Goal: Task Accomplishment & Management: Complete application form

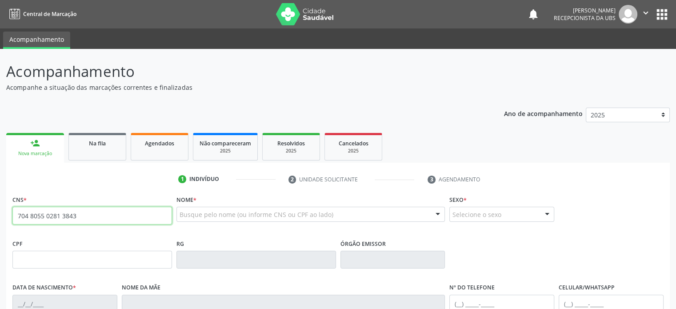
type input "704 8055 0281 3843"
type input "30/06/1973"
type input "Sizinia Dias"
type input "(74) 99985-1608"
type input "(74) 99805-6725"
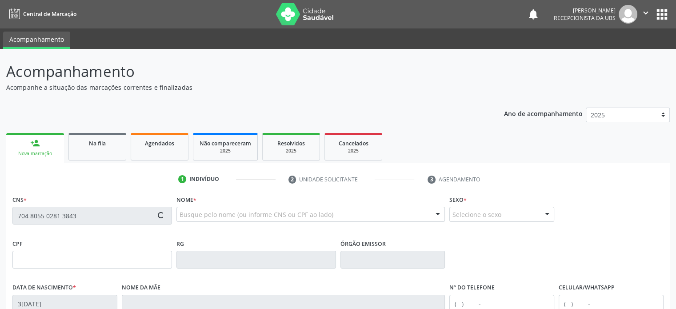
type input "S/N"
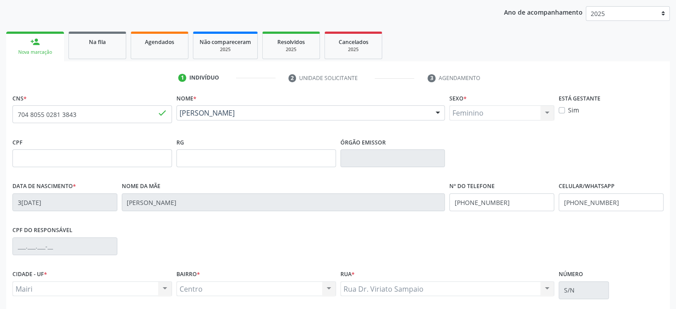
scroll to position [172, 0]
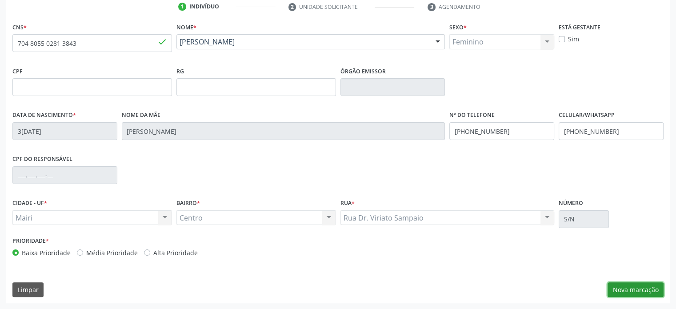
click at [635, 285] on button "Nova marcação" at bounding box center [636, 289] width 56 height 15
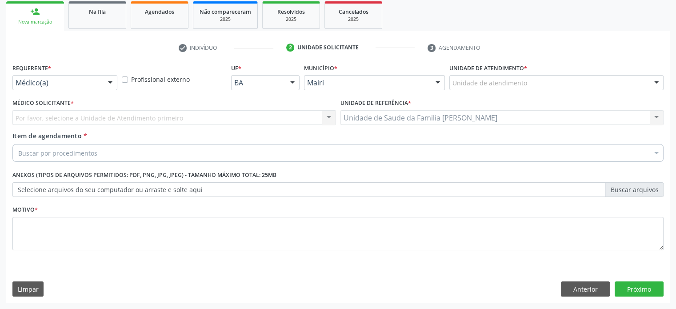
scroll to position [131, 0]
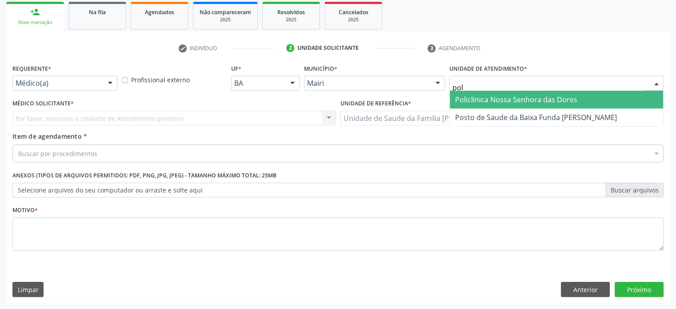
type input "poli"
click at [501, 97] on span "Policlinica Nossa Senhora das Dores" at bounding box center [516, 100] width 122 height 10
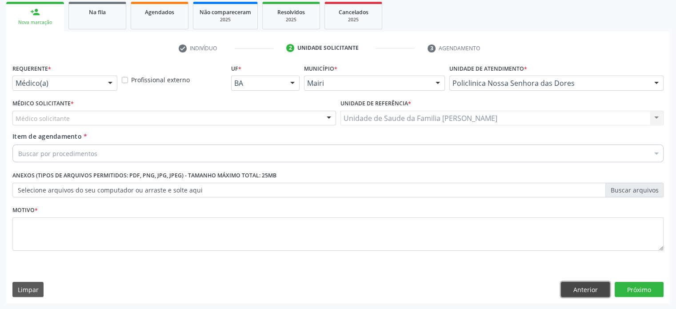
click at [580, 293] on button "Anterior" at bounding box center [585, 289] width 49 height 15
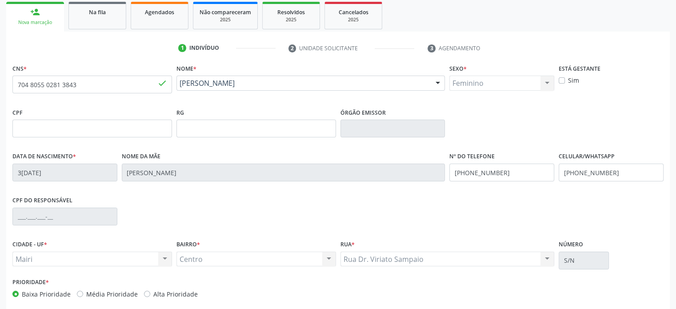
click at [100, 291] on label "Média Prioridade" at bounding box center [112, 293] width 52 height 9
click at [83, 291] on input "Média Prioridade" at bounding box center [80, 293] width 6 height 8
radio input "true"
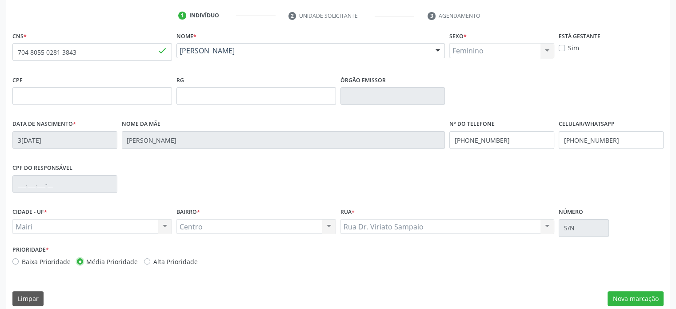
scroll to position [172, 0]
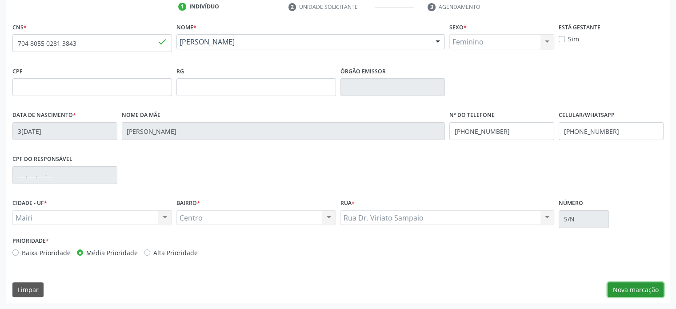
click at [630, 290] on button "Nova marcação" at bounding box center [636, 289] width 56 height 15
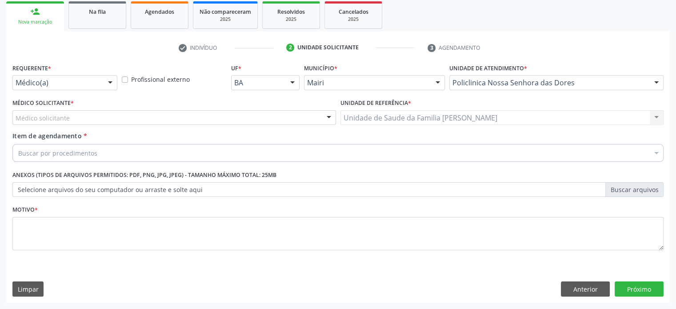
scroll to position [131, 0]
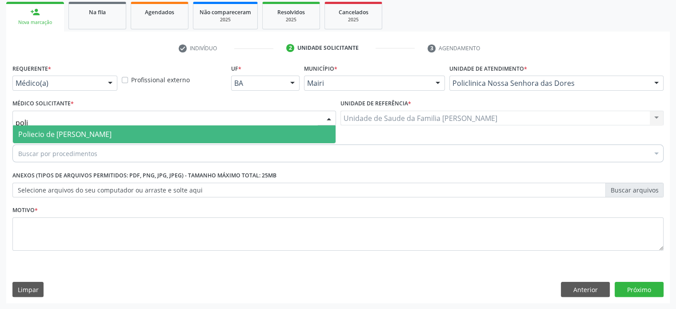
type input "polie"
click at [59, 137] on span "Poliecio de Matos Lacerda" at bounding box center [64, 134] width 93 height 10
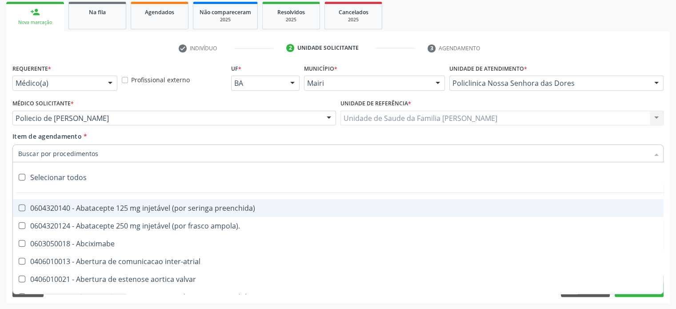
paste input "225155"
type input "225155"
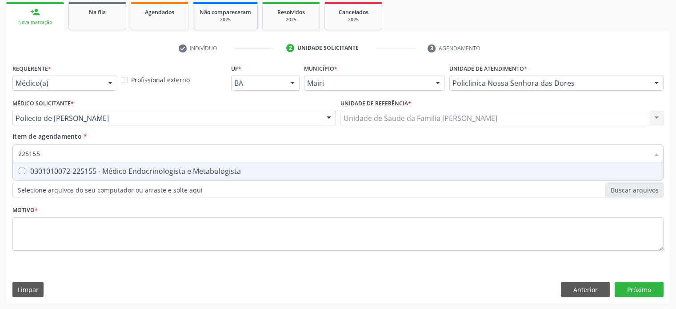
click at [85, 174] on div "0301010072-225155 - Médico Endocrinologista e Metabologista" at bounding box center [338, 171] width 640 height 7
checkbox Metabologista "true"
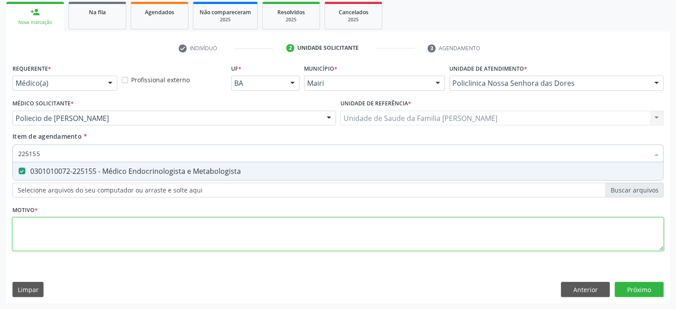
click at [45, 226] on div "Requerente * Médico(a) Médico(a) Enfermeiro(a) Paciente Nenhum resultado encont…" at bounding box center [337, 162] width 651 height 201
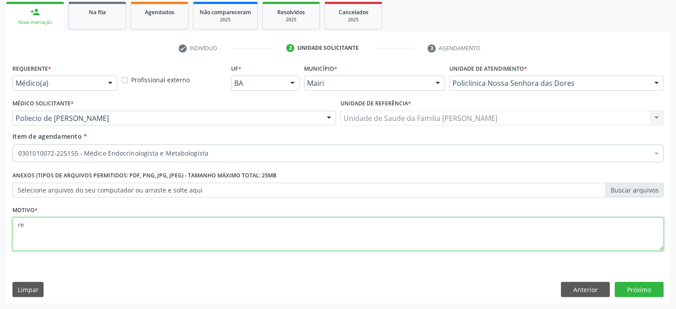
type textarea "r"
type textarea "RETORNO"
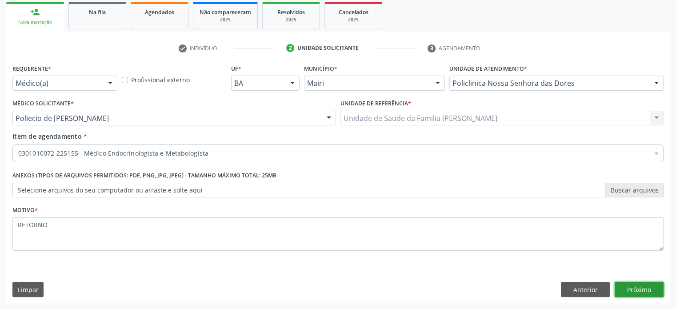
click at [649, 290] on button "Próximo" at bounding box center [639, 289] width 49 height 15
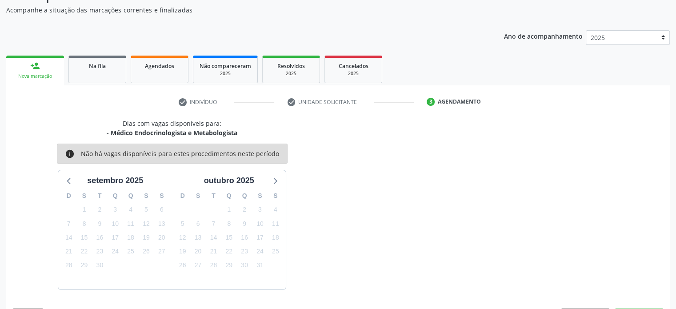
scroll to position [103, 0]
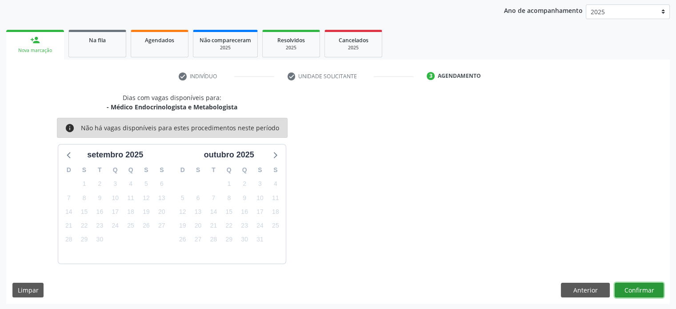
click at [645, 292] on button "Confirmar" at bounding box center [639, 290] width 49 height 15
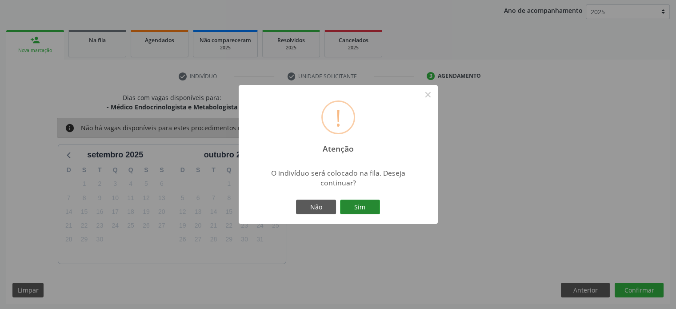
click at [369, 210] on button "Sim" at bounding box center [360, 207] width 40 height 15
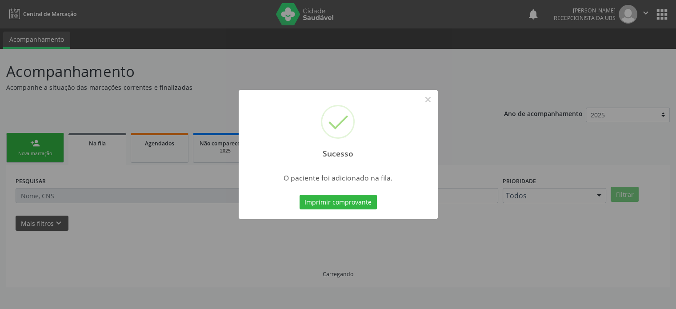
scroll to position [0, 0]
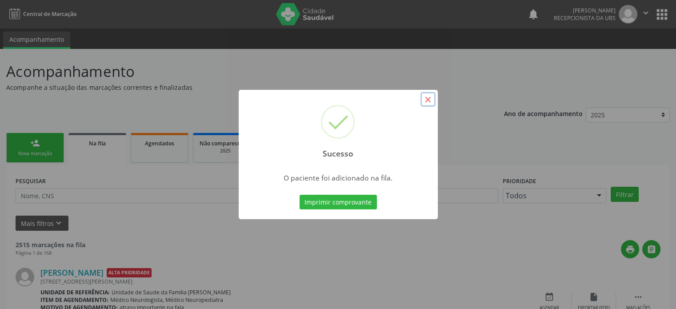
click at [425, 98] on button "×" at bounding box center [428, 99] width 15 height 15
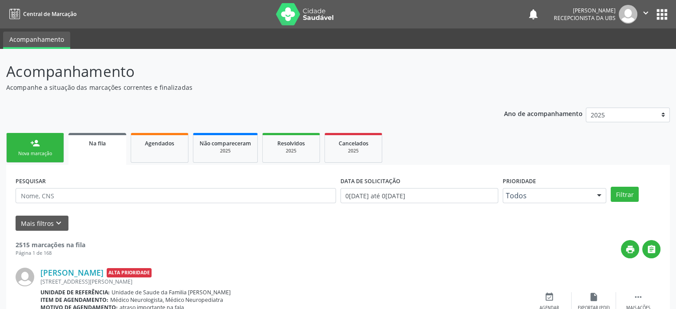
click at [38, 147] on div "person_add" at bounding box center [35, 143] width 10 height 10
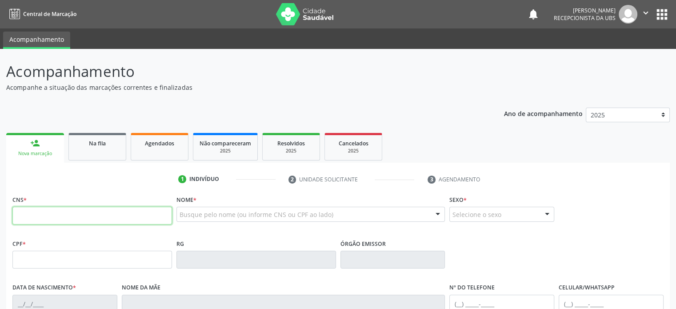
click at [53, 217] on input "text" at bounding box center [92, 216] width 160 height 18
type input "706 4096 0506 7587"
type input "807.971.305-78"
type input "22/04/1971"
type input "Maria de Lourdes Souza Amorim"
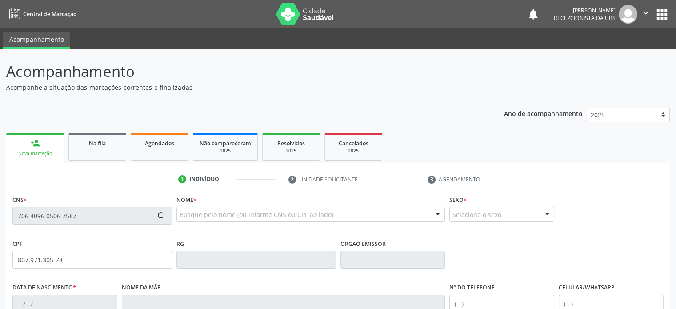
type input "(74) 99999-1844"
type input "S/N"
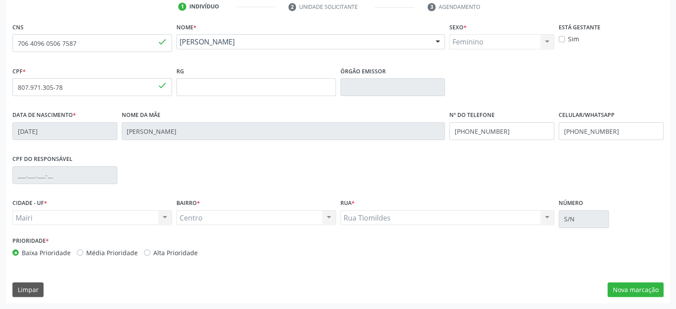
scroll to position [128, 0]
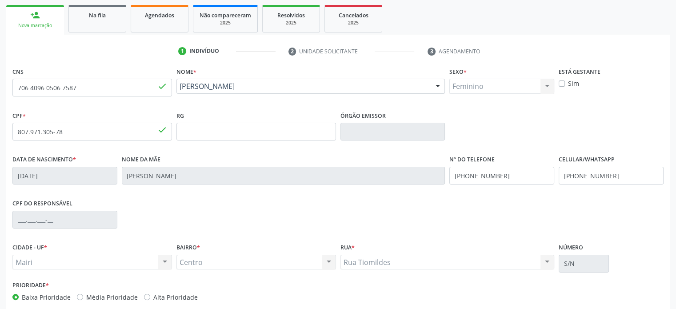
click at [153, 297] on label "Alta Prioridade" at bounding box center [175, 297] width 44 height 9
click at [144, 297] on input "Alta Prioridade" at bounding box center [147, 297] width 6 height 8
radio input "true"
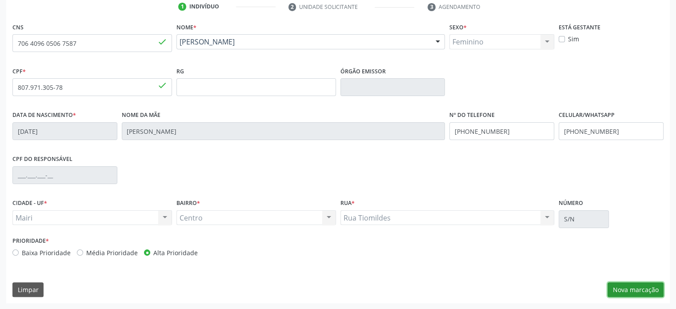
click at [631, 286] on button "Nova marcação" at bounding box center [636, 289] width 56 height 15
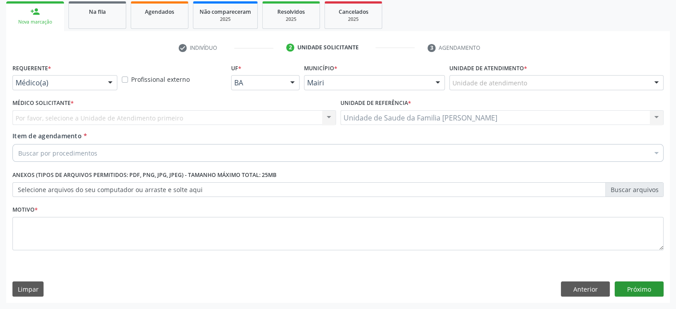
scroll to position [131, 0]
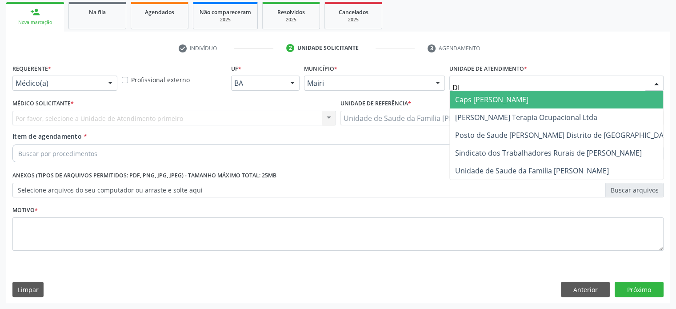
type input "DIL"
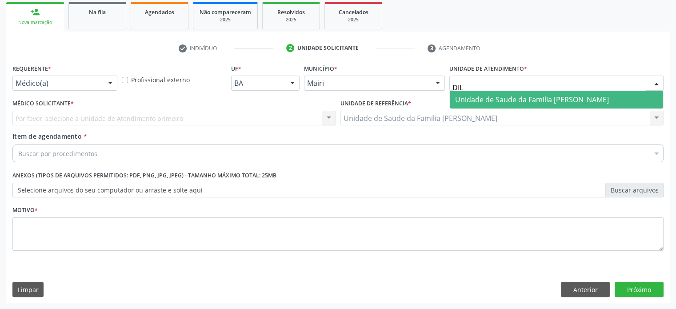
drag, startPoint x: 520, startPoint y: 99, endPoint x: 470, endPoint y: 100, distance: 49.8
click at [519, 99] on span "Unidade de Saude da Familia [PERSON_NAME]" at bounding box center [532, 100] width 154 height 10
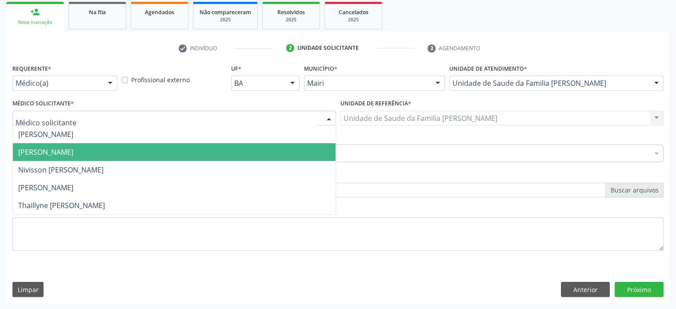
click at [24, 149] on span "[PERSON_NAME]" at bounding box center [45, 152] width 55 height 10
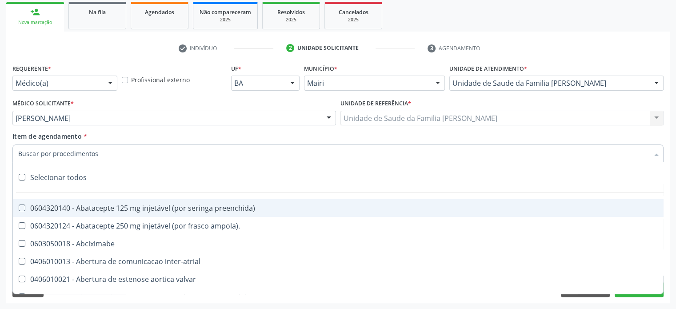
paste input "0302050027"
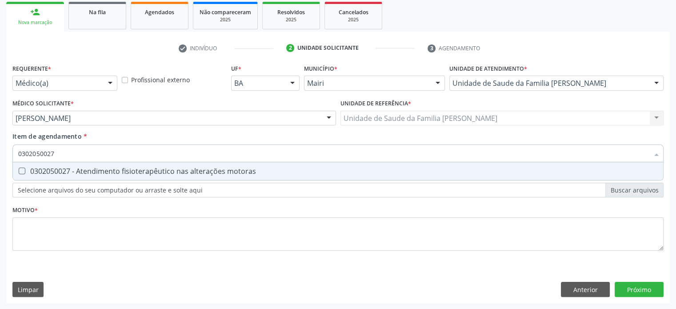
type input "0302050027"
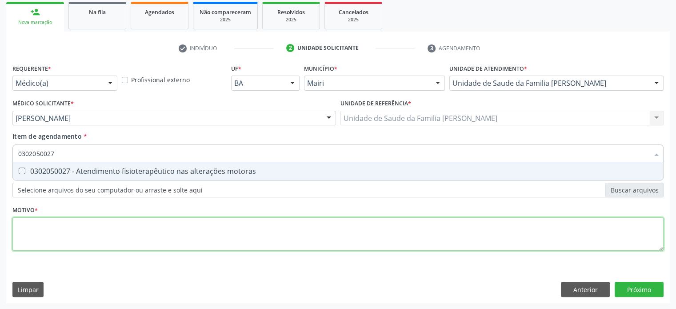
click at [30, 233] on div "Requerente * Médico(a) Médico(a) Enfermeiro(a) Paciente Nenhum resultado encont…" at bounding box center [337, 162] width 651 height 201
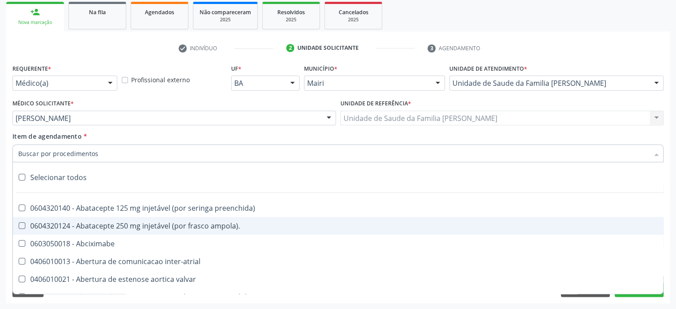
paste input "0302050027"
type input "0302050027"
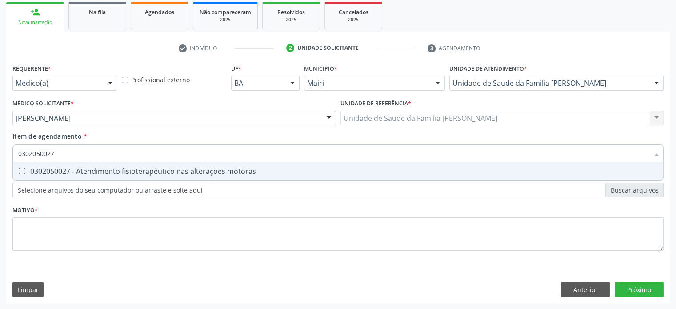
click at [53, 172] on div "0302050027 - Atendimento fisioterapêutico nas alterações motoras" at bounding box center [338, 171] width 640 height 7
checkbox motoras "true"
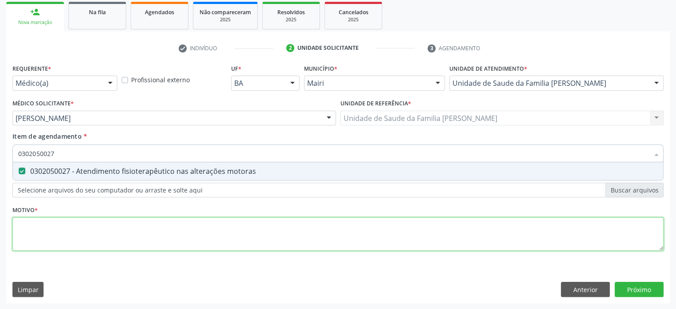
click at [49, 244] on div "Requerente * Médico(a) Médico(a) Enfermeiro(a) Paciente Nenhum resultado encont…" at bounding box center [337, 162] width 651 height 201
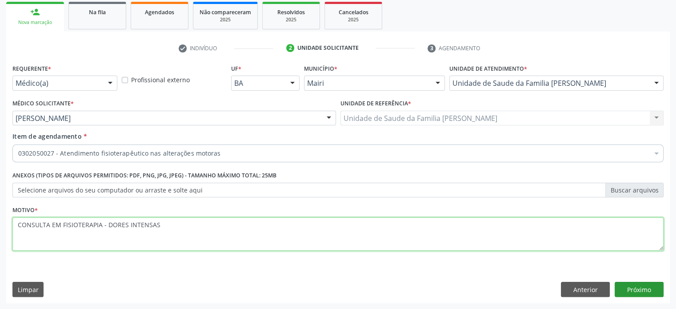
type textarea "CONSULTA EM FISIOTERAPIA - DORES INTENSAS"
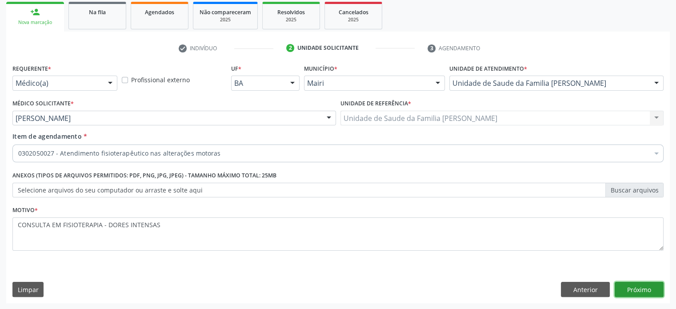
click at [626, 289] on button "Próximo" at bounding box center [639, 289] width 49 height 15
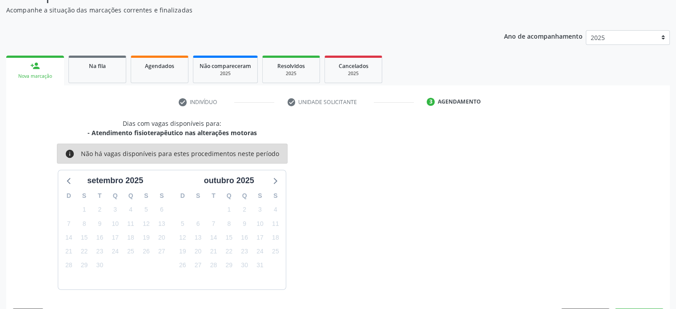
scroll to position [103, 0]
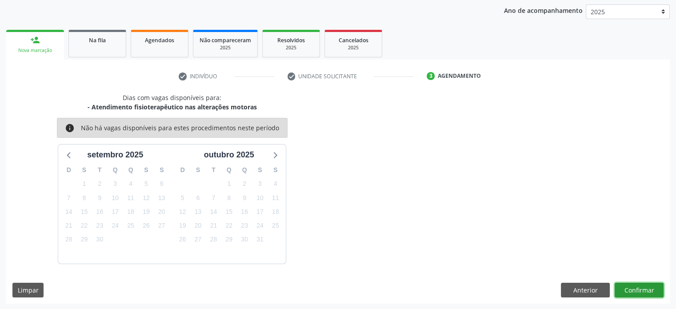
click at [650, 291] on button "Confirmar" at bounding box center [639, 290] width 49 height 15
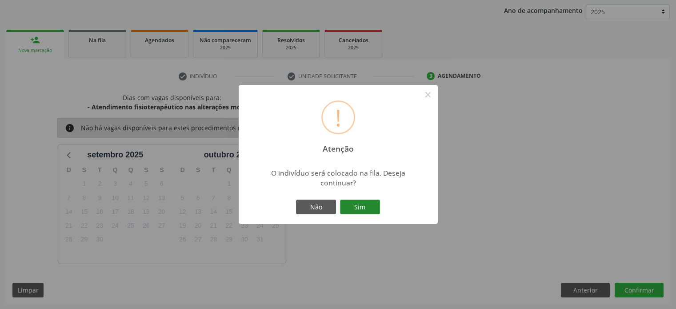
click at [366, 209] on button "Sim" at bounding box center [360, 207] width 40 height 15
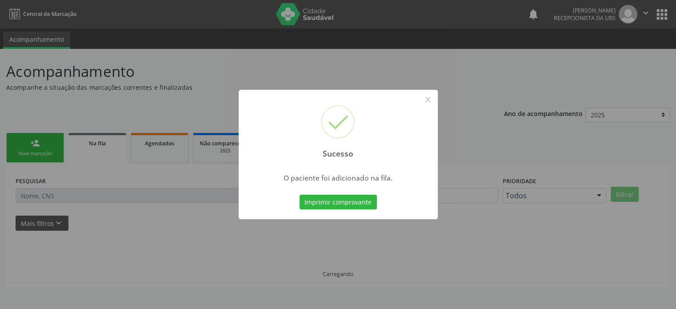
scroll to position [0, 0]
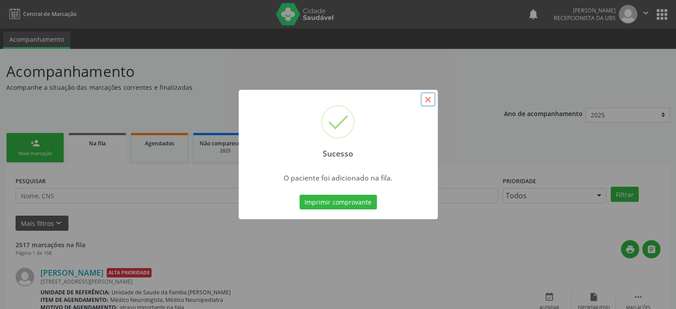
click at [429, 99] on button "×" at bounding box center [428, 99] width 15 height 15
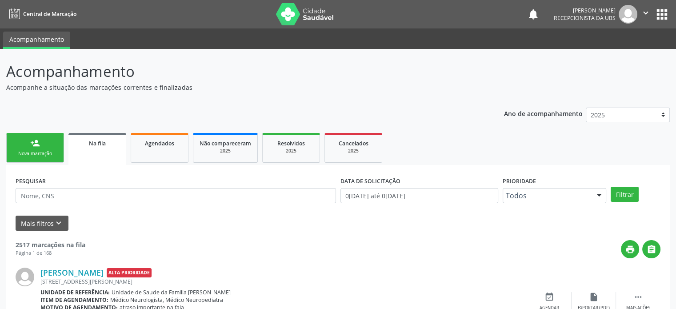
click at [36, 143] on div "person_add" at bounding box center [35, 143] width 10 height 10
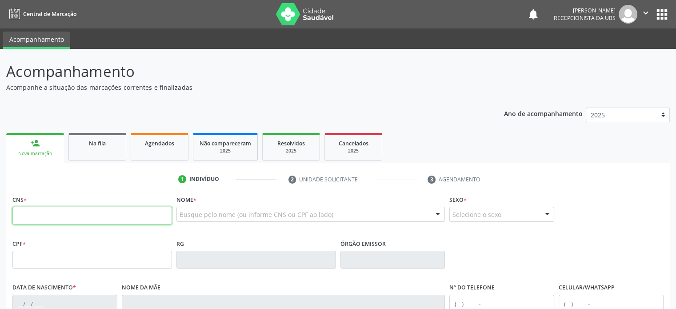
click at [28, 221] on input "text" at bounding box center [92, 216] width 160 height 18
type input "706 4096 0506 7587"
type input "807.971.305-78"
type input "22/04/1971"
type input "Maria de Lourdes Souza Amorim"
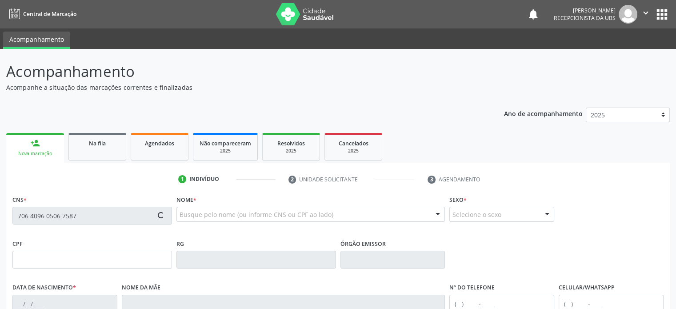
type input "(74) 99999-1844"
type input "S/N"
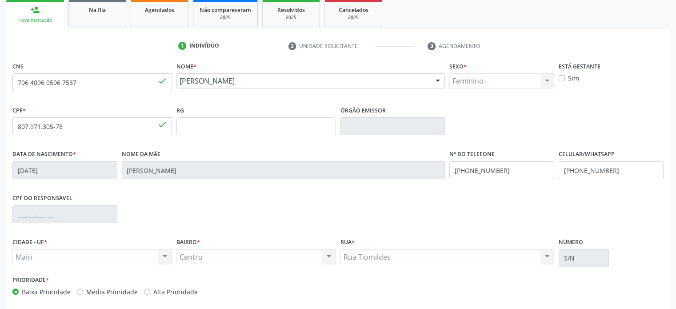
scroll to position [172, 0]
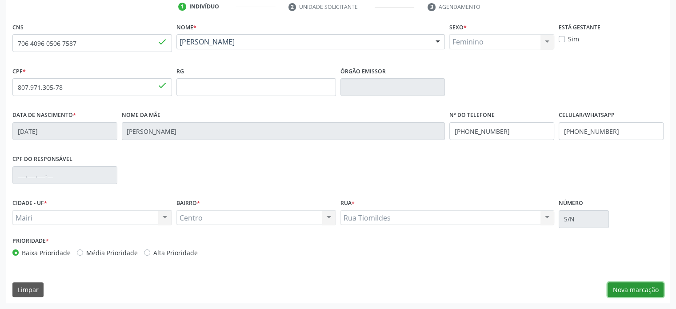
click at [634, 288] on button "Nova marcação" at bounding box center [636, 289] width 56 height 15
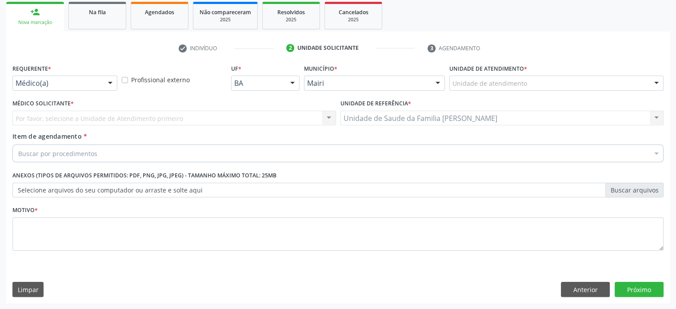
click at [30, 24] on div "Nova marcação" at bounding box center [34, 22] width 45 height 7
click at [110, 16] on link "Na fila" at bounding box center [97, 16] width 58 height 28
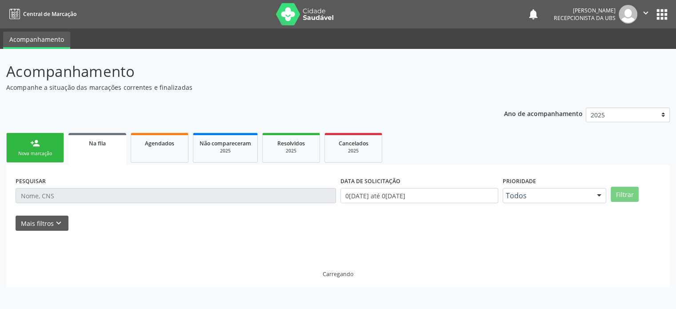
scroll to position [0, 0]
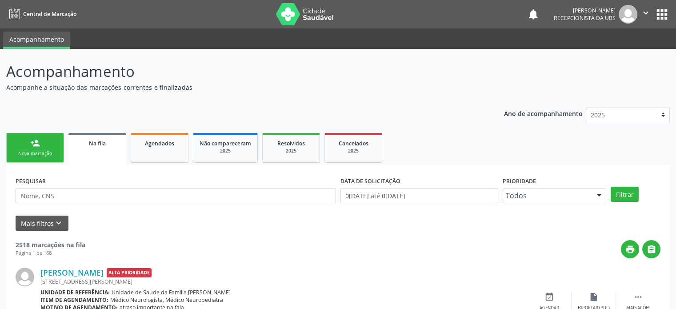
click at [30, 153] on div "Nova marcação" at bounding box center [35, 153] width 44 height 7
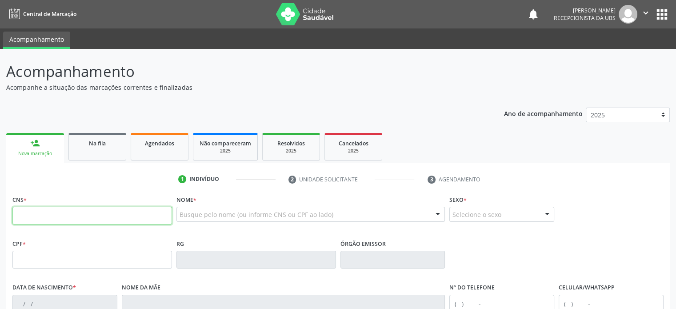
click at [36, 215] on input "text" at bounding box center [92, 216] width 160 height 18
click at [432, 112] on div "Ano de acompanhamento 2025 2024 2023 2022 2021 2020 2019 person_add Nova marcaç…" at bounding box center [338, 288] width 664 height 375
click at [42, 212] on input "text" at bounding box center [92, 216] width 160 height 18
type input "700 6054 7453 6568"
type input "988.383.855-72"
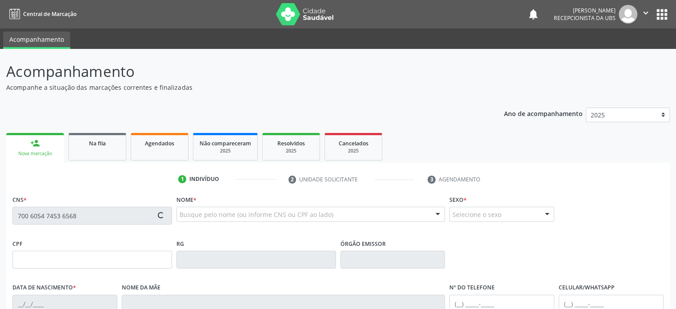
type input "16/05/1975"
type input "Marinalva Maria de Jesus"
type input "(74) 98856-1789"
type input "(75) 98234-5101"
type input "38"
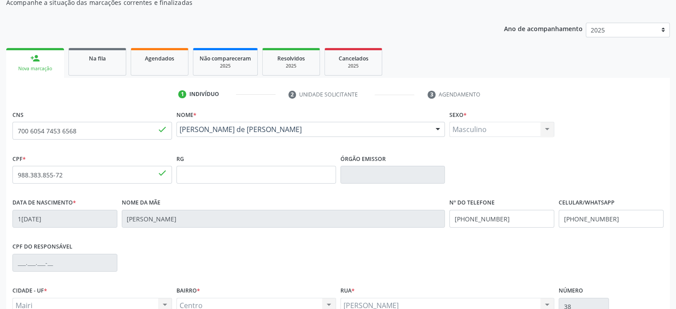
scroll to position [89, 0]
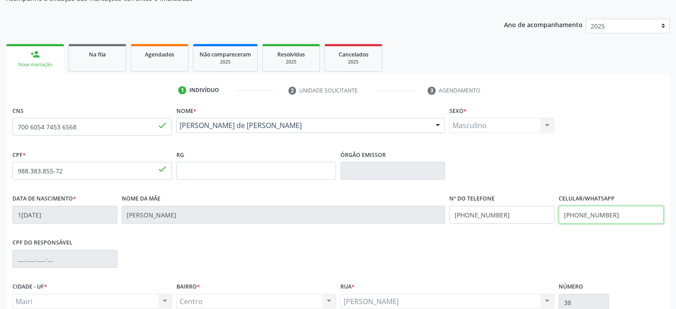
drag, startPoint x: 613, startPoint y: 214, endPoint x: 566, endPoint y: 216, distance: 47.2
click at [566, 216] on input "(75) 98234-5101" at bounding box center [611, 215] width 105 height 18
drag, startPoint x: 511, startPoint y: 215, endPoint x: 452, endPoint y: 214, distance: 59.1
click at [452, 214] on input "(74) 98856-1789" at bounding box center [501, 215] width 105 height 18
drag, startPoint x: 573, startPoint y: 215, endPoint x: 558, endPoint y: 215, distance: 14.7
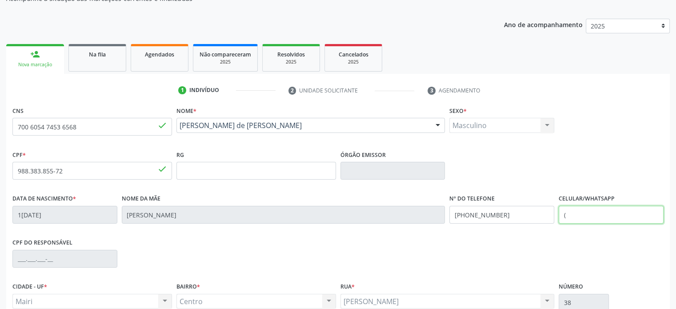
click at [559, 215] on input "(" at bounding box center [611, 215] width 105 height 18
paste input "74) 98856-1789"
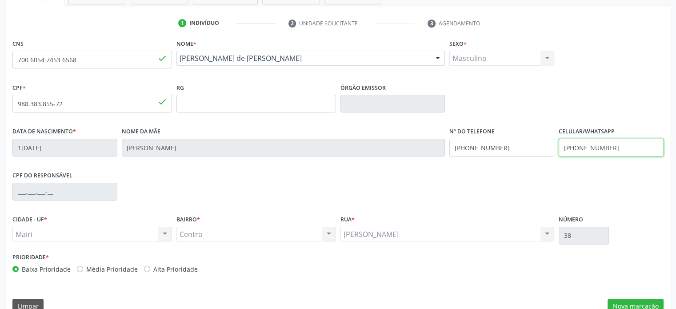
scroll to position [172, 0]
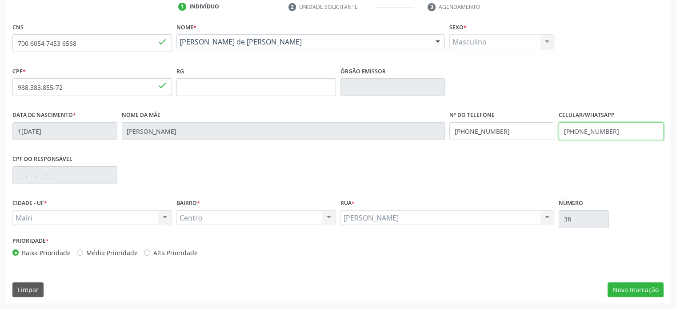
type input "(74) 98856-1789"
click at [109, 252] on label "Média Prioridade" at bounding box center [112, 252] width 52 height 9
click at [83, 252] on input "Média Prioridade" at bounding box center [80, 252] width 6 height 8
radio input "true"
click at [637, 289] on button "Nova marcação" at bounding box center [636, 289] width 56 height 15
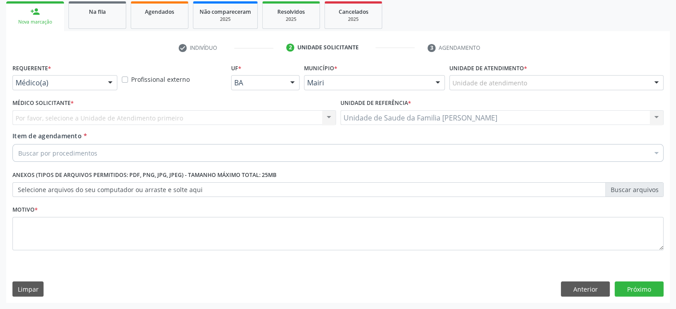
scroll to position [131, 0]
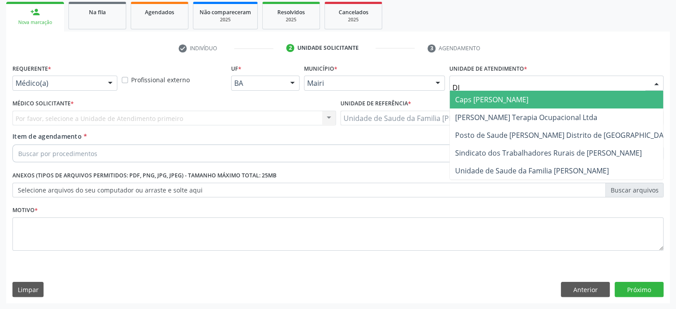
type input "DIL"
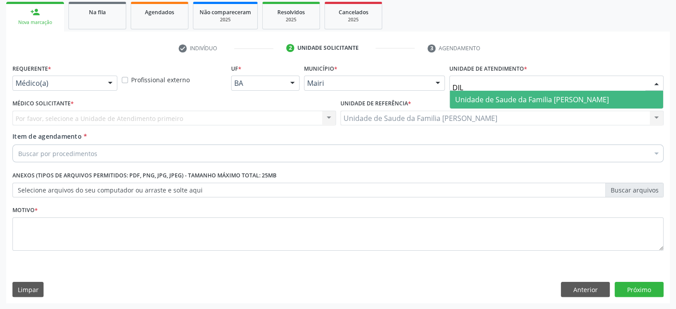
click at [493, 104] on span "Unidade de Saude da Familia [PERSON_NAME]" at bounding box center [556, 100] width 213 height 18
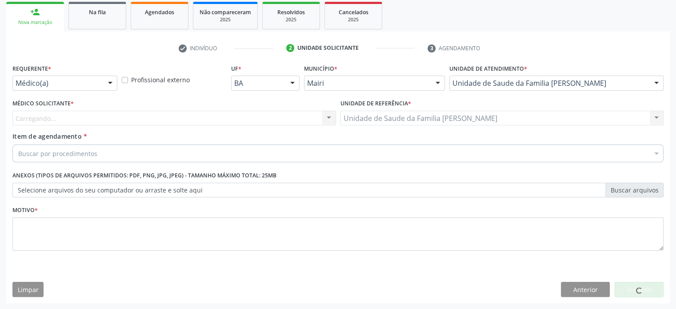
click at [132, 117] on div "Carregando... Nenhum resultado encontrado para: " " Não há nenhuma opção para s…" at bounding box center [174, 118] width 324 height 15
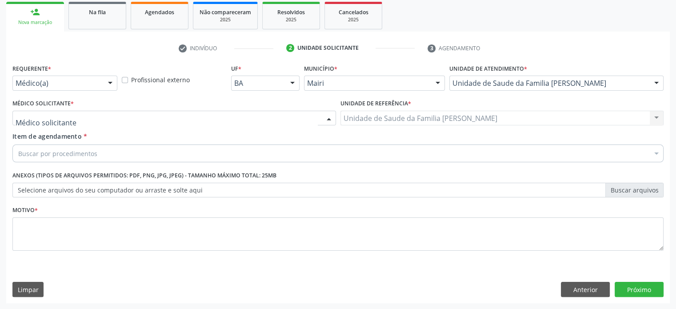
click at [132, 117] on div at bounding box center [174, 118] width 324 height 15
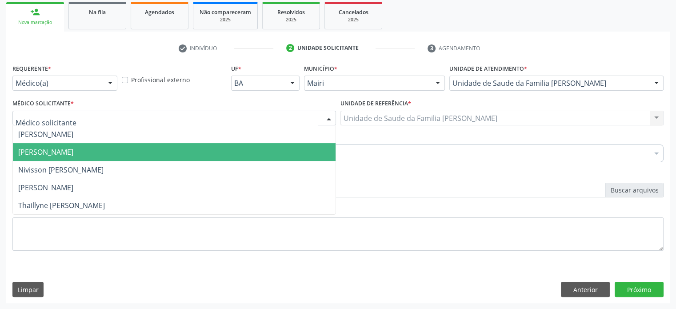
click at [108, 151] on span "[PERSON_NAME]" at bounding box center [174, 152] width 323 height 18
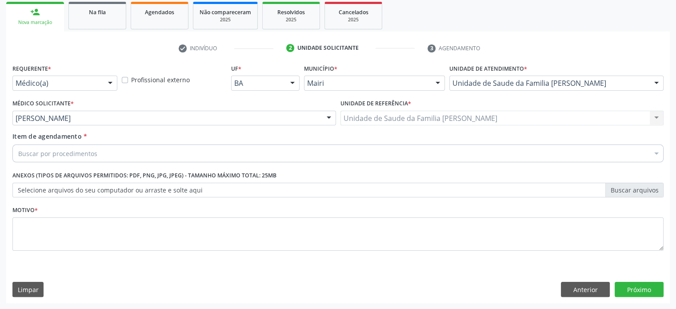
click at [110, 155] on div "Buscar por procedimentos" at bounding box center [337, 153] width 651 height 18
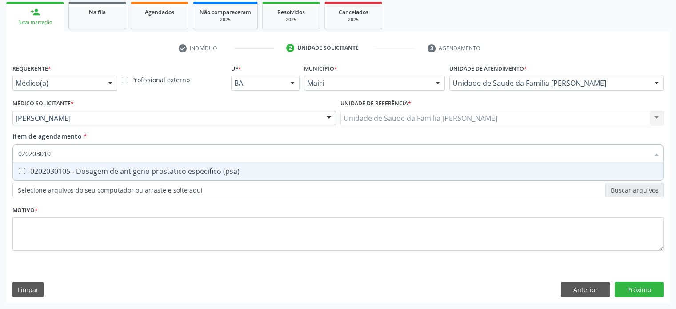
type input "0202030105"
click at [108, 176] on span "0202030105 - Dosagem de antigeno prostatico especifico (psa)" at bounding box center [338, 171] width 650 height 18
checkbox \(psa\) "true"
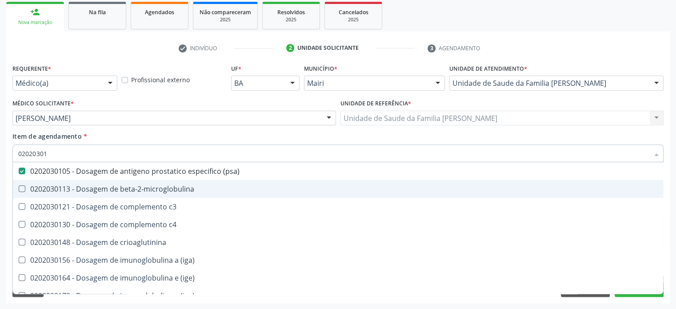
type input "0202030"
checkbox \(psa\) "false"
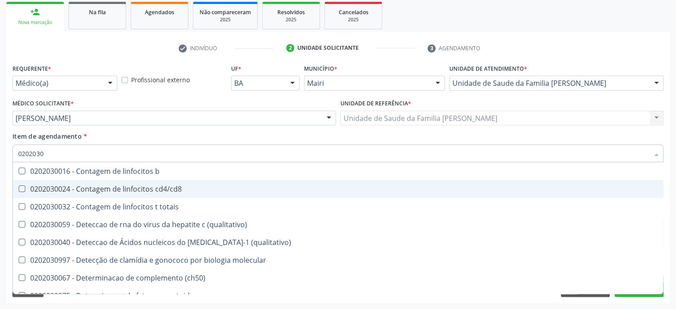
type input "020203"
checkbox \(psa\) "false"
checkbox c4 "true"
type input "02020"
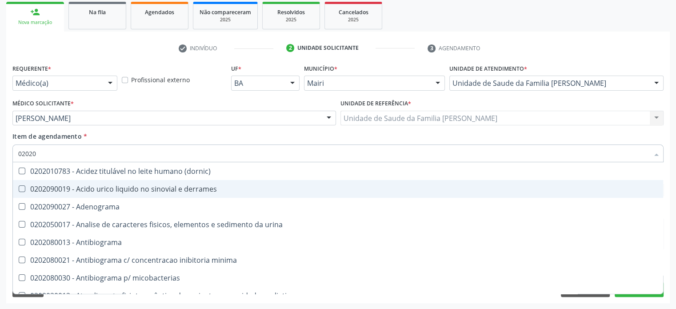
checkbox \(diagnóstica\) "false"
checkbox \(psa\) "true"
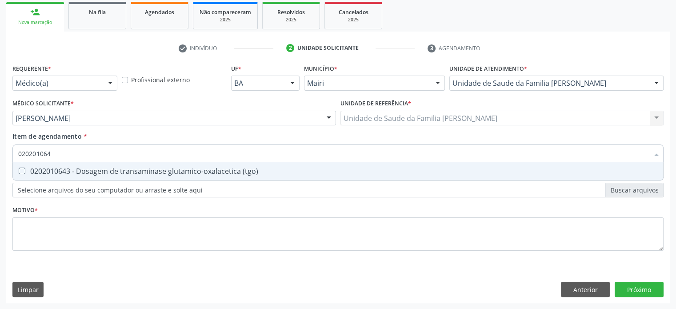
type input "0202010643"
click at [107, 172] on div "0202010643 - Dosagem de transaminase glutamico-oxalacetica (tgo)" at bounding box center [338, 171] width 640 height 7
checkbox \(tgo\) "true"
type input "02020106"
checkbox \(tgo\) "false"
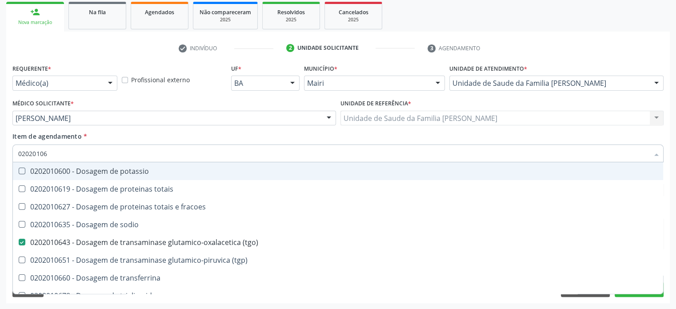
type input "0202010"
checkbox \(tgo\) "false"
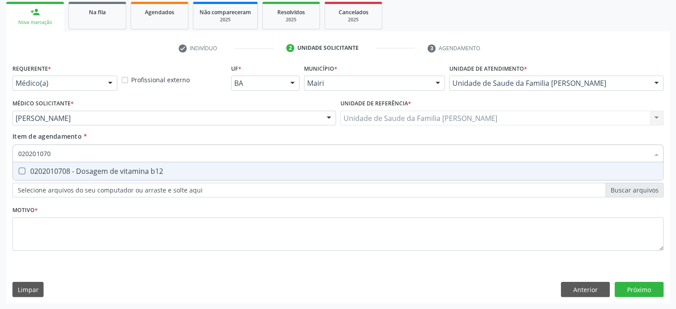
type input "0202010708"
click at [107, 172] on div "0202010708 - Dosagem de vitamina b12" at bounding box center [338, 171] width 640 height 7
checkbox b12 "true"
type input "02020107"
checkbox b12 "false"
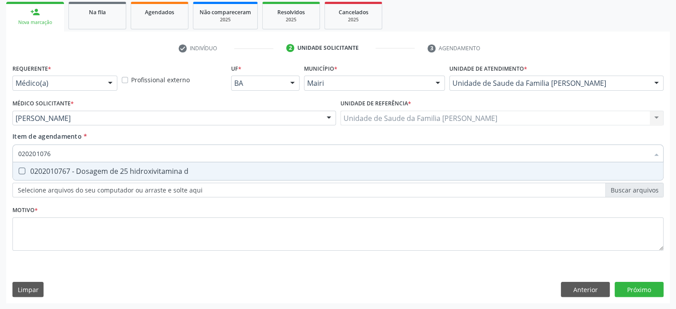
type input "0202010767"
click at [107, 172] on div "0202010767 - Dosagem de 25 hidroxivitamina d" at bounding box center [338, 171] width 640 height 7
checkbox d "true"
type input "02020107"
checkbox d "false"
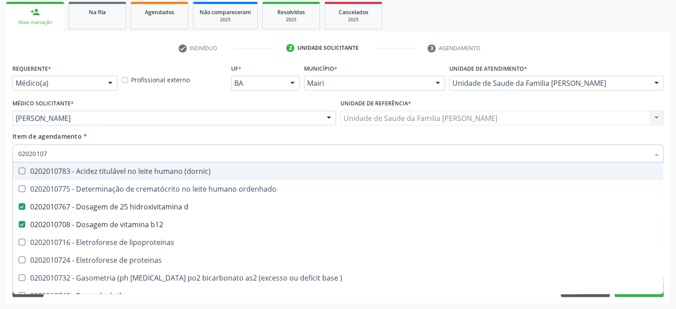
type input "0202010"
checkbox d "false"
checkbox b12 "false"
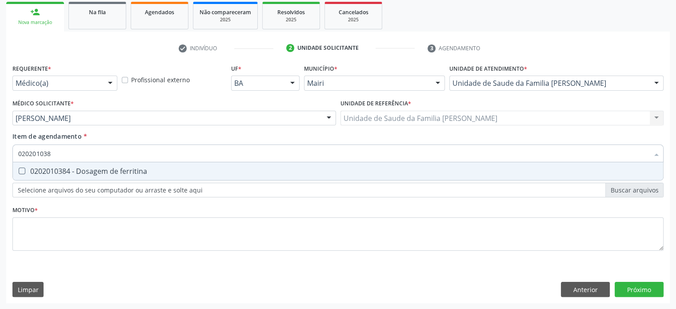
type input "0202010384"
click at [107, 172] on div "0202010384 - Dosagem de ferritina" at bounding box center [338, 171] width 640 height 7
checkbox ferritina "true"
type input "02020103"
checkbox ferritina "false"
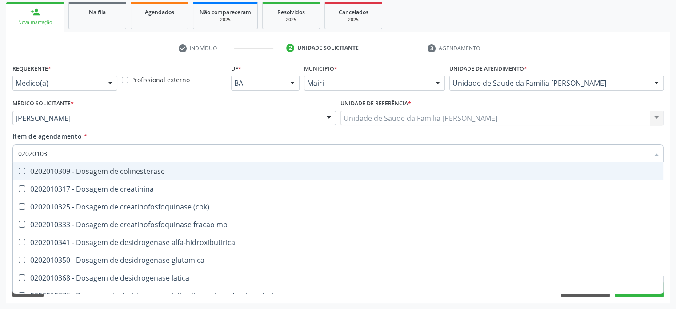
type input "0202010"
checkbox ferritina "false"
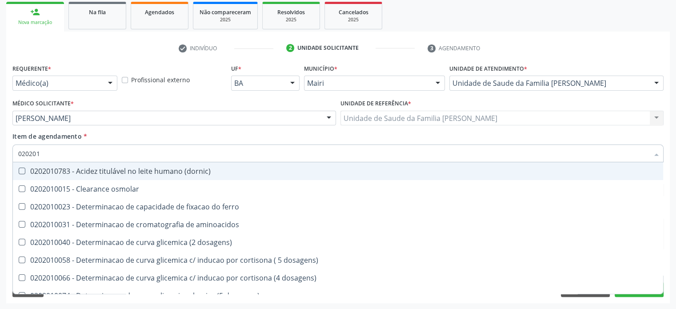
type input "02020"
checkbox d "false"
checkbox ferritina "false"
checkbox potassio "true"
checkbox \(tgo\) "false"
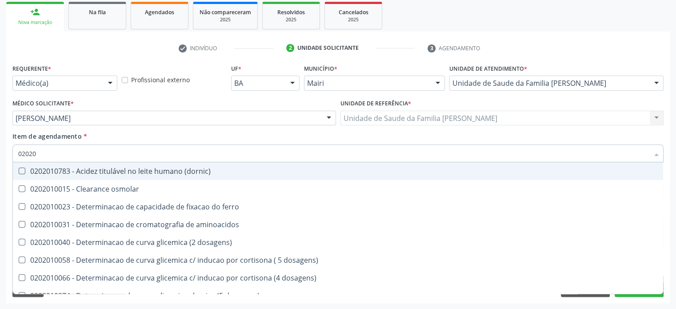
checkbox b12 "false"
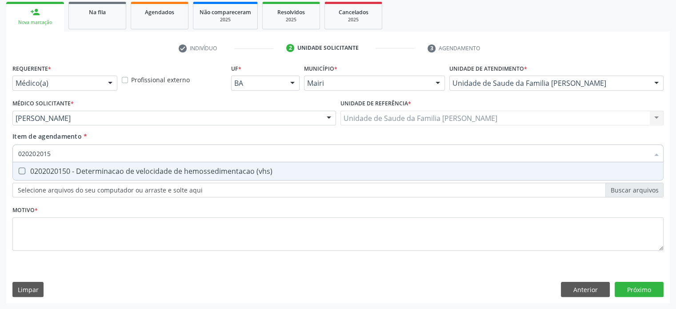
type input "0202020150"
click at [107, 172] on div "0202020150 - Determinacao de velocidade de hemossedimentacao (vhs)" at bounding box center [338, 171] width 640 height 7
checkbox \(vhs\) "true"
type input "02020201"
checkbox \(vhs\) "false"
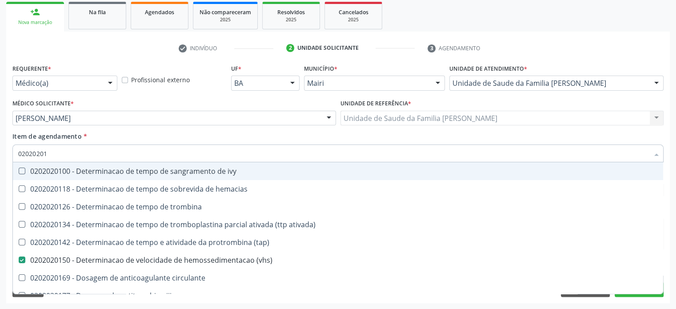
type input "0202020"
checkbox \(vhs\) "false"
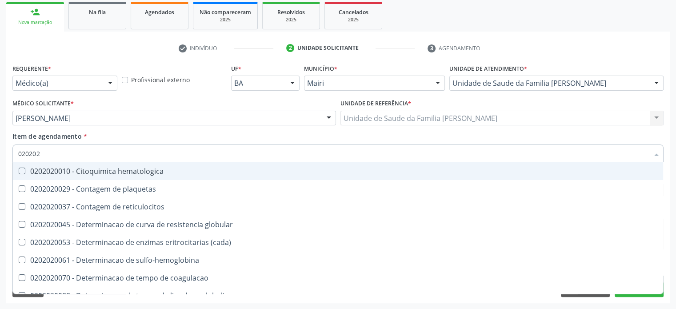
type input "02020"
checkbox \(vhs\) "false"
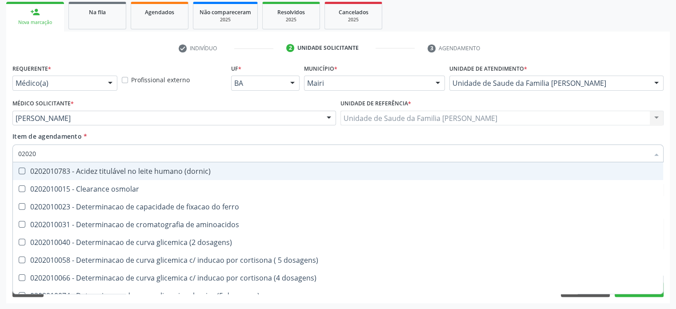
type input "020201"
checkbox \(vhs\) "true"
checkbox d "true"
checkbox ferritina "true"
checkbox lactato "false"
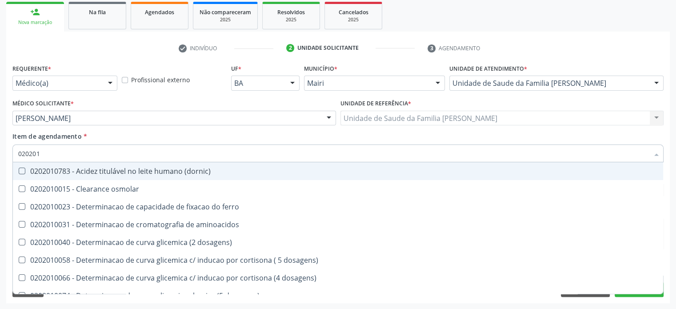
checkbox potassio "false"
checkbox \(tgo\) "true"
checkbox b12 "true"
type input "0202010"
checkbox trombina "true"
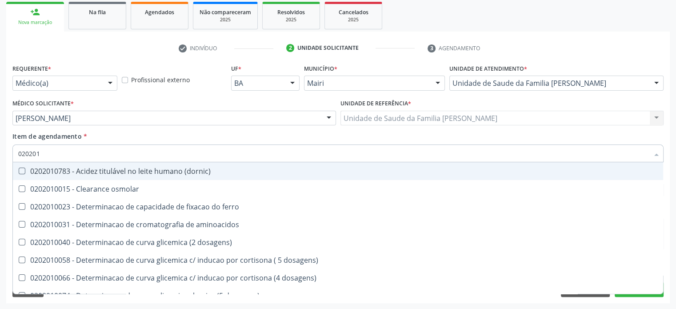
checkbox \(vhs\) "false"
checkbox d "false"
checkbox creatinina "true"
checkbox ferritina "false"
checkbox lipase "true"
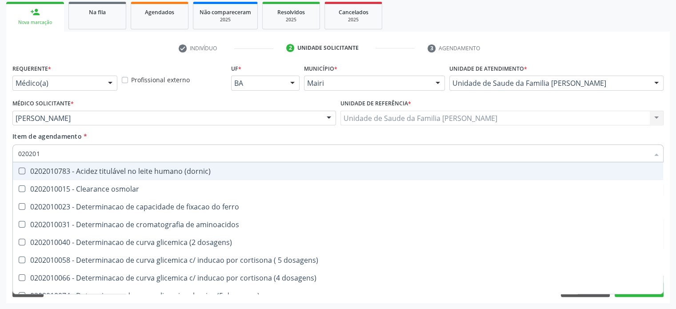
checkbox totais "true"
checkbox \(tgo\) "false"
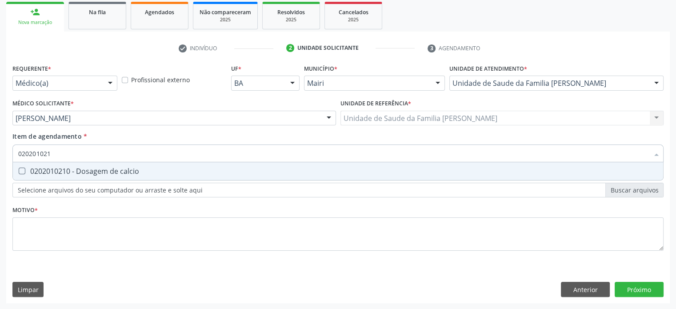
type input "0202010210"
click at [107, 172] on div "0202010210 - Dosagem de calcio" at bounding box center [338, 171] width 640 height 7
checkbox calcio "true"
type input "02020102"
checkbox calcio "false"
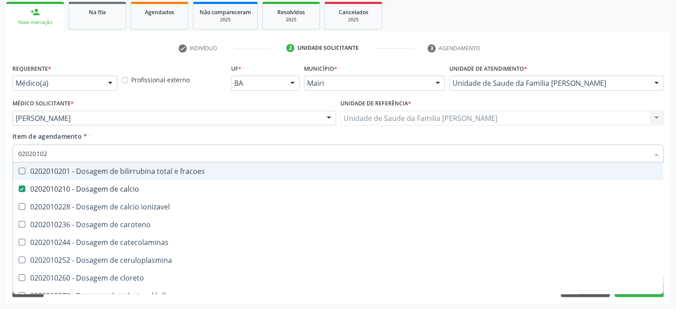
type input "0202010"
checkbox calcio "false"
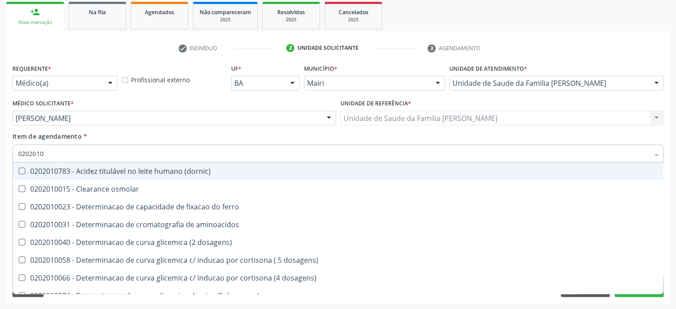
type input "020201"
checkbox d "false"
checkbox ascorbico "true"
checkbox vanilmandelico "true"
checkbox calcio "false"
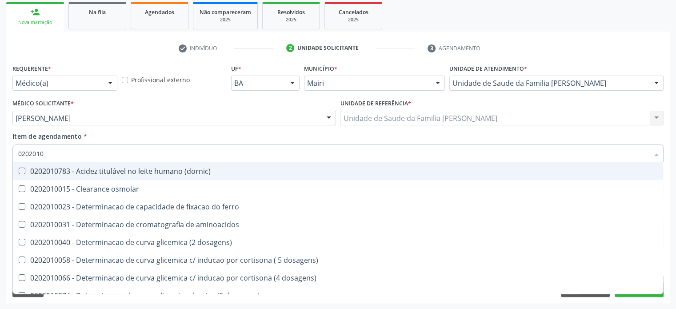
checkbox ldl "true"
checkbox ferritina "false"
checkbox glicose "true"
checkbox \(tgo\) "false"
checkbox b12 "false"
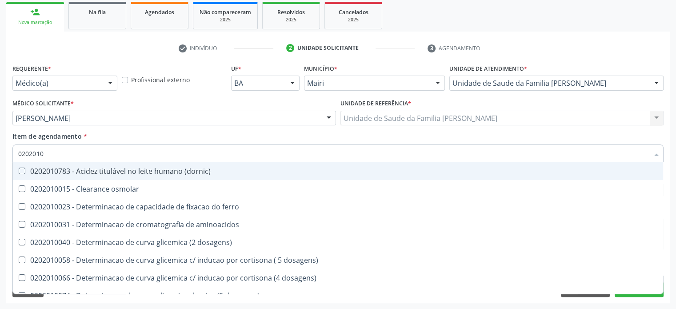
checkbox \) "true"
type input "02020"
checkbox \(vhs\) "false"
checkbox d "false"
checkbox calcio "false"
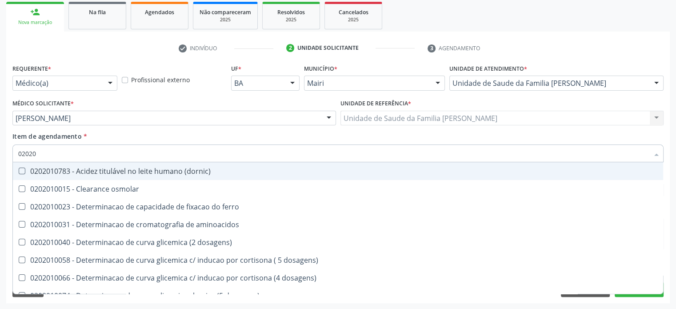
checkbox ferritina "false"
checkbox lactato "true"
checkbox potassio "true"
checkbox \(tgo\) "false"
checkbox b12 "false"
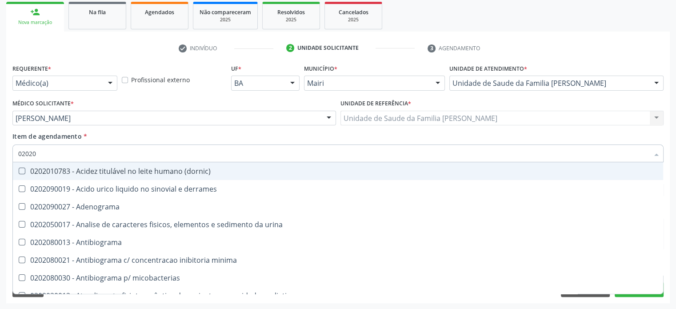
type input "020202"
checkbox \(gram\) "true"
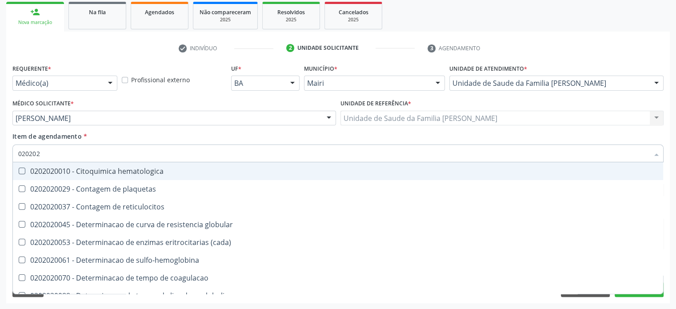
type input "02020"
checkbox \(vhs\) "false"
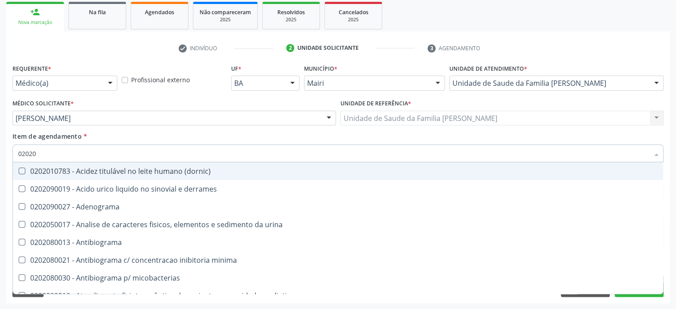
type input "0202"
checkbox \(vhs\) "false"
checkbox d "false"
checkbox ascorbico "true"
checkbox etilico "true"
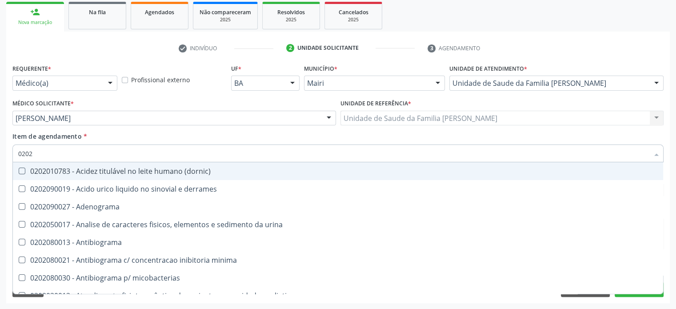
checkbox \(psa\) "false"
checkbox calcio "false"
checkbox ceruloplasmina "true"
checkbox ldl "true"
checkbox ferritina "false"
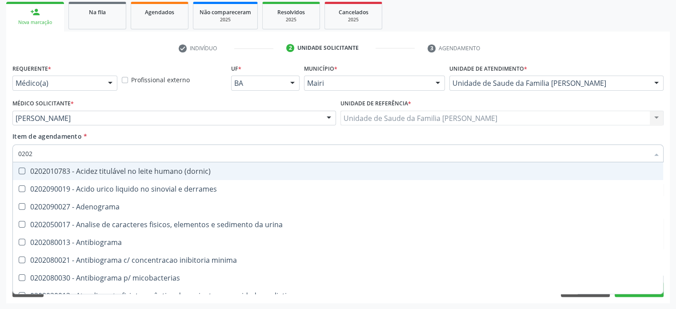
checkbox desidrogenase "true"
checkbox \(tgo\) "false"
checkbox b12 "false"
checkbox amniotico "true"
checkbox c "true"
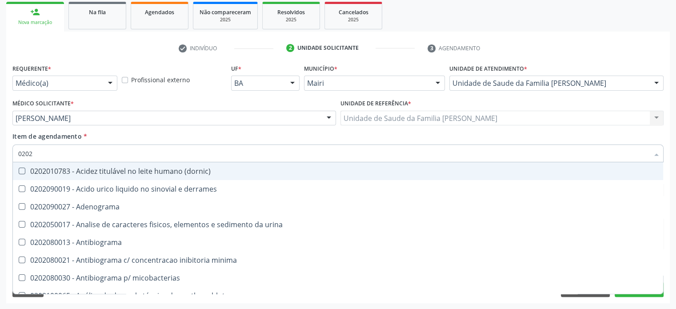
type input "02020"
checkbox t3 "true"
checkbox hemacias "true"
checkbox \(vhs\) "false"
checkbox d "false"
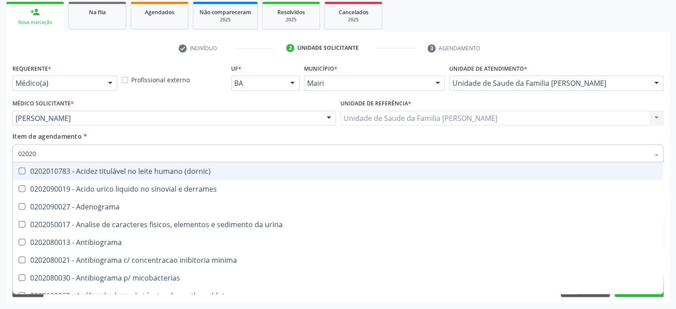
checkbox alfa-1-antitripsina "true"
checkbox amonia "true"
checkbox \(psa\) "false"
checkbox calcio "false"
checkbox estrona "true"
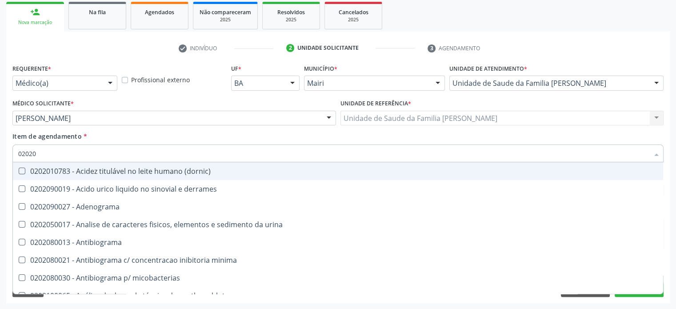
checkbox ferritina "false"
checkbox derrames "true"
checkbox \(igf1\) "true"
checkbox \(tgo\) "false"
checkbox b12 "false"
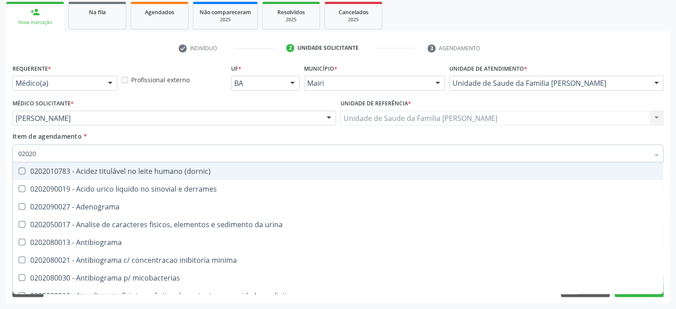
type input "020201"
checkbox \(gram\) "true"
checkbox herpesvirus "true"
checkbox \(pos-pasteurização\) "true"
checkbox amniotico "true"
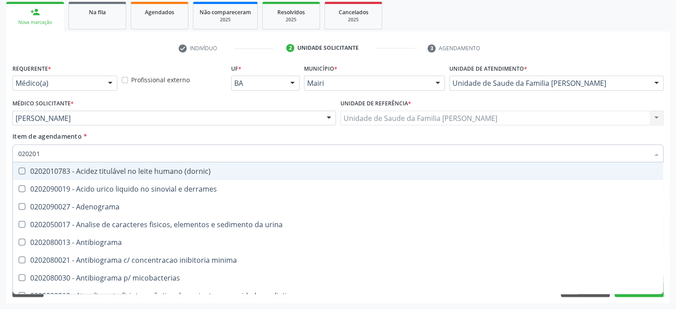
checkbox \(vhs\) "false"
checkbox d "false"
checkbox ascorbico "true"
checkbox valproico "true"
type input "0202010"
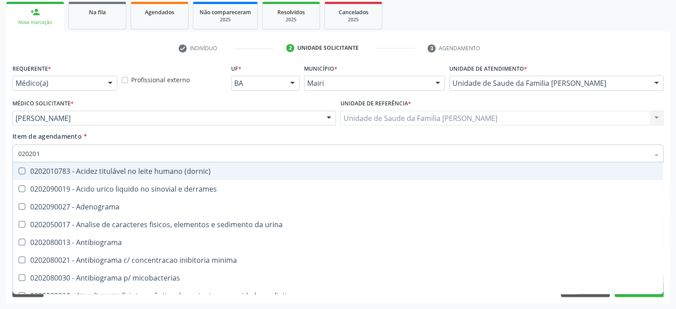
checkbox \(hanseniase\) "true"
checkbox \(gram\) "false"
checkbox herpesvirus "false"
checkbox cd4\/cd8 "true"
checkbox \(pos-pasteurização\) "false"
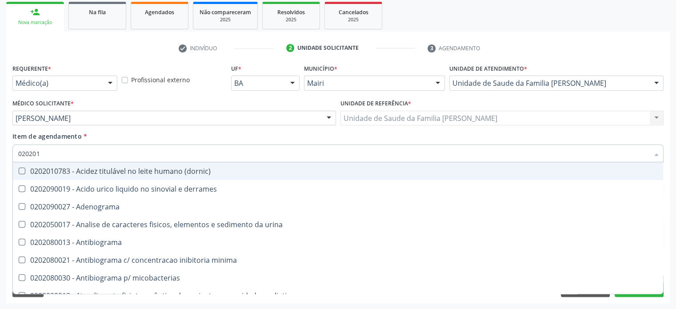
checkbox \(ch50\) "true"
checkbox amniotico "false"
checkbox ordenhado "true"
checkbox 5-nucleotidase "true"
checkbox ascorbico "false"
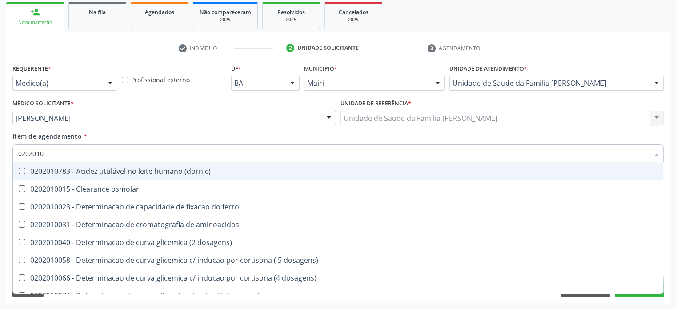
type input "02020102"
checkbox osmolar "true"
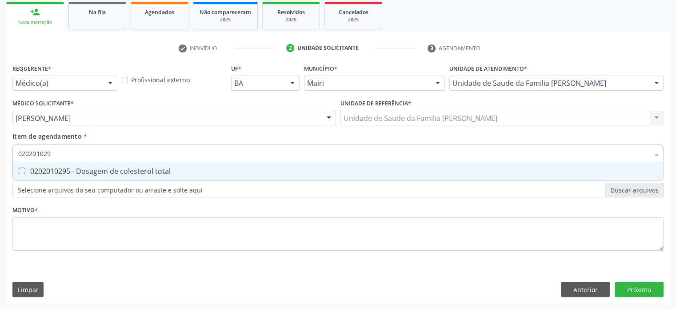
type input "0202010295"
click at [107, 172] on div "0202010295 - Dosagem de colesterol total" at bounding box center [338, 171] width 640 height 7
checkbox total "true"
type input "02020102"
checkbox total "false"
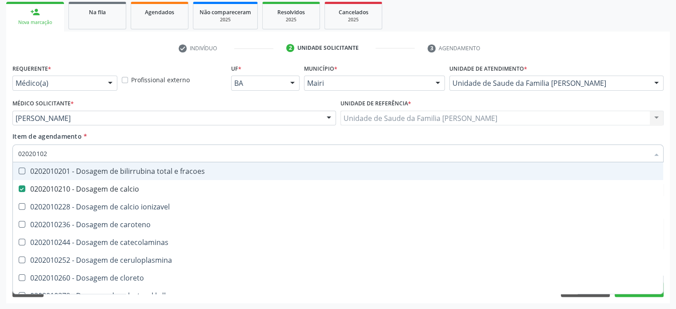
type input "0202010"
checkbox calcio "false"
checkbox total "false"
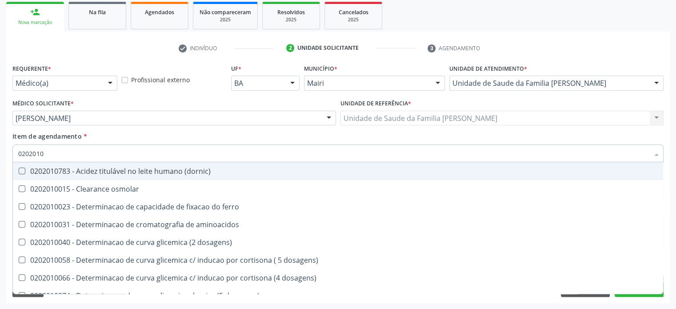
type input "02020103"
checkbox osmolaridade "true"
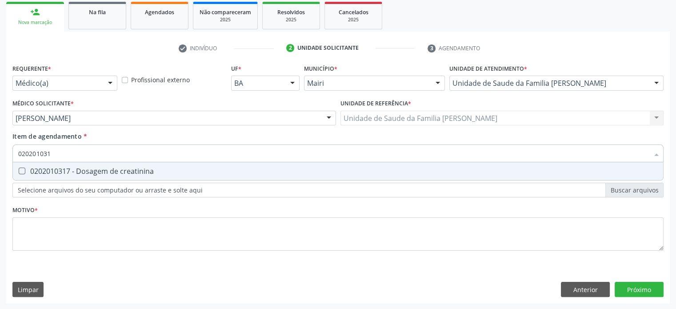
type input "0202010317"
click at [107, 172] on div "0202010317 - Dosagem de creatinina" at bounding box center [338, 171] width 640 height 7
checkbox creatinina "true"
click at [107, 172] on div "0202010040 - Determinacao de curva glicemica (2 dosagens)" at bounding box center [338, 171] width 640 height 7
click at [107, 172] on div "0202010600 - Dosagem de potassio" at bounding box center [338, 171] width 640 height 7
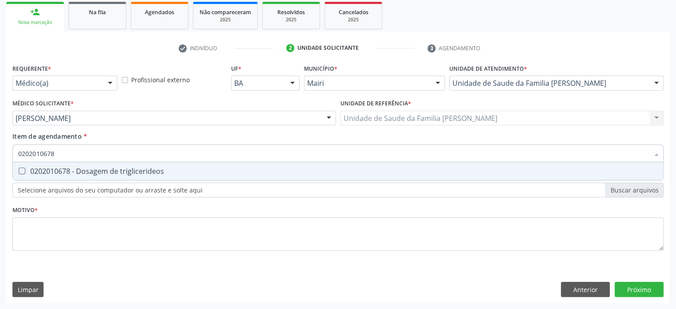
click at [107, 172] on div "0202010678 - Dosagem de triglicerideos" at bounding box center [338, 171] width 640 height 7
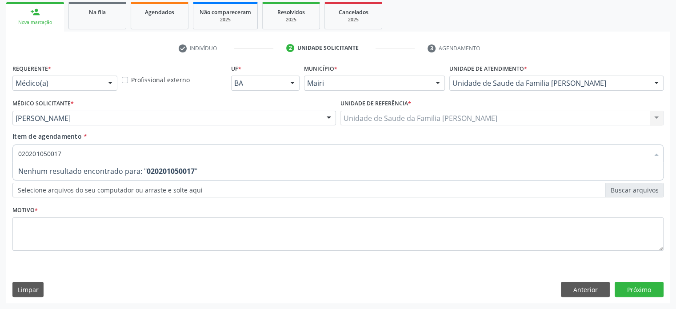
click at [107, 172] on span "Nenhum resultado encontrado para: " 020201050017 "" at bounding box center [338, 171] width 650 height 18
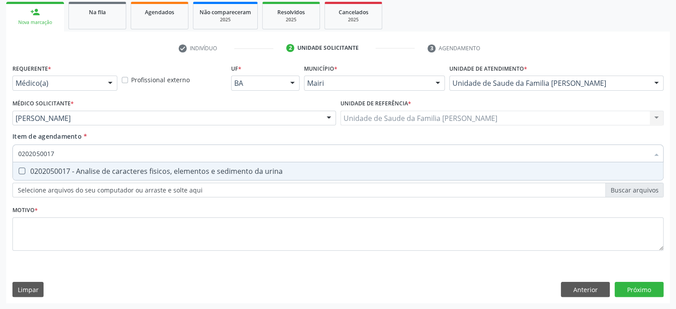
click at [107, 172] on div "0202050017 - Analise de caracteres fisicos, elementos e sedimento da urina" at bounding box center [338, 171] width 640 height 7
click at [107, 172] on div "0202010473 - Dosagem de glicose" at bounding box center [338, 171] width 640 height 7
click at [107, 172] on div "0202010279 - Dosagem de colesterol hdl" at bounding box center [338, 171] width 640 height 7
click at [107, 172] on div "0202010503 - Dosagem de hemoglobina glicosilada" at bounding box center [338, 171] width 640 height 7
click at [107, 172] on div "0202010287 - Dosagem de colesterol ldl" at bounding box center [338, 171] width 640 height 7
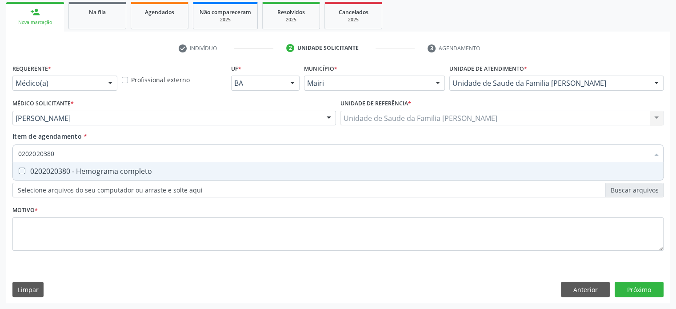
click at [107, 172] on div "0202020380 - Hemograma completo" at bounding box center [338, 171] width 640 height 7
click at [107, 172] on div "0202010651 - Dosagem de transaminase glutamico-piruvica (tgp)" at bounding box center [338, 171] width 640 height 7
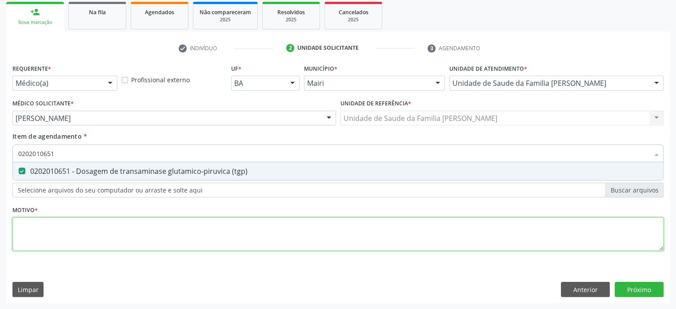
click at [45, 235] on div "Requerente * Médico(a) Médico(a) Enfermeiro(a) Paciente Nenhum resultado encont…" at bounding box center [337, 162] width 651 height 201
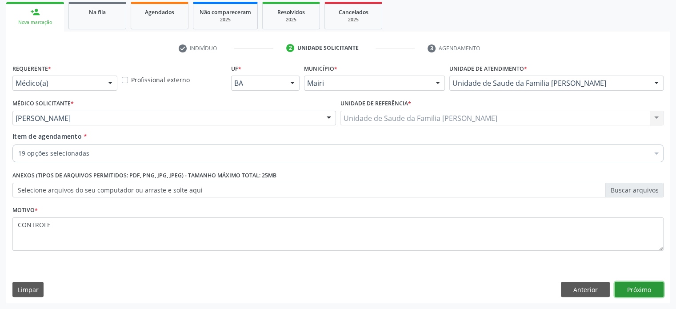
click at [649, 288] on button "Próximo" at bounding box center [639, 289] width 49 height 15
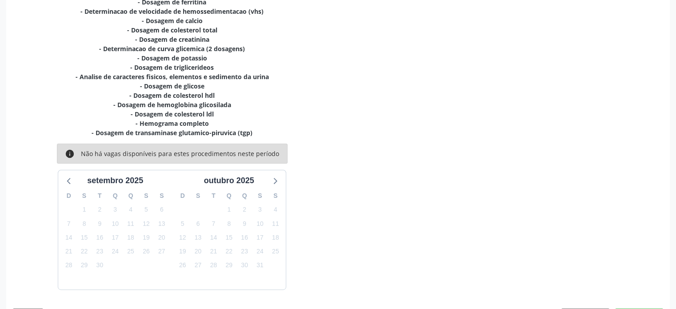
scroll to position [271, 0]
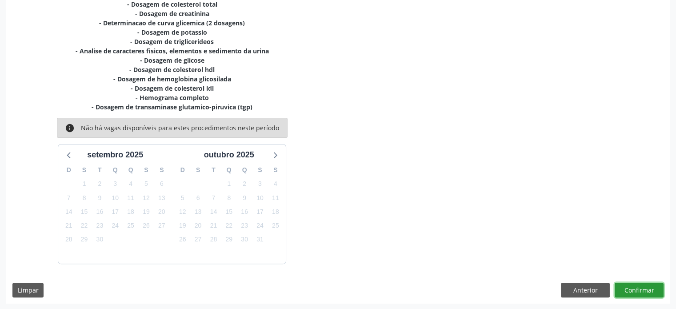
click at [641, 287] on button "Confirmar" at bounding box center [639, 290] width 49 height 15
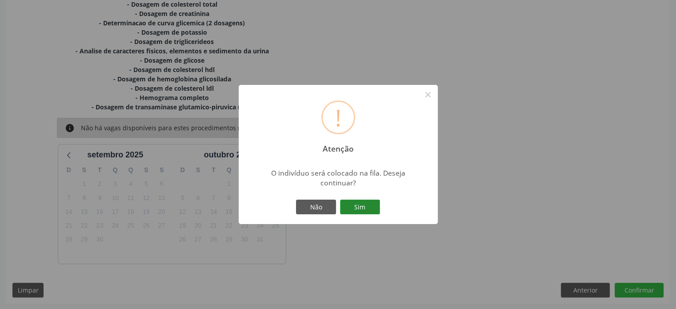
click at [360, 207] on button "Sim" at bounding box center [360, 207] width 40 height 15
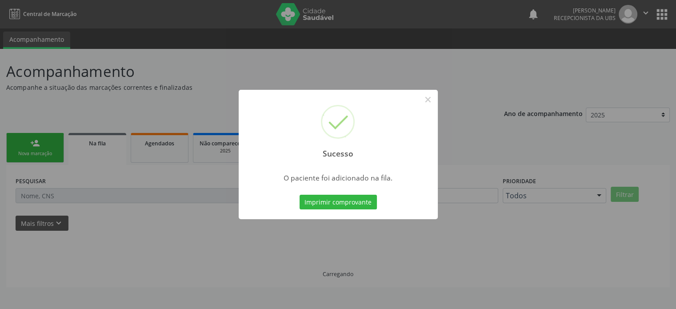
scroll to position [0, 0]
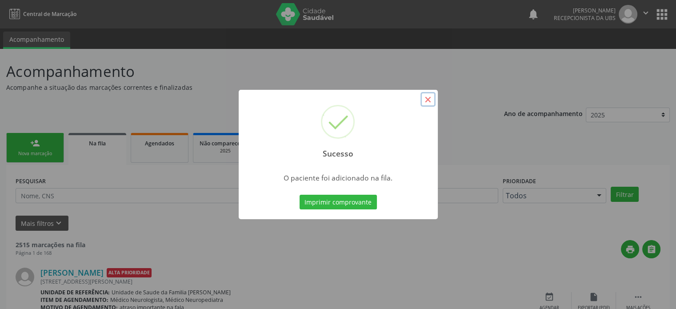
click at [428, 99] on button "×" at bounding box center [428, 99] width 15 height 15
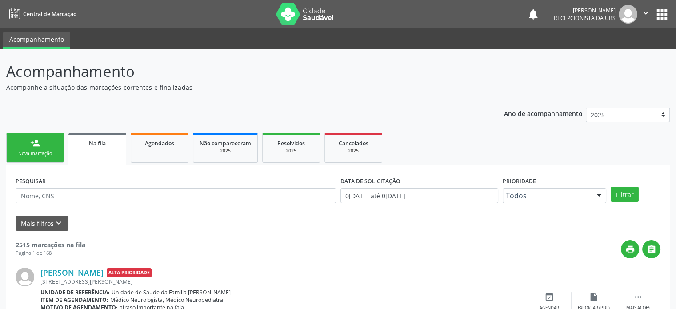
click at [49, 152] on div "Nova marcação" at bounding box center [35, 153] width 44 height 7
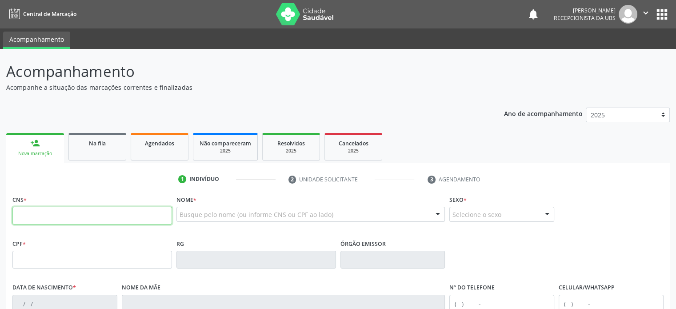
click at [55, 222] on input "text" at bounding box center [92, 216] width 160 height 18
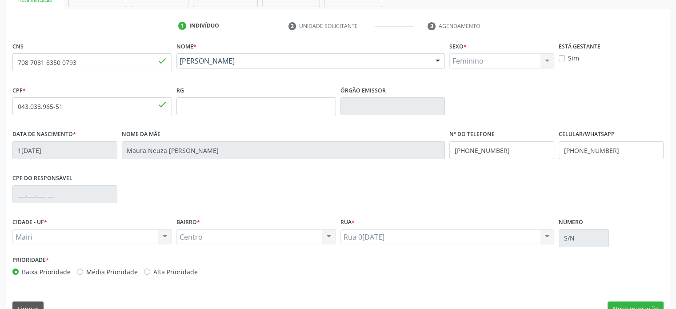
scroll to position [172, 0]
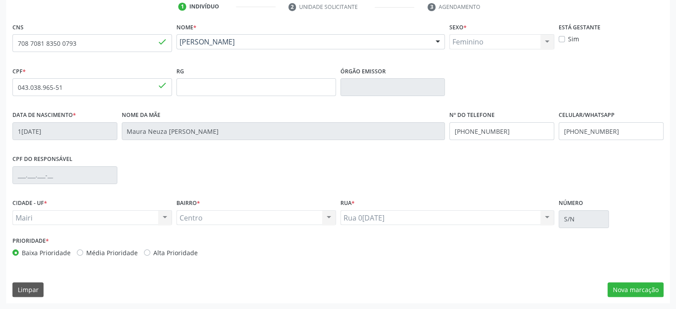
click at [100, 254] on label "Média Prioridade" at bounding box center [112, 252] width 52 height 9
click at [83, 254] on input "Média Prioridade" at bounding box center [80, 252] width 6 height 8
click at [646, 287] on button "Nova marcação" at bounding box center [636, 289] width 56 height 15
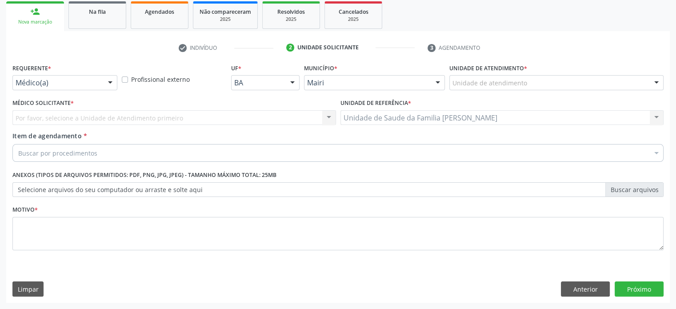
scroll to position [131, 0]
click at [596, 80] on div "Unidade de atendimento" at bounding box center [556, 83] width 214 height 15
click at [453, 80] on input "text" at bounding box center [453, 88] width 0 height 18
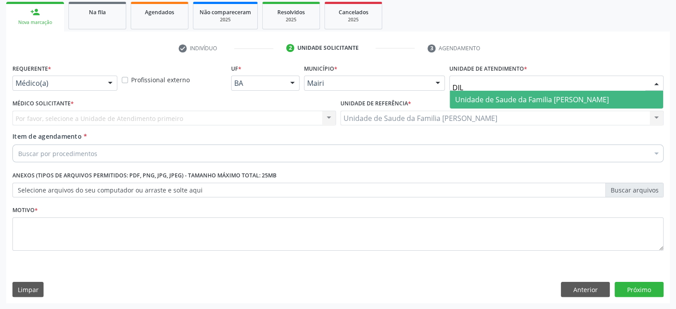
click at [589, 93] on span "Unidade de Saude da Familia [PERSON_NAME]" at bounding box center [556, 100] width 213 height 18
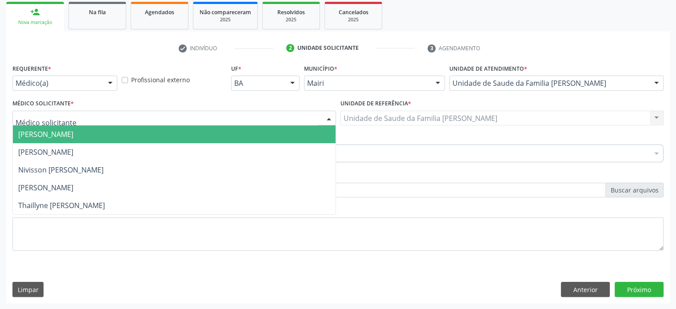
click at [126, 120] on div at bounding box center [174, 118] width 324 height 15
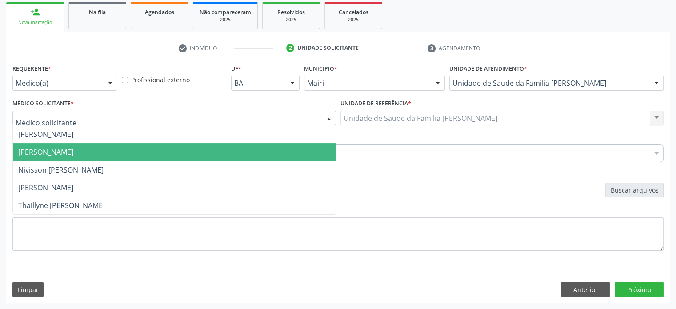
click at [102, 156] on span "[PERSON_NAME]" at bounding box center [174, 152] width 323 height 18
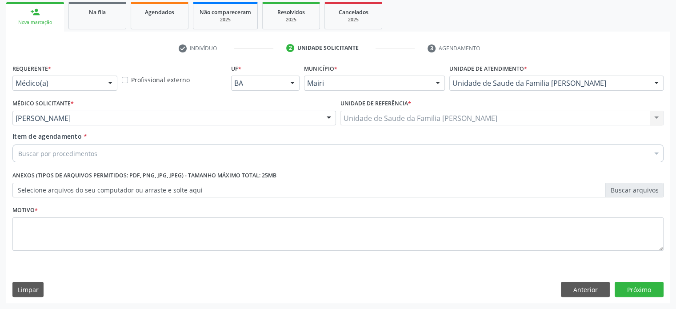
click at [103, 154] on div "Buscar por procedimentos" at bounding box center [337, 153] width 651 height 18
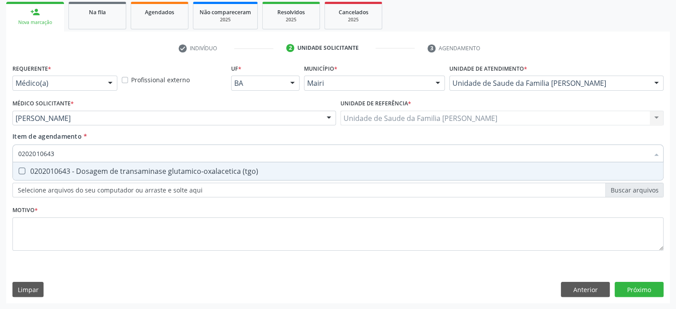
click at [93, 172] on div "0202010643 - Dosagem de transaminase glutamico-oxalacetica (tgo)" at bounding box center [338, 171] width 640 height 7
click at [93, 172] on div "0202010708 - Dosagem de vitamina b12" at bounding box center [338, 171] width 640 height 7
click at [93, 172] on div "0202010767 - Dosagem de 25 hidroxivitamina d" at bounding box center [338, 171] width 640 height 7
click at [93, 172] on div "0202010384 - Dosagem de ferritina" at bounding box center [338, 171] width 640 height 7
click at [93, 172] on div "0202020150 - Determinacao de velocidade de hemossedimentacao (vhs)" at bounding box center [338, 171] width 640 height 7
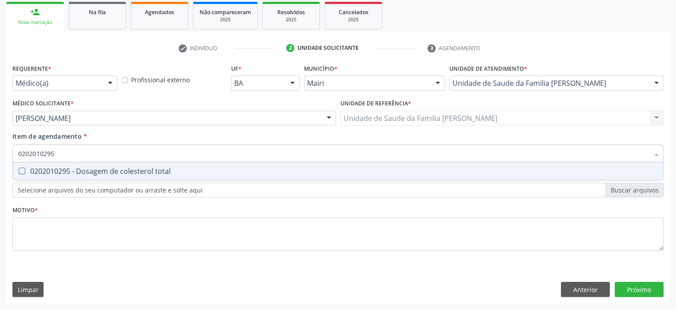
click at [93, 172] on div "0202010295 - Dosagem de colesterol total" at bounding box center [338, 171] width 640 height 7
click at [93, 172] on div "0202010317 - Dosagem de creatinina" at bounding box center [338, 171] width 640 height 7
click at [93, 172] on div "0202010040 - Determinacao de curva glicemica (2 dosagens)" at bounding box center [338, 171] width 640 height 7
click at [93, 172] on div "0202010600 - Dosagem de potassio" at bounding box center [338, 171] width 640 height 7
click at [93, 172] on div "0202010678 - Dosagem de triglicerideos" at bounding box center [338, 171] width 640 height 7
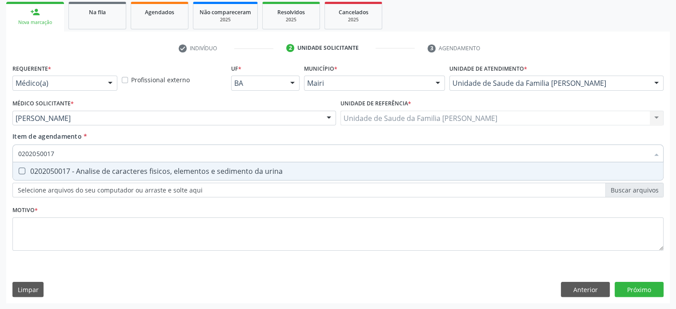
click at [93, 172] on div "0202050017 - Analise de caracteres fisicos, elementos e sedimento da urina" at bounding box center [338, 171] width 640 height 7
click at [93, 172] on div "0202010473 - Dosagem de glicose" at bounding box center [338, 171] width 640 height 7
click at [93, 172] on div "0202010279 - Dosagem de colesterol hdl" at bounding box center [338, 171] width 640 height 7
click at [93, 172] on div "0202010503 - Dosagem de hemoglobina glicosilada" at bounding box center [338, 171] width 640 height 7
click at [93, 172] on div "0202010287 - Dosagem de colesterol ldl" at bounding box center [338, 171] width 640 height 7
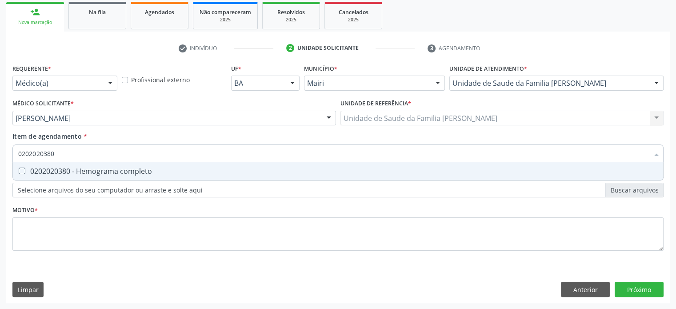
click at [93, 172] on div "0202020380 - Hemograma completo" at bounding box center [338, 171] width 640 height 7
click at [93, 172] on div "0202010651 - Dosagem de transaminase glutamico-piruvica (tgp)" at bounding box center [338, 171] width 640 height 7
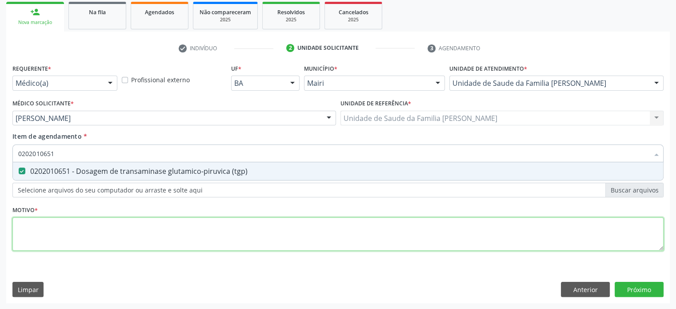
click at [44, 232] on div "Requerente * Médico(a) Médico(a) Enfermeiro(a) Paciente Nenhum resultado encont…" at bounding box center [337, 162] width 651 height 201
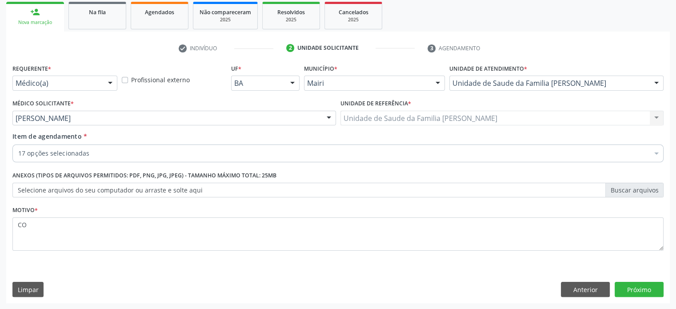
scroll to position [131, 0]
type textarea "CONTROLE"
click at [643, 286] on button "Próximo" at bounding box center [639, 289] width 49 height 15
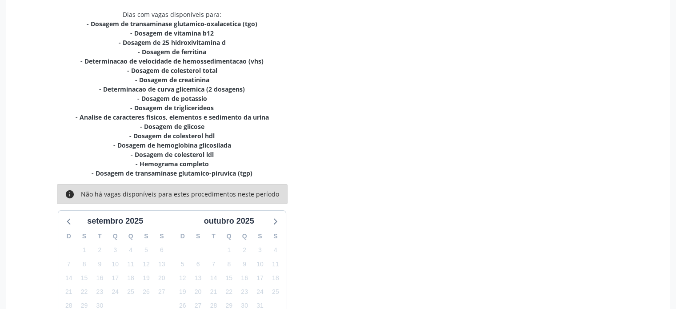
scroll to position [253, 0]
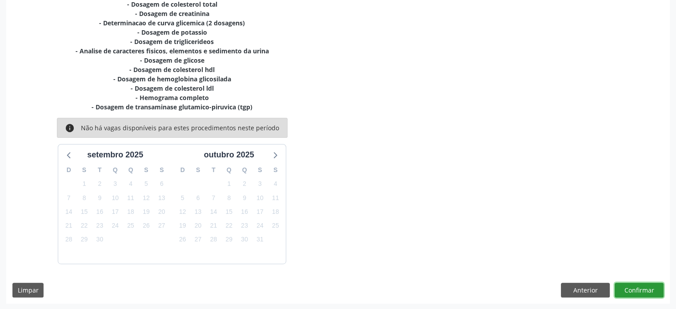
click at [637, 294] on button "Confirmar" at bounding box center [639, 290] width 49 height 15
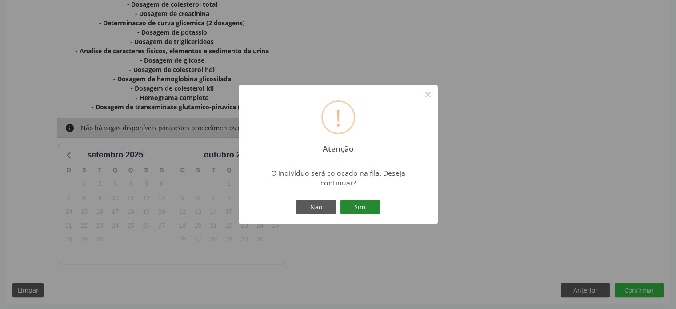
click at [361, 205] on button "Sim" at bounding box center [360, 207] width 40 height 15
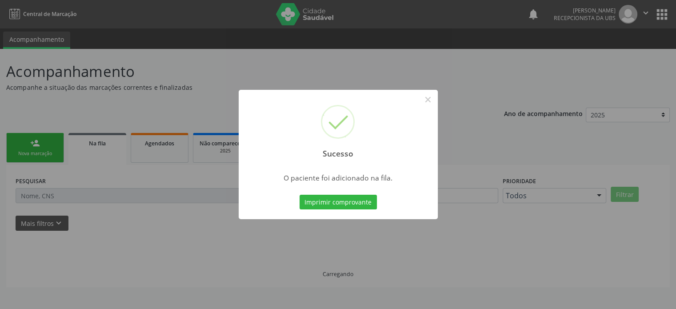
scroll to position [0, 0]
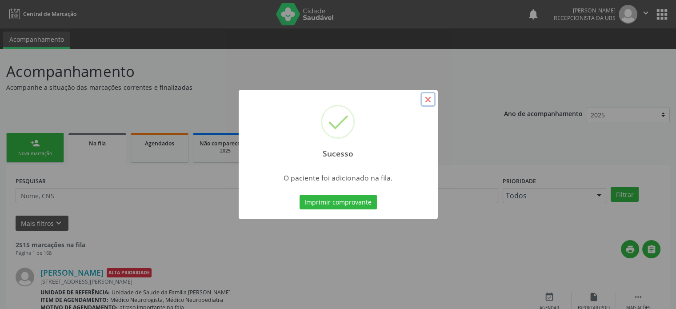
click at [430, 100] on button "×" at bounding box center [428, 99] width 15 height 15
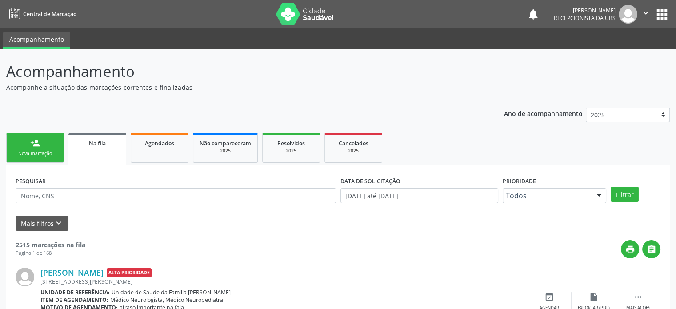
click at [38, 151] on div "Nova marcação" at bounding box center [35, 153] width 44 height 7
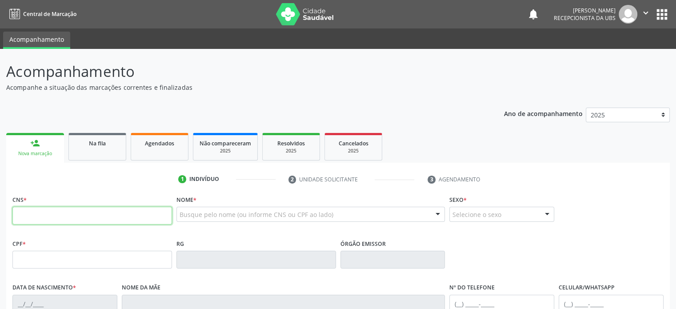
click at [59, 213] on input "text" at bounding box center [92, 216] width 160 height 18
type input "702 6057 8719 7947"
type input "1[DATE]"
type input "Maura Neuza [PERSON_NAME]"
type input "[PHONE_NUMBER]"
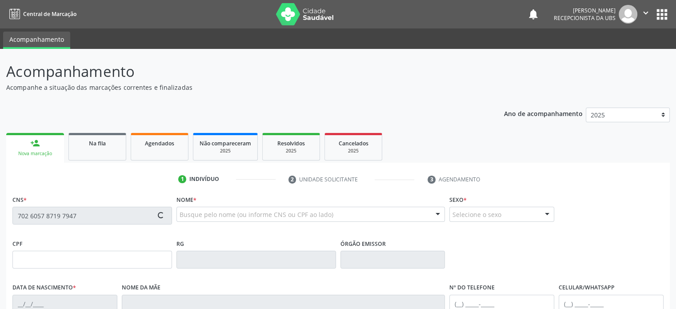
type input "[PHONE_NUMBER]"
type input "S/N"
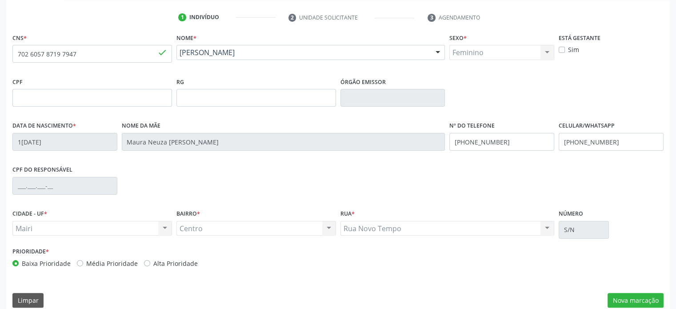
scroll to position [172, 0]
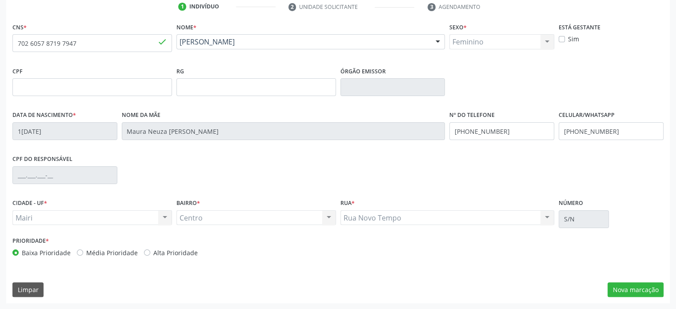
click at [100, 253] on label "Média Prioridade" at bounding box center [112, 252] width 52 height 9
click at [83, 253] on input "Média Prioridade" at bounding box center [80, 252] width 6 height 8
radio input "true"
click at [629, 282] on button "Nova marcação" at bounding box center [636, 289] width 56 height 15
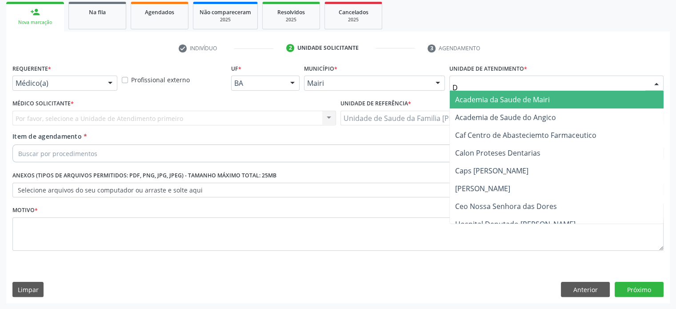
type input "DI"
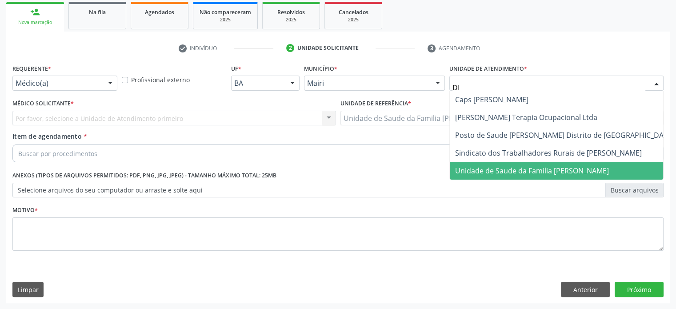
click at [494, 166] on span "Unidade de Saude da Familia [PERSON_NAME]" at bounding box center [532, 171] width 154 height 10
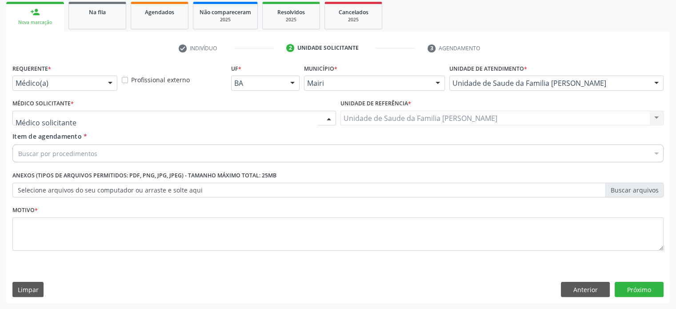
click at [120, 120] on div at bounding box center [174, 118] width 324 height 15
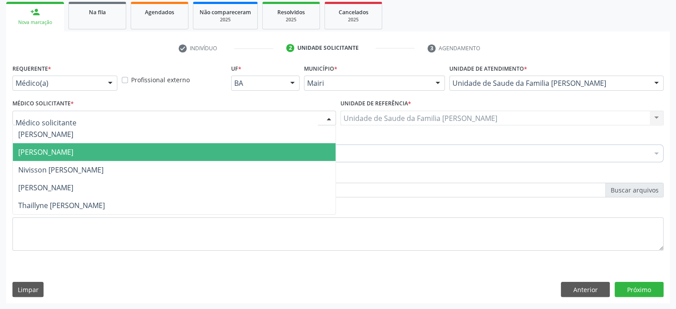
click at [109, 151] on span "[PERSON_NAME]" at bounding box center [174, 152] width 323 height 18
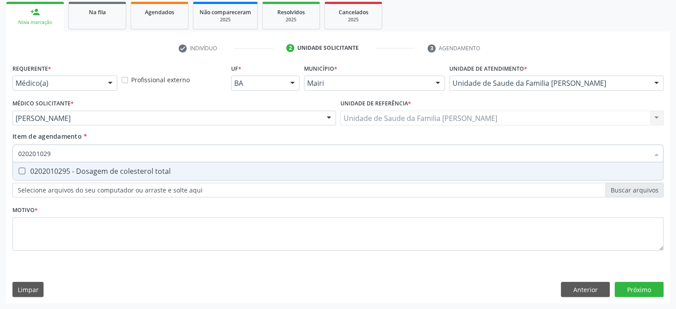
type input "0202010295"
click at [92, 169] on div "0202010295 - Dosagem de colesterol total" at bounding box center [338, 171] width 640 height 7
checkbox total "true"
type input "02020102"
checkbox total "false"
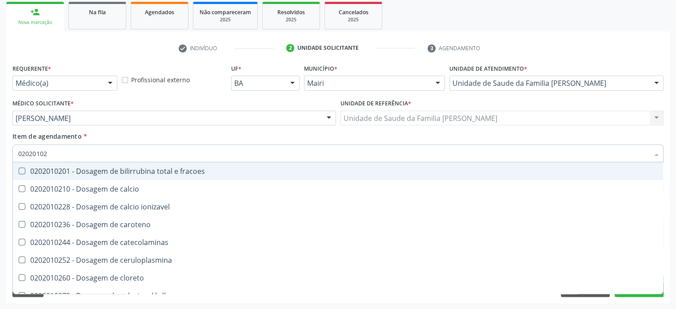
type input "0202010"
checkbox total "false"
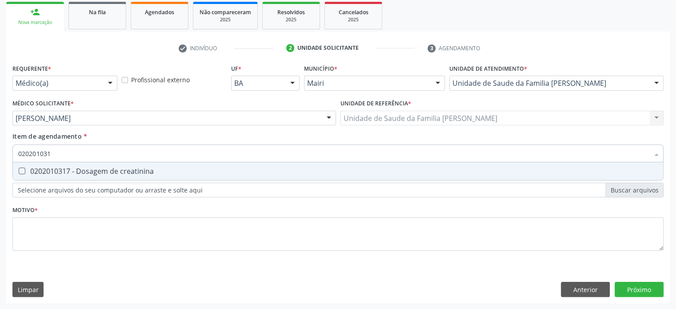
type input "0202010317"
click at [92, 169] on div "0202010317 - Dosagem de creatinina" at bounding box center [338, 171] width 640 height 7
checkbox creatinina "true"
type input "02020103"
checkbox creatinina "false"
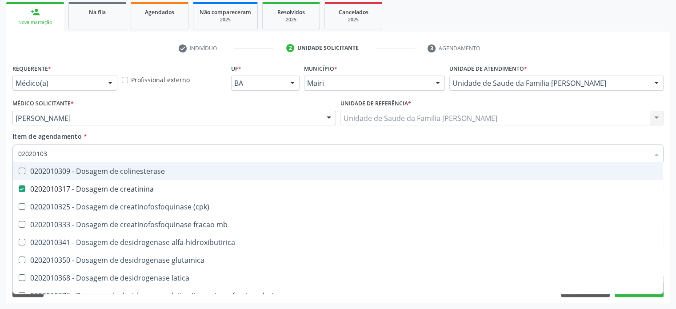
type input "0202010"
checkbox creatinina "false"
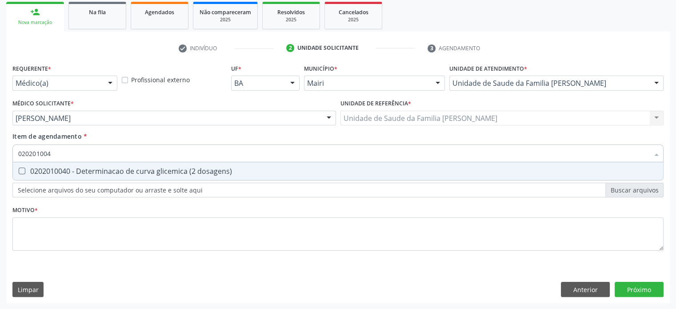
type input "0202010040"
click at [92, 169] on div "0202010040 - Determinacao de curva glicemica (2 dosagens)" at bounding box center [338, 171] width 640 height 7
checkbox dosagens\) "true"
type input "02020100"
checkbox dosagens\) "false"
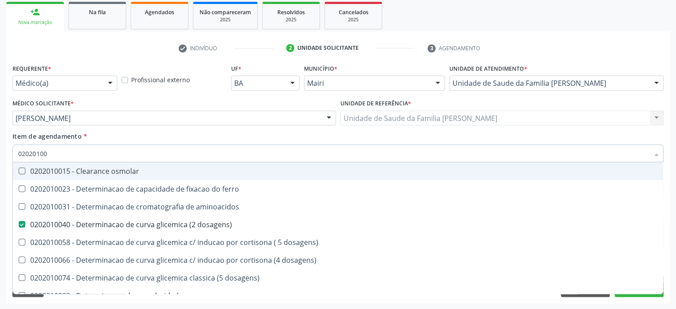
type input "0202010"
checkbox dosagens\) "false"
checkbox dosagens\) "true"
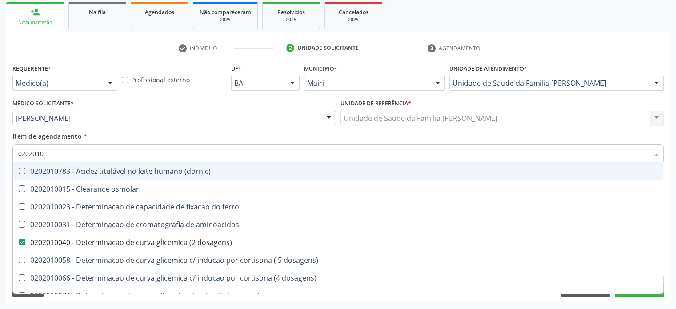
type input "02020106"
checkbox dosagens\) "false"
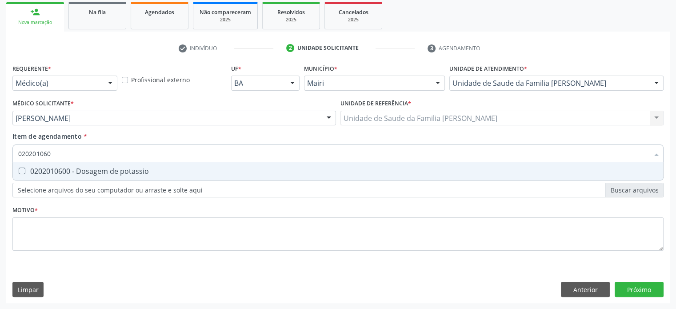
type input "0202010600"
click at [92, 169] on div "0202010600 - Dosagem de potassio" at bounding box center [338, 171] width 640 height 7
checkbox potassio "true"
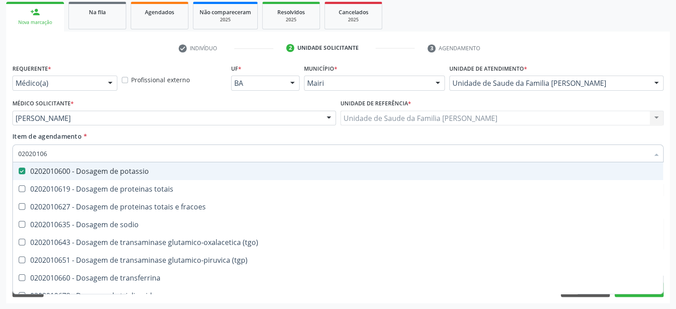
type input "020201067"
checkbox potassio "false"
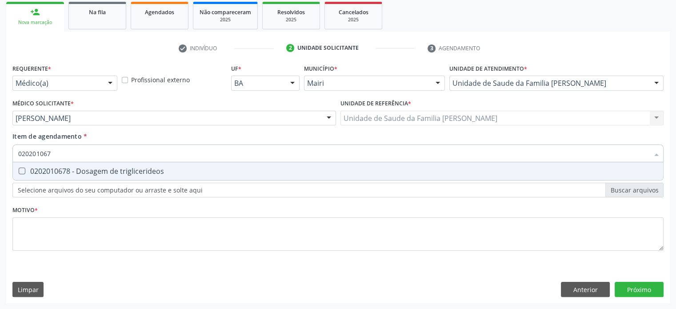
type input "0202010678"
click at [92, 169] on div "0202010678 - Dosagem de triglicerideos" at bounding box center [338, 171] width 640 height 7
checkbox triglicerideos "true"
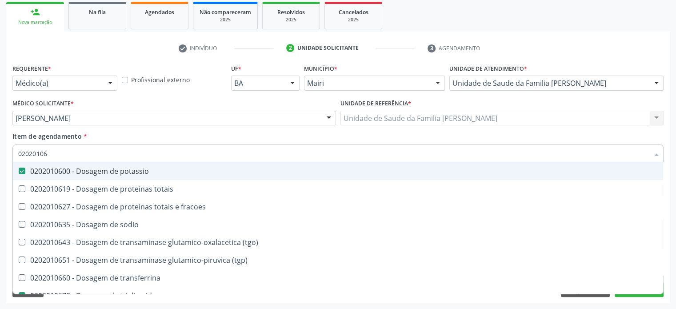
type input "0202010"
checkbox potassio "false"
checkbox \(tgo\) "true"
checkbox triglicerideos "false"
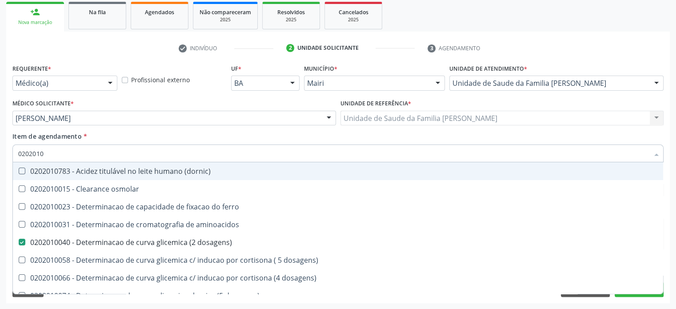
type input "020201"
checkbox total "false"
checkbox creatinina "false"
checkbox latica "true"
checkbox ferritina "true"
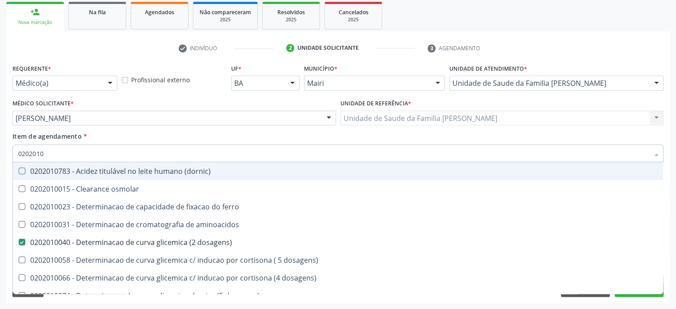
checkbox potassio "false"
checkbox triglicerideos "false"
checkbox ureia "true"
type input "02020"
checkbox dosagens\) "false"
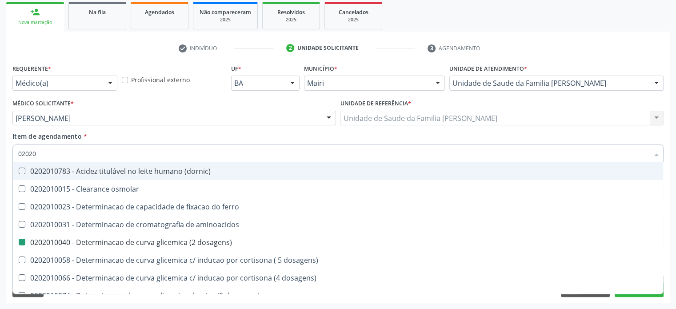
checkbox total "false"
checkbox creatinina "false"
checkbox alfa-hidroxibutirica "true"
checkbox potassio "false"
checkbox triglicerideos "false"
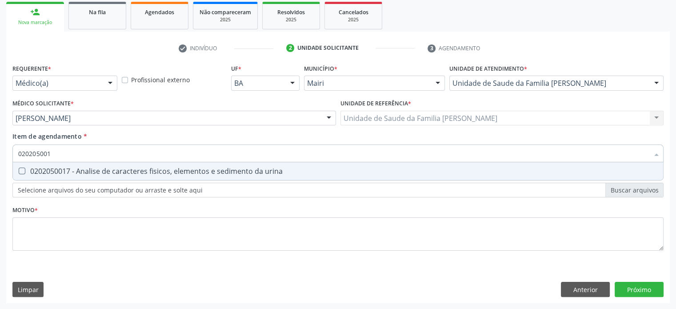
type input "0202050017"
click at [92, 169] on div "0202050017 - Analise de caracteres fisicos, elementos e sedimento da urina" at bounding box center [338, 171] width 640 height 7
checkbox urina "true"
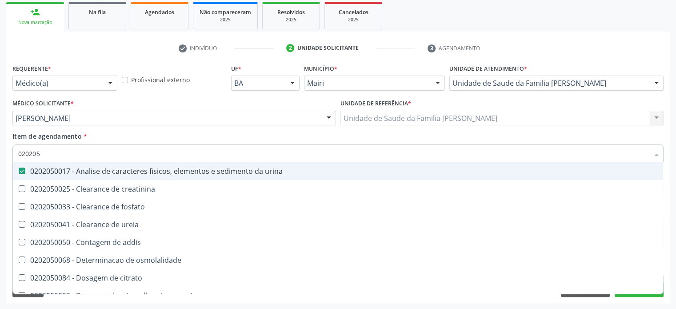
type input "02020"
checkbox urina "false"
checkbox ureia "true"
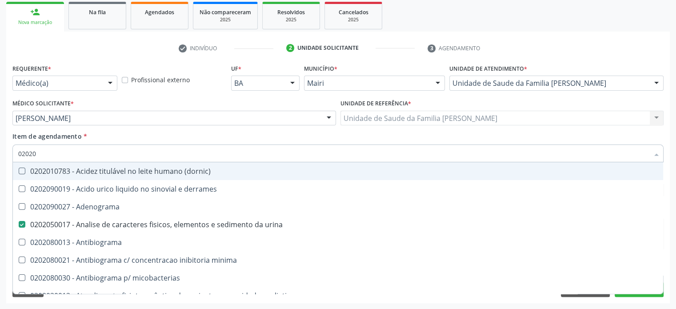
type input "020201"
checkbox urina "false"
checkbox Antibiograma "true"
checkbox htlv-1 "true"
checkbox \(ch50\) "true"
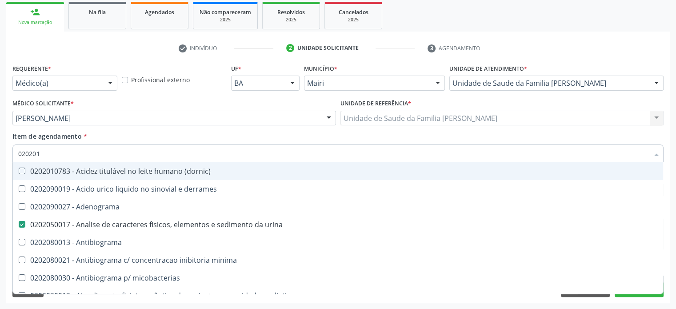
checkbox dosagens\) "false"
checkbox d "true"
checkbox mandelico "true"
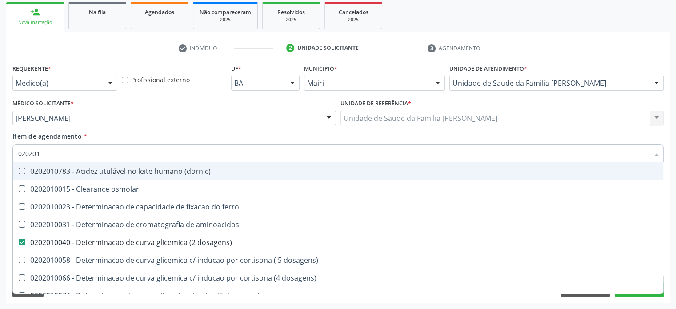
type input "0202010"
checkbox ionizavel "true"
checkbox catecolaminas "true"
checkbox total "false"
checkbox creatinina "false"
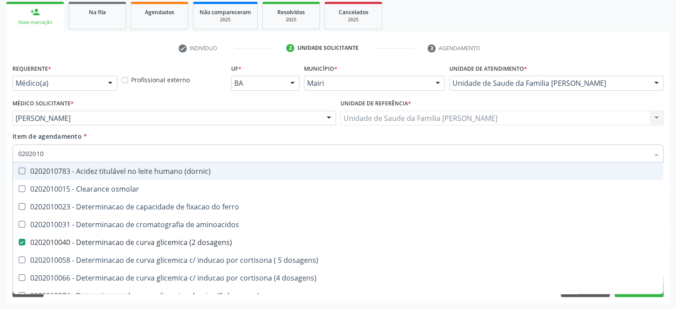
checkbox hidroxiprolina "true"
checkbox piruvato "true"
checkbox potassio "false"
type input "02020104"
checkbox dosagens\) "false"
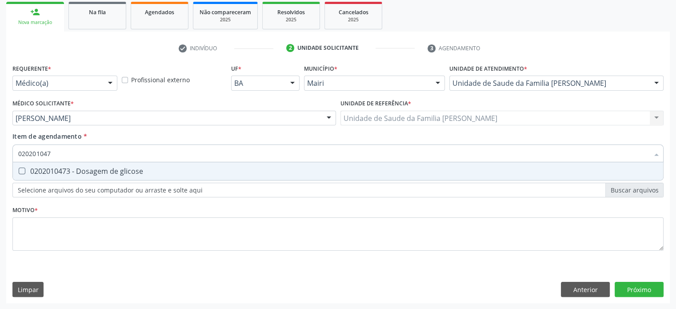
type input "0202010473"
click at [92, 169] on div "0202010473 - Dosagem de glicose" at bounding box center [338, 171] width 640 height 7
checkbox glicose "true"
type input "02020104"
checkbox glicose "false"
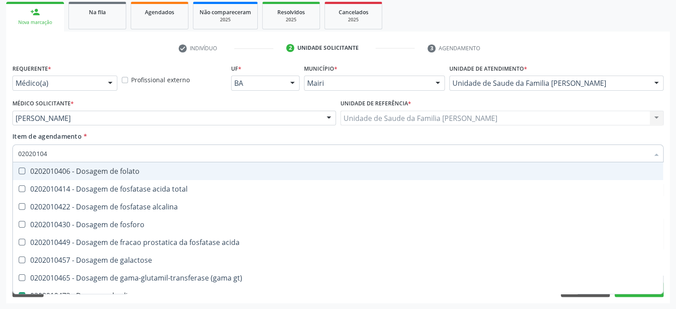
type input "0202010"
checkbox acida "true"
checkbox glicose "false"
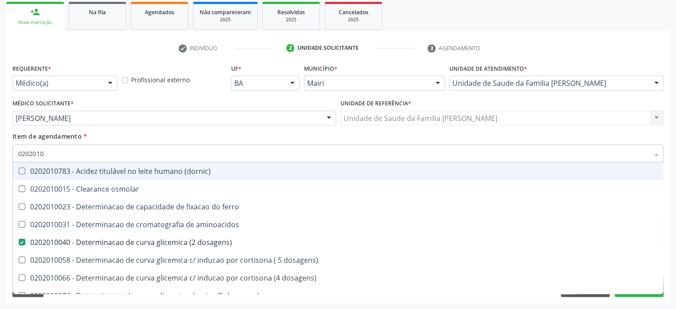
type input "02020102"
checkbox dosagens\) "false"
checkbox ivy "true"
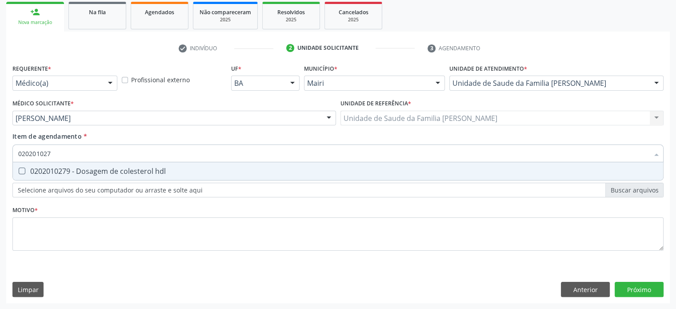
type input "0202010279"
click at [92, 169] on div "0202010279 - Dosagem de colesterol hdl" at bounding box center [338, 171] width 640 height 7
checkbox hdl "true"
type input "02020102"
checkbox hdl "false"
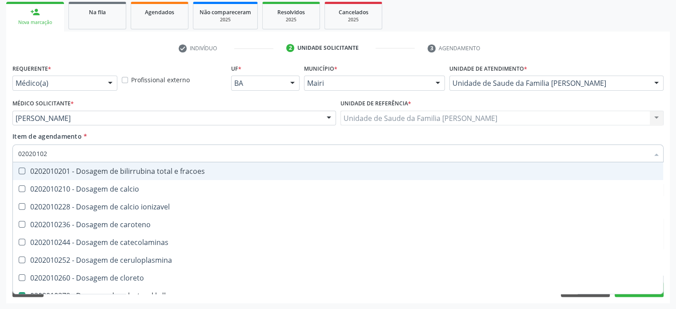
type input "0202010"
checkbox catecolaminas "true"
checkbox hdl "false"
checkbox total "false"
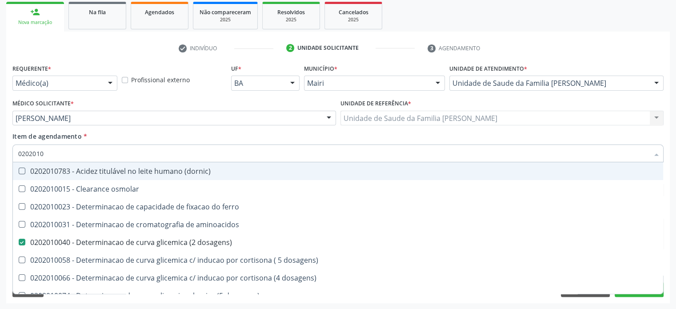
type input "02020105"
checkbox dosagens\) "false"
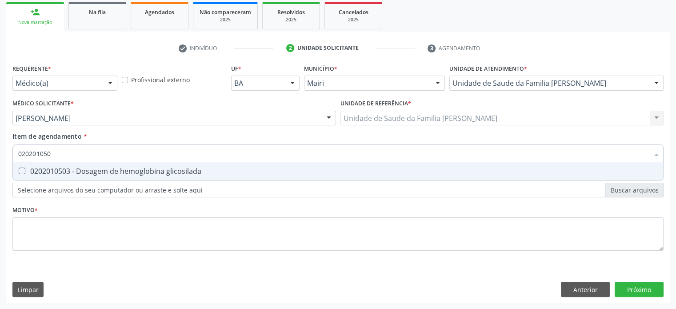
type input "0202010503"
click at [92, 169] on div "0202010503 - Dosagem de hemoglobina glicosilada" at bounding box center [338, 171] width 640 height 7
checkbox glicosilada "true"
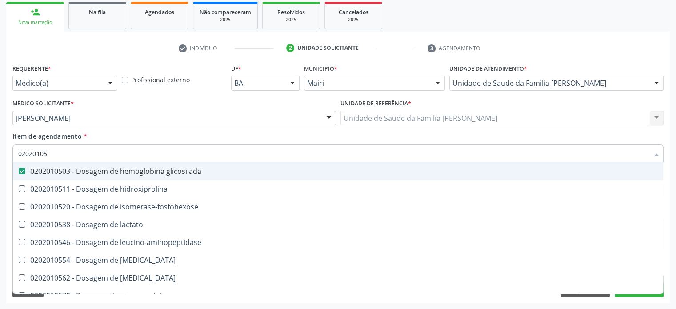
type input "0202010"
checkbox glicosilada "false"
checkbox leucino-aminopeptidase "true"
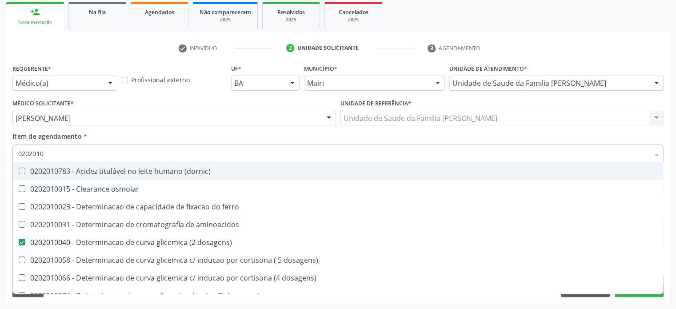
type input "02020102"
checkbox dosagens\) "false"
checkbox dosagens\) "true"
checkbox ivy "true"
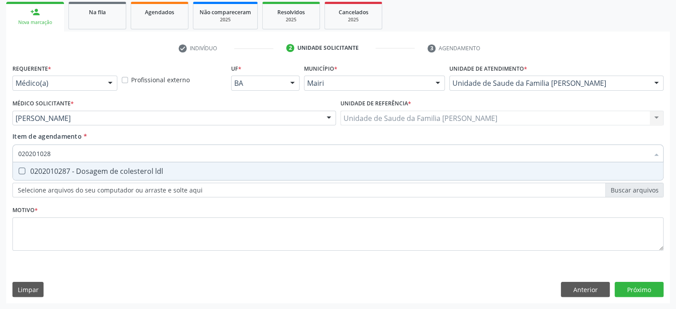
type input "0202010287"
click at [92, 169] on div "0202010287 - Dosagem de colesterol ldl" at bounding box center [338, 171] width 640 height 7
checkbox ldl "true"
type input "02020102"
checkbox ldl "false"
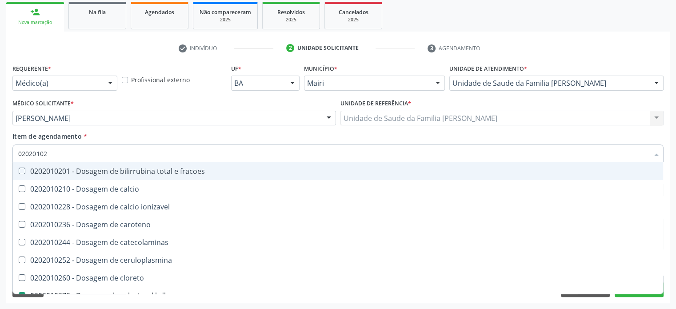
type input "0202010"
checkbox catecolaminas "true"
checkbox hdl "false"
checkbox ldl "false"
checkbox total "false"
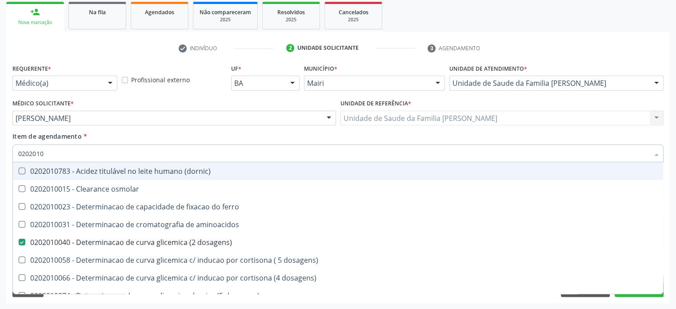
type input "020201"
checkbox hdl "false"
checkbox ldl "false"
checkbox total "false"
checkbox creatinina "false"
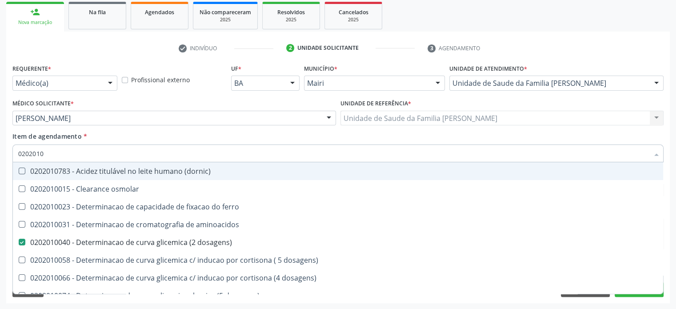
checkbox alfa-hidroxibutirica "true"
checkbox glutamica "true"
checkbox latica "true"
checkbox ferritina "true"
checkbox glicose "false"
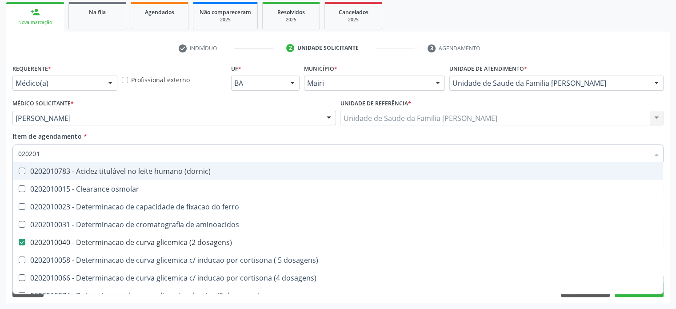
checkbox glicosilada "false"
checkbox magnesio "true"
checkbox porfirinas "true"
checkbox potassio "false"
checkbox triglicerideos "false"
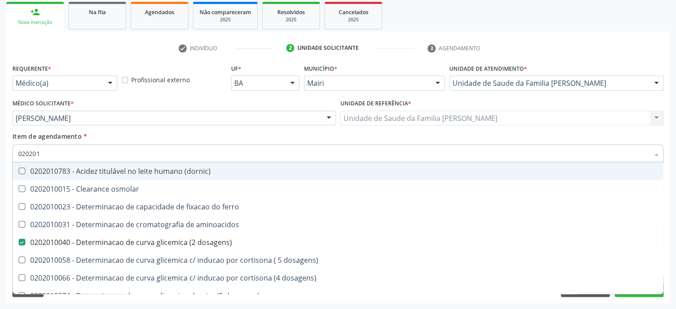
checkbox ureia "true"
type input "02020"
checkbox aminoacidos "true"
checkbox dosagens\) "false"
checkbox hdl "false"
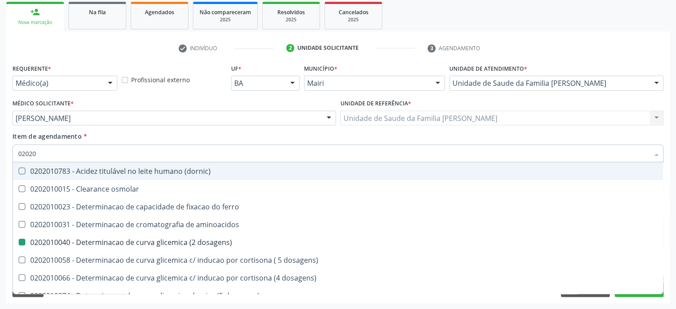
checkbox ldl "false"
checkbox total "false"
checkbox creatinina "false"
checkbox alfa-hidroxibutirica "true"
checkbox glicose "false"
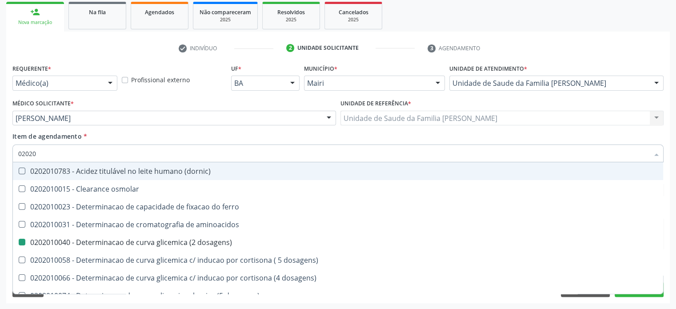
checkbox glicosilada "false"
checkbox potassio "false"
checkbox triglicerideos "false"
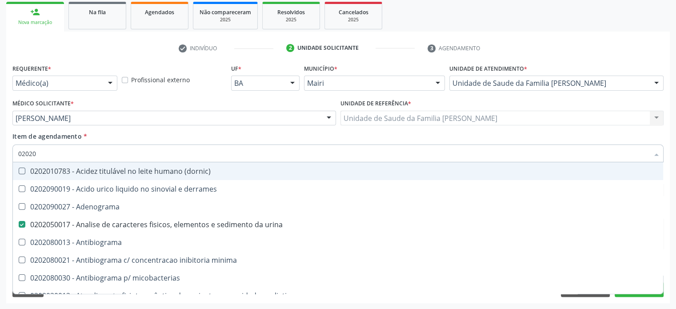
type input "020202"
checkbox urina "false"
checkbox dosagens\) "false"
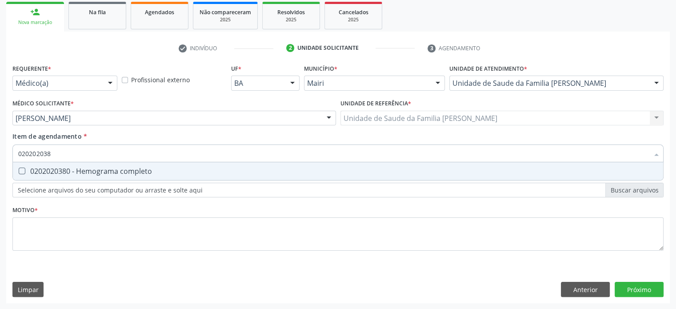
type input "0202020380"
click at [92, 169] on div "0202020380 - Hemograma completo" at bounding box center [338, 171] width 640 height 7
checkbox completo "true"
type input "02020203"
checkbox completo "false"
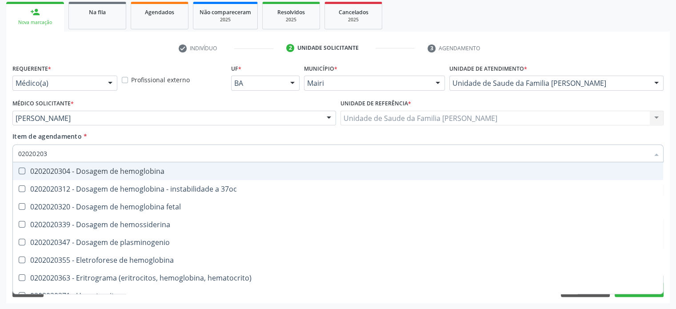
type input "0202020"
checkbox completo "false"
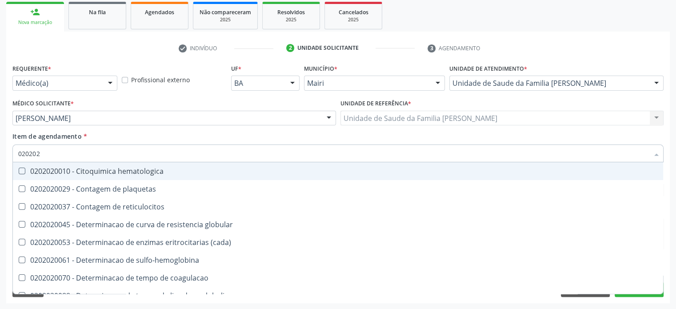
type input "02020"
checkbox globular "true"
checkbox completo "false"
checkbox s "true"
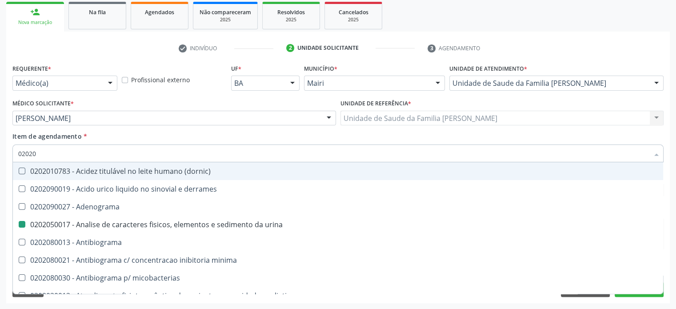
type input "020201"
checkbox urina "false"
checkbox Antibiograma "true"
checkbox \(qualitativo\) "true"
checkbox molecular "true"
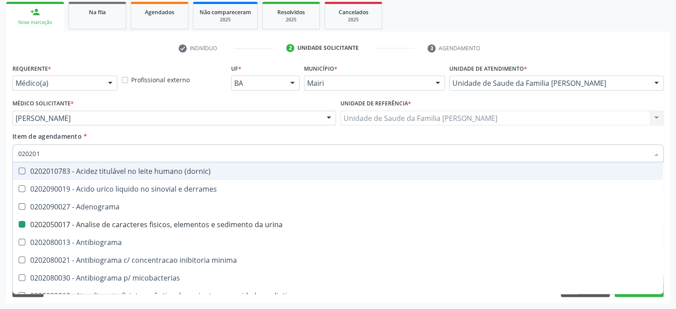
checkbox htlv-1 "true"
checkbox \(ch50\) "true"
checkbox dosagens\) "false"
checkbox -duke "true"
checkbox trombina "true"
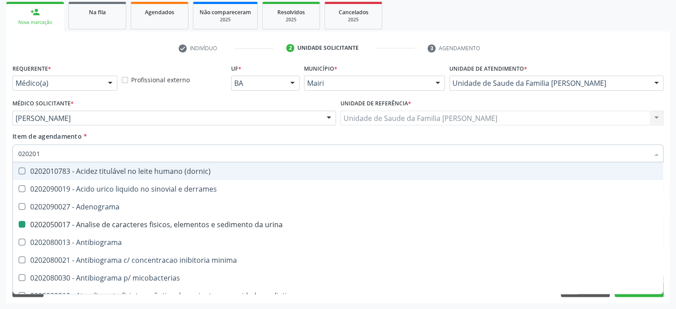
checkbox d "true"
checkbox mandelico "true"
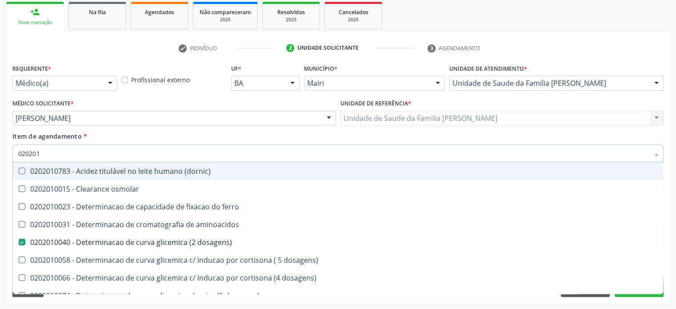
type input "0202010"
checkbox fracoes "true"
checkbox calcio "true"
checkbox ionizavel "true"
checkbox catecolaminas "true"
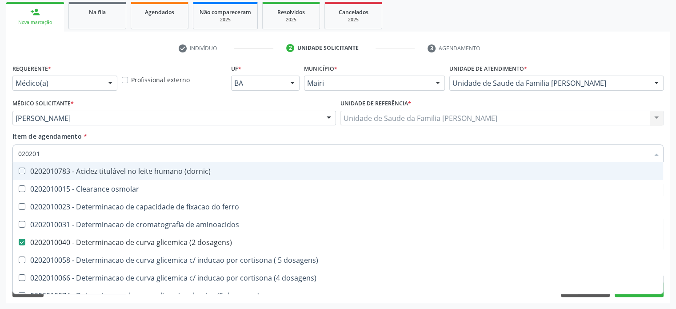
checkbox hdl "false"
checkbox ldl "false"
checkbox total "false"
checkbox creatinina "false"
checkbox ferritina "true"
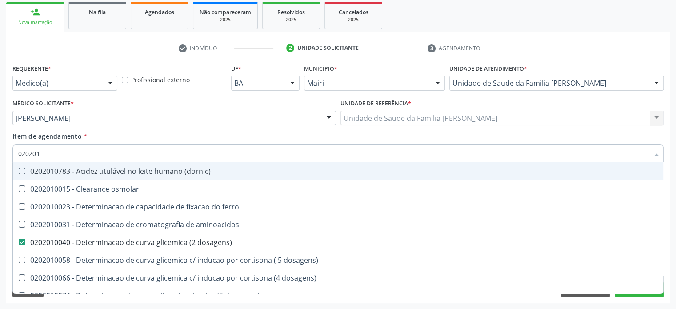
checkbox total "true"
checkbox glicose "false"
checkbox glicosilada "false"
checkbox hidroxiprolina "true"
checkbox piruvato "true"
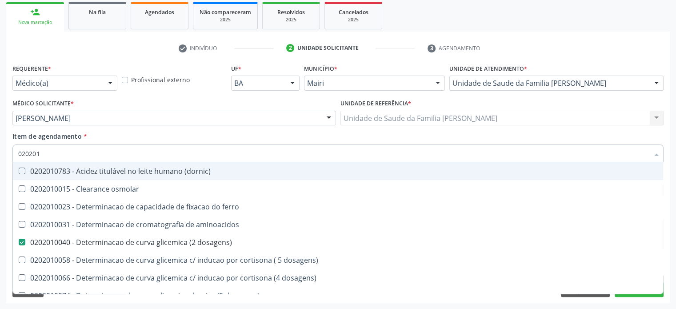
checkbox potassio "false"
type input "02020106"
checkbox \(dornic\) "true"
checkbox dosagens\) "false"
checkbox dosagens\) "true"
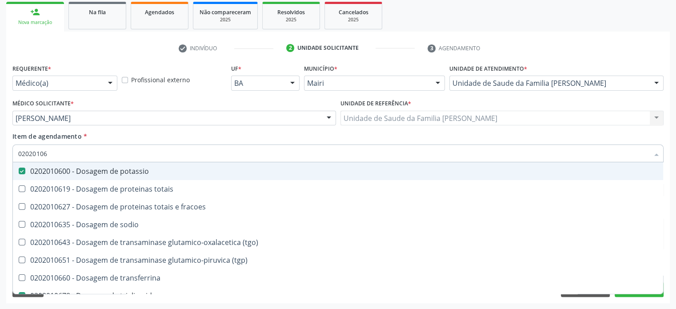
type input "020201065"
checkbox potassio "false"
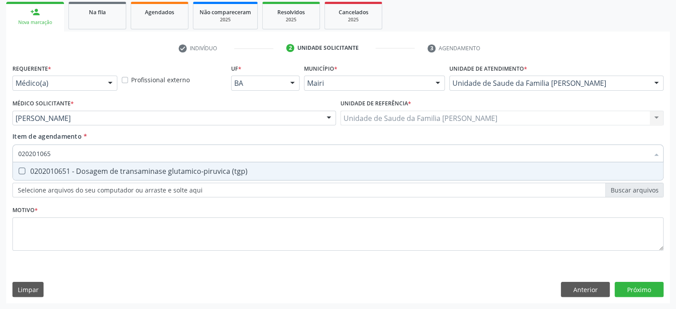
type input "0202010651"
click at [92, 169] on div "0202010651 - Dosagem de transaminase glutamico-piruvica (tgp)" at bounding box center [338, 171] width 640 height 7
checkbox \(tgp\) "true"
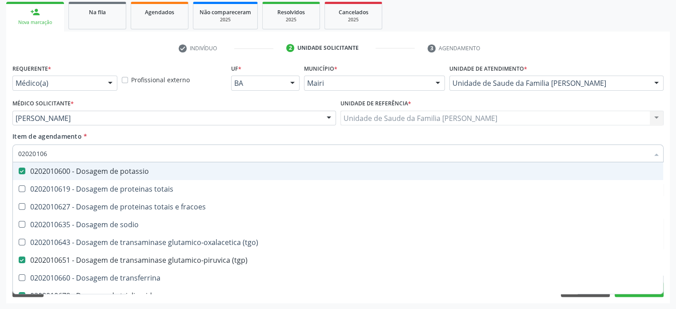
type input "0202010"
checkbox potassio "false"
checkbox \(tgo\) "true"
checkbox \(tgp\) "false"
checkbox triglicerideos "false"
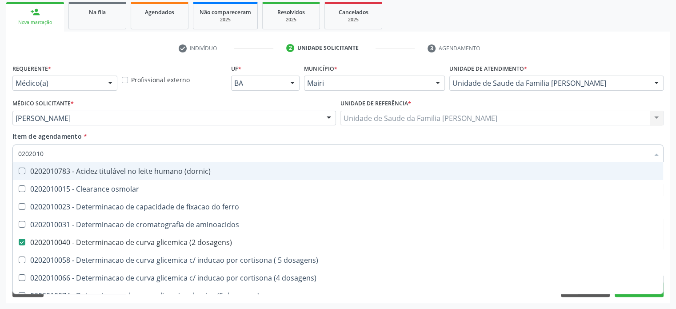
type input "02020106"
checkbox \(dornic\) "true"
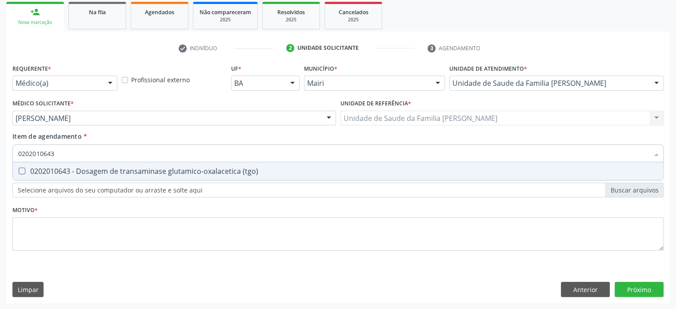
click at [92, 169] on div "0202010643 - Dosagem de transaminase glutamico-oxalacetica (tgo)" at bounding box center [338, 171] width 640 height 7
click at [92, 169] on div "0202010708 - Dosagem de vitamina b12" at bounding box center [338, 171] width 640 height 7
click at [92, 169] on div "0202010767 - Dosagem de 25 hidroxivitamina d" at bounding box center [338, 171] width 640 height 7
click at [92, 169] on div "0202010384 - Dosagem de ferritina" at bounding box center [338, 171] width 640 height 7
click at [92, 169] on div "0202020150 - Determinacao de velocidade de hemossedimentacao (vhs)" at bounding box center [338, 171] width 640 height 7
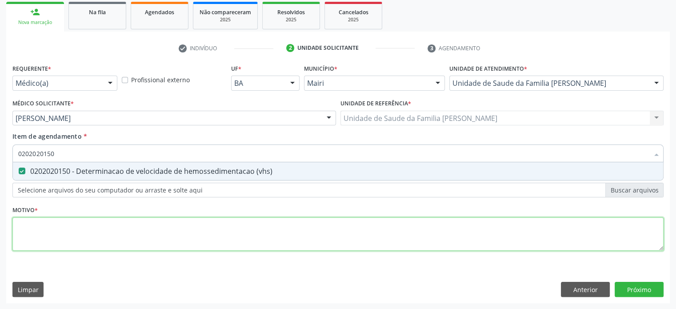
click at [64, 236] on div "Requerente * Médico(a) Médico(a) Enfermeiro(a) Paciente Nenhum resultado encont…" at bounding box center [337, 162] width 651 height 201
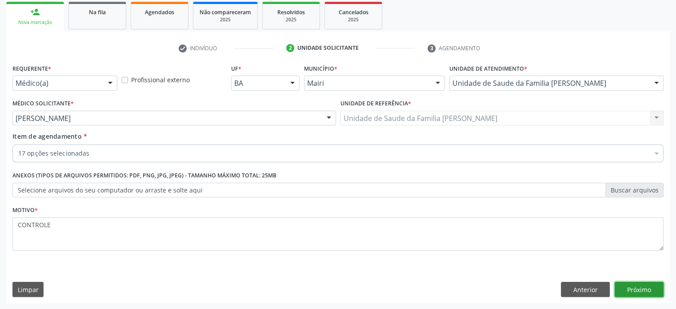
click at [649, 288] on button "Próximo" at bounding box center [639, 289] width 49 height 15
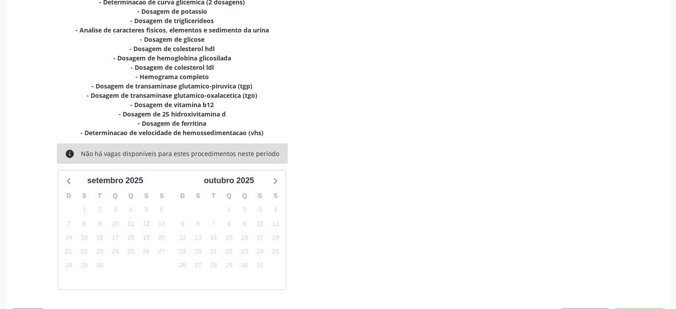
scroll to position [253, 0]
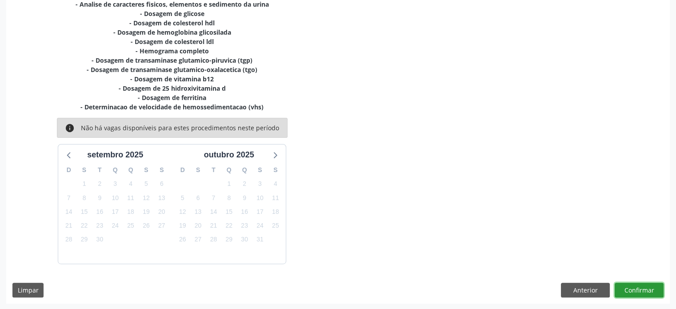
click at [641, 287] on button "Confirmar" at bounding box center [639, 290] width 49 height 15
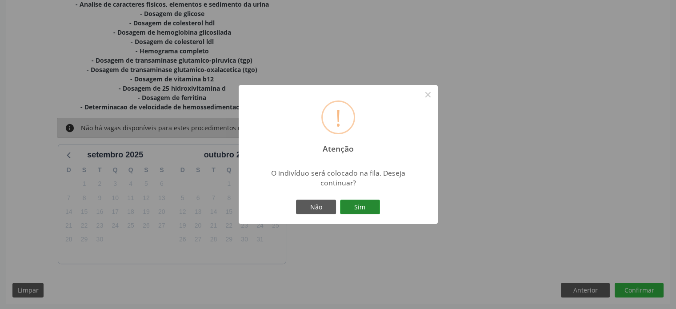
click at [364, 211] on button "Sim" at bounding box center [360, 207] width 40 height 15
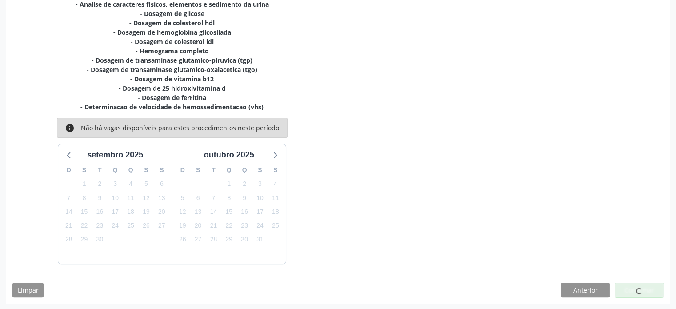
scroll to position [0, 0]
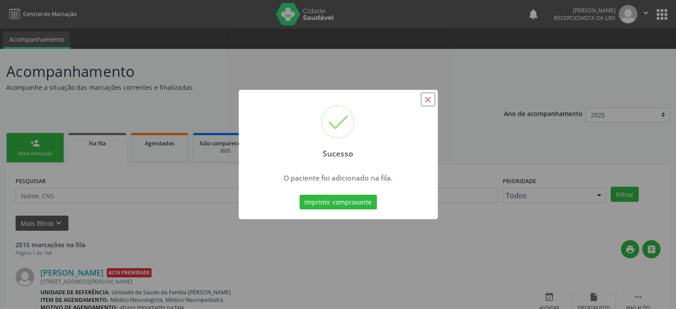
click at [429, 99] on button "×" at bounding box center [428, 99] width 15 height 15
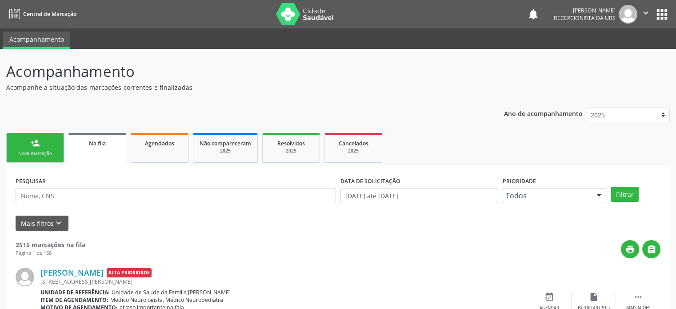
click at [32, 144] on div "person_add" at bounding box center [35, 143] width 10 height 10
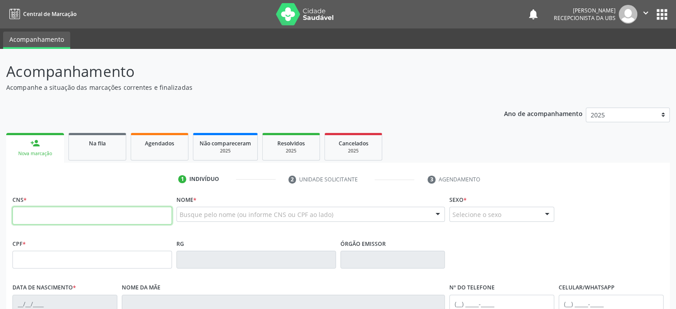
click at [25, 213] on input "text" at bounding box center [92, 216] width 160 height 18
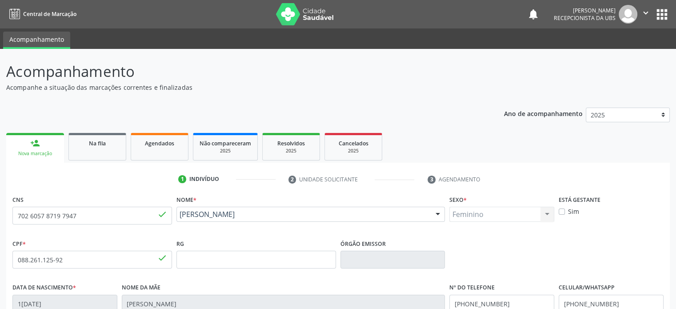
scroll to position [172, 0]
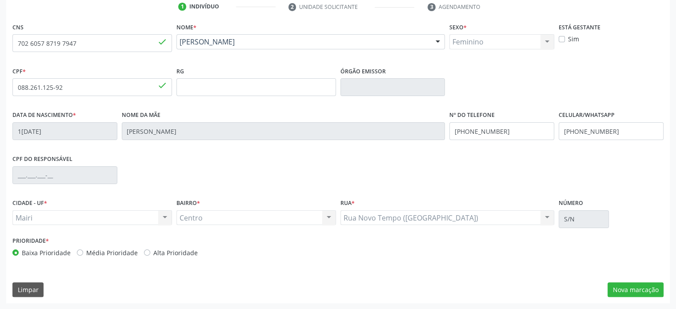
click at [96, 252] on label "Média Prioridade" at bounding box center [112, 252] width 52 height 9
click at [83, 252] on input "Média Prioridade" at bounding box center [80, 252] width 6 height 8
click at [617, 284] on button "Nova marcação" at bounding box center [636, 289] width 56 height 15
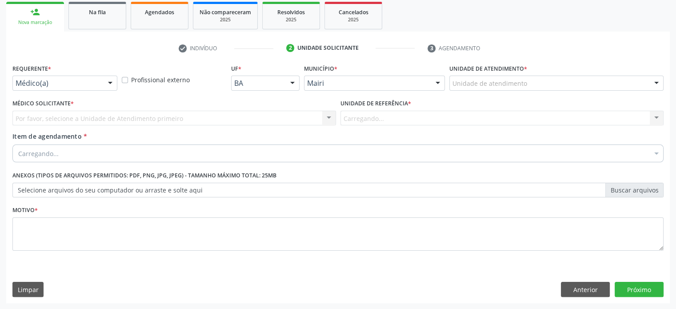
click at [537, 85] on div "Unidade de atendimento" at bounding box center [556, 83] width 214 height 15
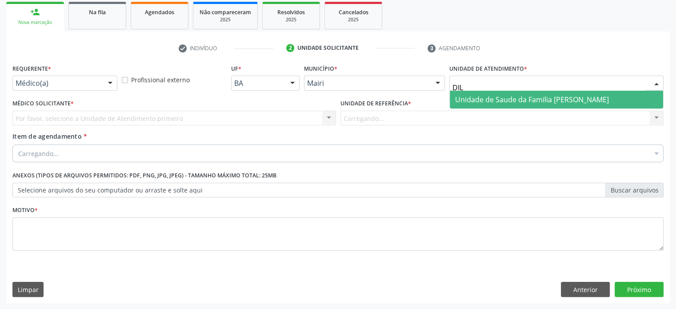
click at [508, 95] on span "Unidade de Saude da Familia [PERSON_NAME]" at bounding box center [532, 100] width 154 height 10
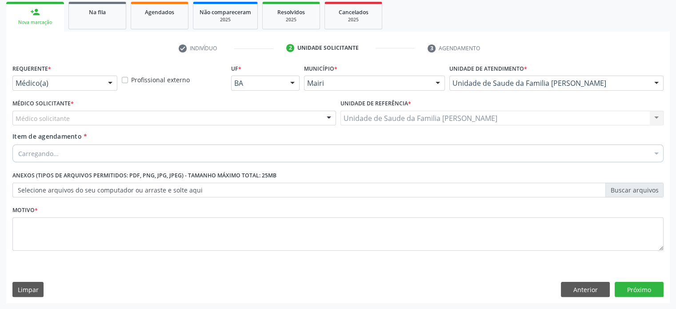
click at [103, 117] on div "Médico solicitante" at bounding box center [174, 118] width 324 height 15
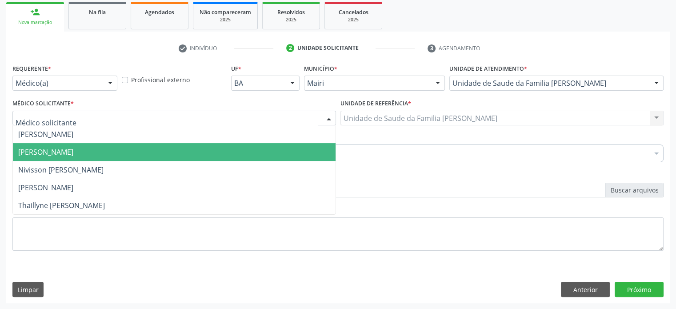
click at [73, 148] on span "[PERSON_NAME]" at bounding box center [45, 152] width 55 height 10
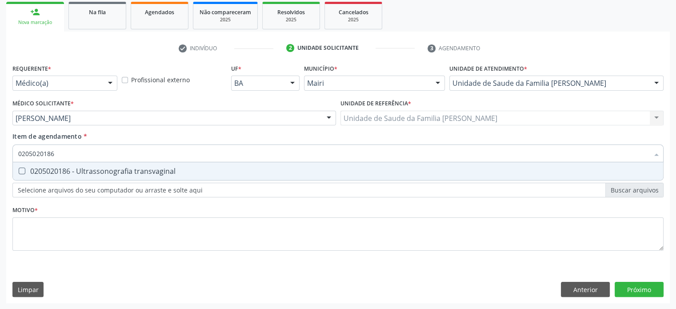
click at [78, 170] on div "0205020186 - Ultrassonografia transvaginal" at bounding box center [338, 171] width 640 height 7
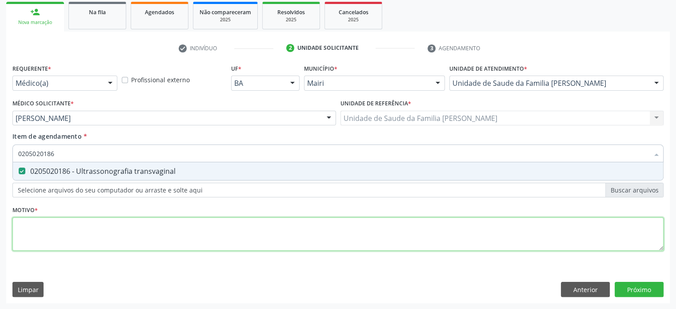
click at [41, 233] on div "Requerente * Médico(a) Médico(a) Enfermeiro(a) Paciente Nenhum resultado encont…" at bounding box center [337, 162] width 651 height 201
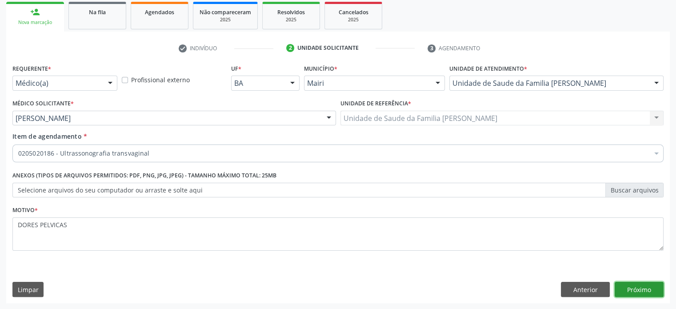
click at [635, 291] on button "Próximo" at bounding box center [639, 289] width 49 height 15
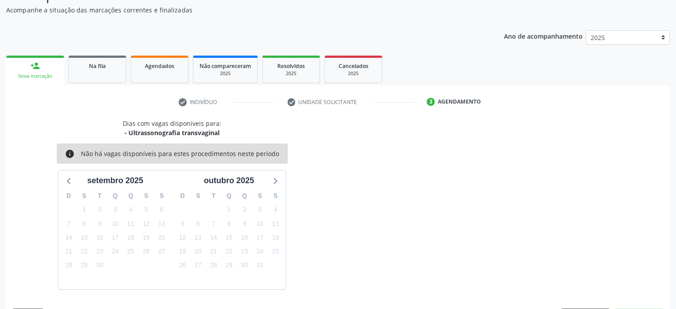
scroll to position [103, 0]
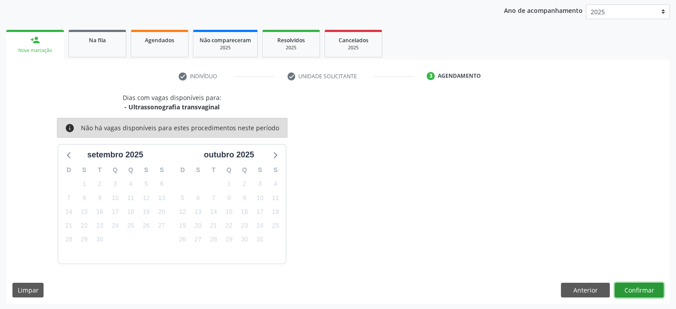
click at [635, 287] on button "Confirmar" at bounding box center [639, 290] width 49 height 15
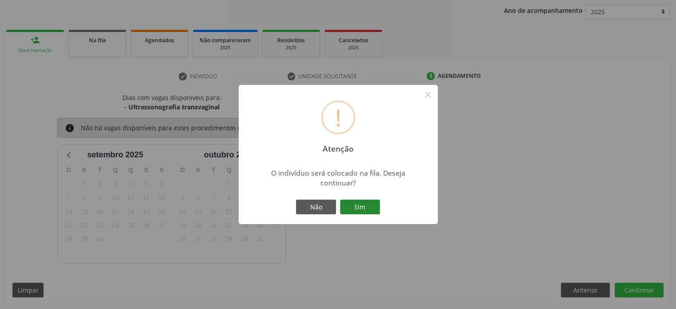
click at [365, 211] on button "Sim" at bounding box center [360, 207] width 40 height 15
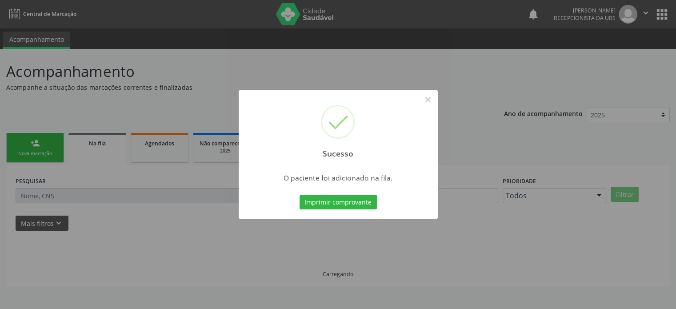
scroll to position [0, 0]
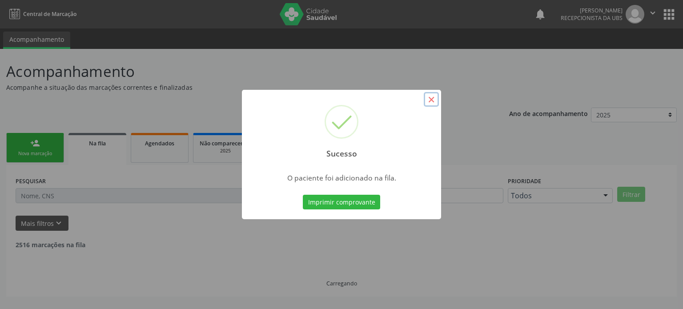
click at [432, 96] on button "×" at bounding box center [431, 99] width 15 height 15
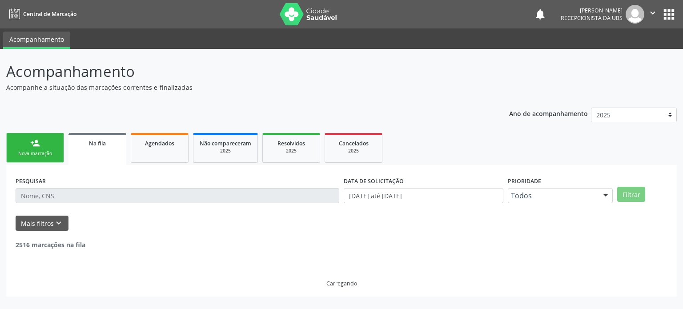
click at [36, 148] on link "person_add Nova marcação" at bounding box center [35, 148] width 58 height 30
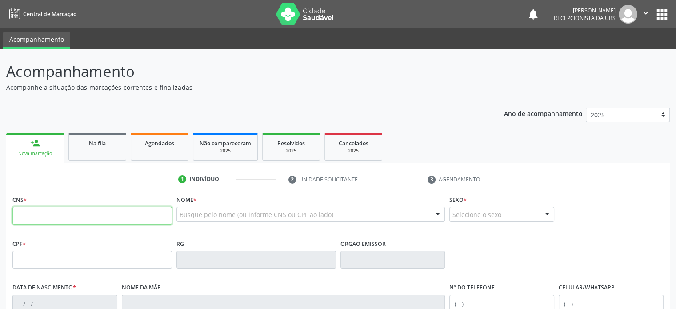
click at [36, 217] on input "text" at bounding box center [92, 216] width 160 height 18
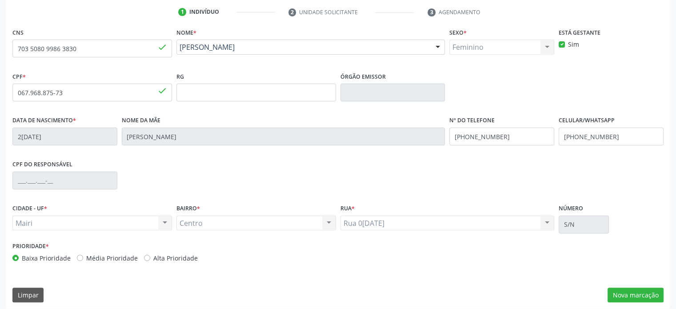
scroll to position [172, 0]
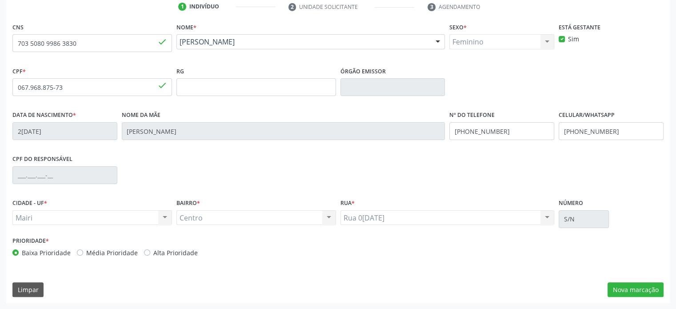
click at [101, 251] on label "Média Prioridade" at bounding box center [112, 252] width 52 height 9
click at [83, 251] on input "Média Prioridade" at bounding box center [80, 252] width 6 height 8
click at [622, 291] on button "Nova marcação" at bounding box center [636, 289] width 56 height 15
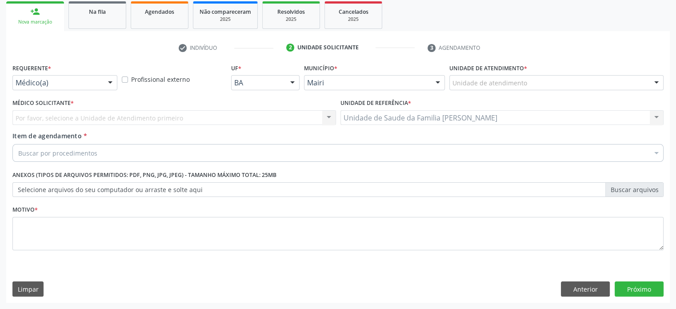
scroll to position [131, 0]
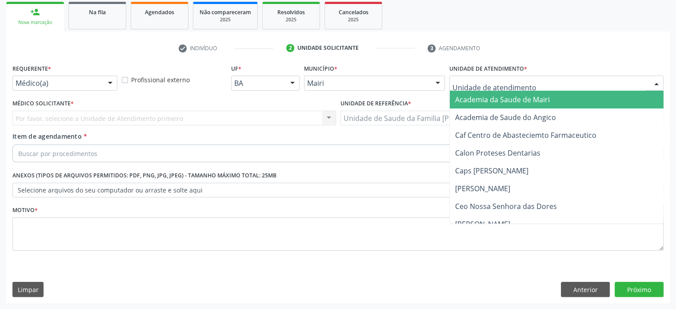
click at [539, 80] on div at bounding box center [556, 83] width 214 height 15
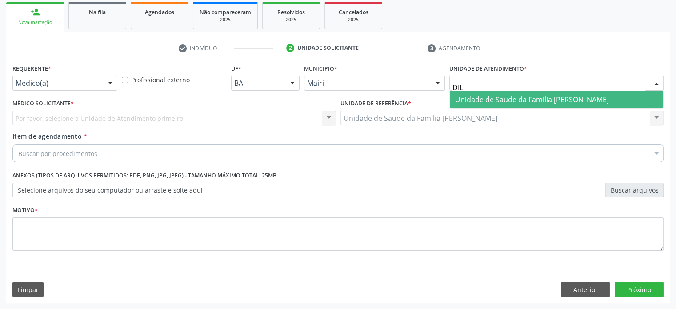
click at [538, 96] on span "Unidade de Saude da Familia [PERSON_NAME]" at bounding box center [532, 100] width 154 height 10
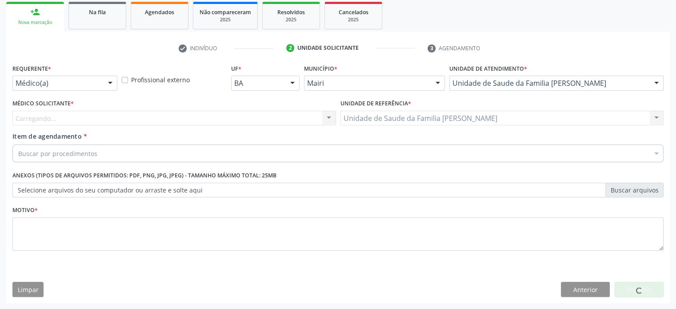
click at [110, 118] on div "Carregando... Nenhum resultado encontrado para: " " Não há nenhuma opção para s…" at bounding box center [174, 118] width 324 height 15
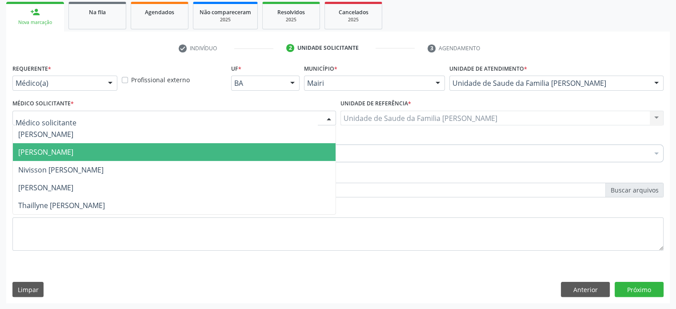
click at [66, 153] on span "[PERSON_NAME]" at bounding box center [45, 152] width 55 height 10
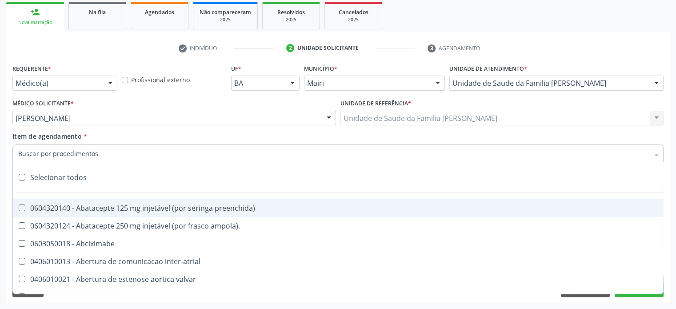
paste input "0205020143"
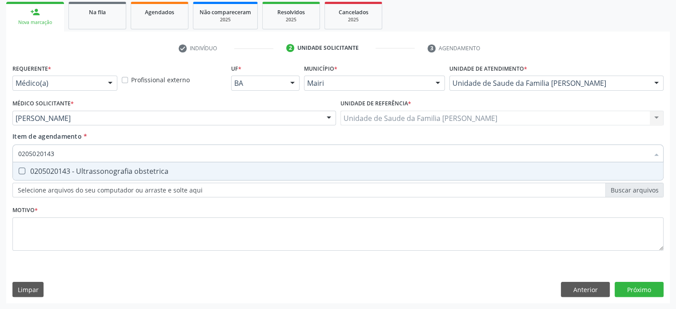
click at [104, 172] on div "0205020143 - Ultrassonografia obstetrica" at bounding box center [338, 171] width 640 height 7
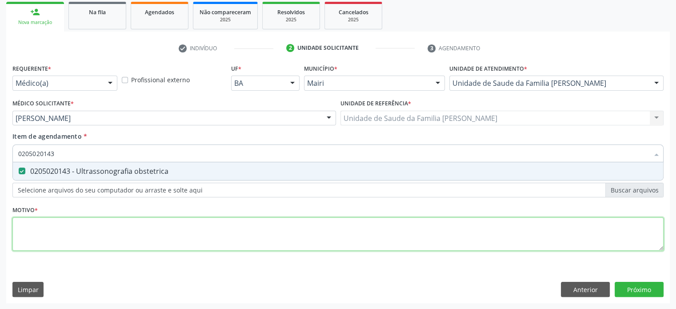
click at [46, 230] on div "Requerente * Médico(a) Médico(a) Enfermeiro(a) Paciente Nenhum resultado encont…" at bounding box center [337, 162] width 651 height 201
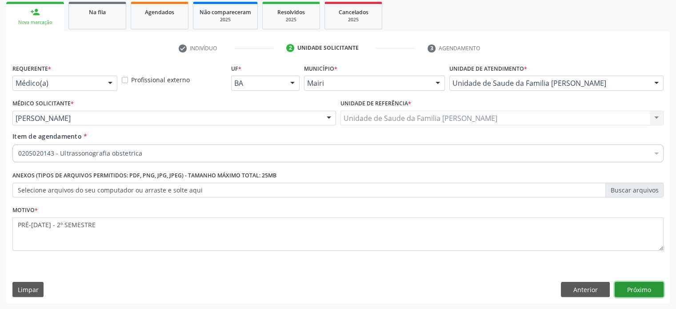
click at [638, 290] on button "Próximo" at bounding box center [639, 289] width 49 height 15
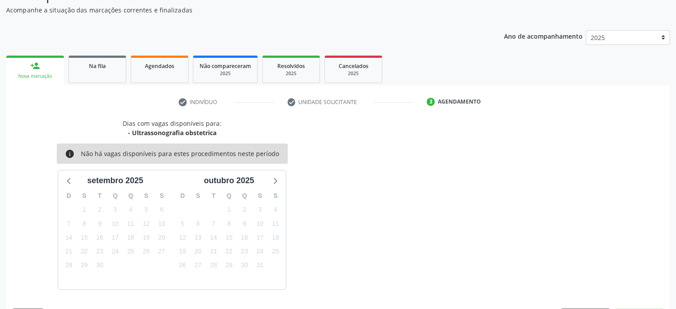
scroll to position [103, 0]
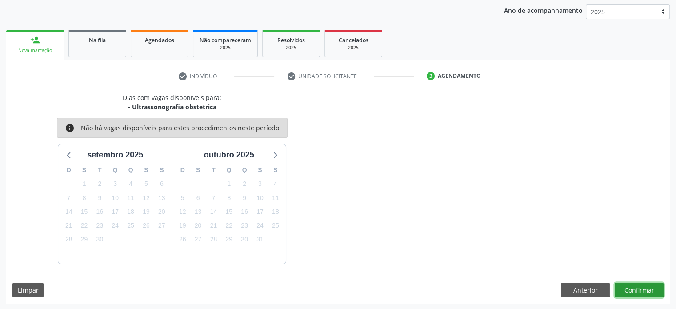
click at [640, 290] on button "Confirmar" at bounding box center [639, 290] width 49 height 15
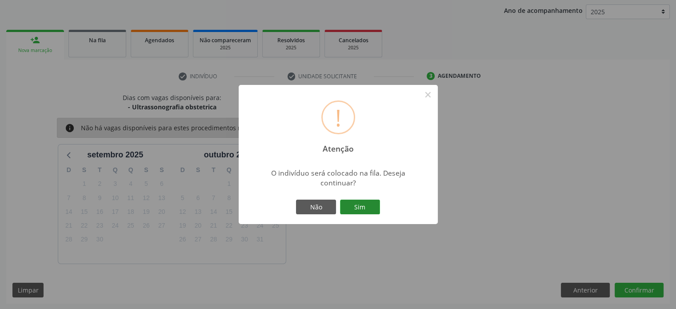
click at [363, 209] on button "Sim" at bounding box center [360, 207] width 40 height 15
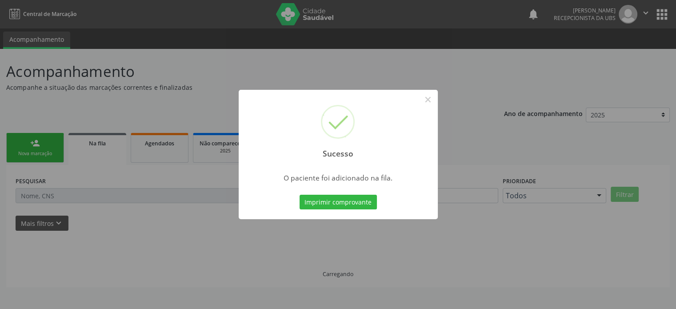
scroll to position [0, 0]
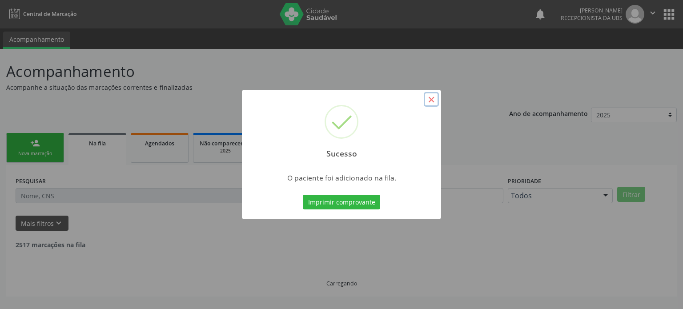
click at [429, 100] on button "×" at bounding box center [431, 99] width 15 height 15
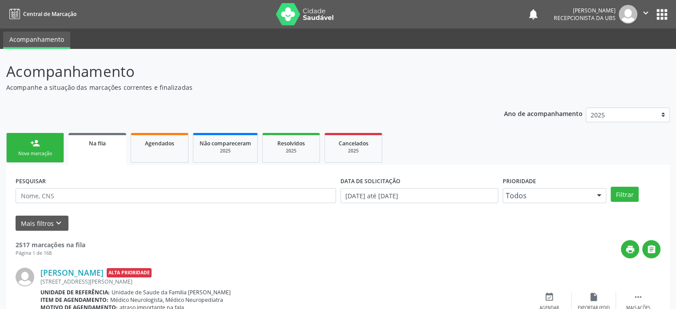
drag, startPoint x: 38, startPoint y: 146, endPoint x: 0, endPoint y: 164, distance: 42.1
click at [38, 146] on div "person_add" at bounding box center [35, 143] width 10 height 10
click at [44, 152] on div "Nova marcação" at bounding box center [35, 153] width 44 height 7
click at [36, 148] on div "person_add" at bounding box center [35, 143] width 10 height 10
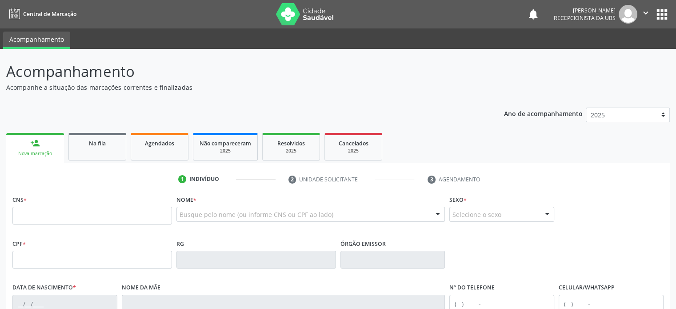
click at [26, 149] on link "person_add Nova marcação" at bounding box center [35, 148] width 58 height 30
click at [45, 219] on input "text" at bounding box center [92, 216] width 160 height 18
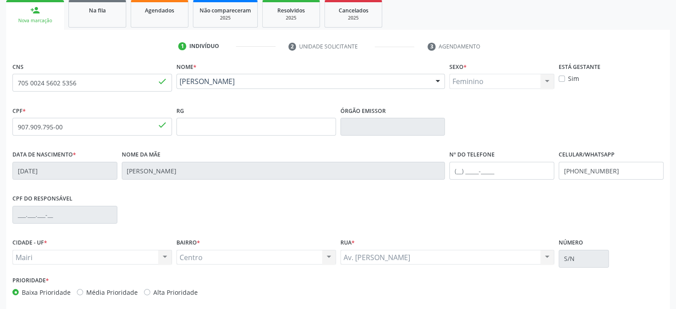
scroll to position [133, 0]
click at [458, 169] on input "text" at bounding box center [501, 170] width 105 height 18
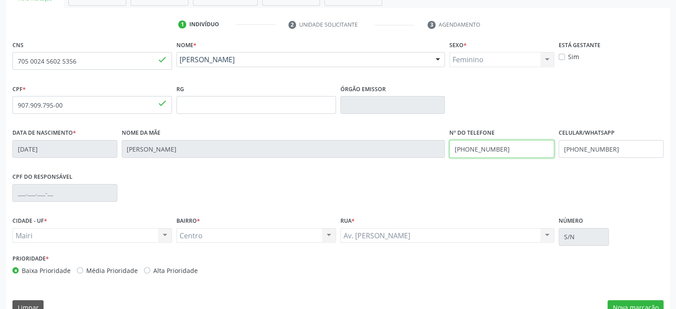
scroll to position [172, 0]
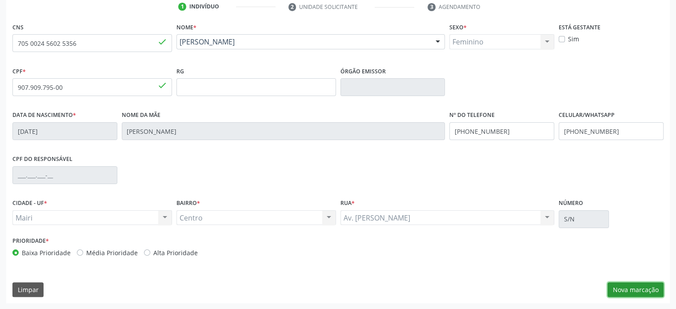
click at [652, 285] on button "Nova marcação" at bounding box center [636, 289] width 56 height 15
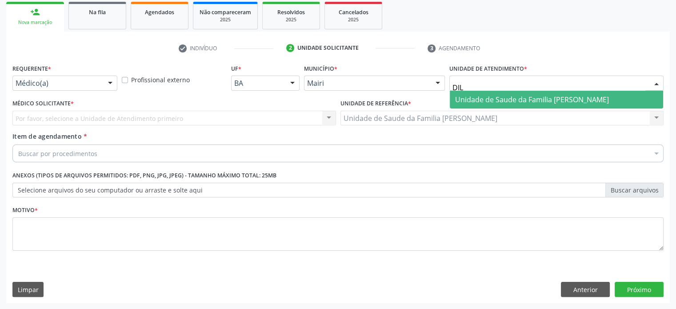
click at [489, 101] on span "Unidade de Saude da Familia [PERSON_NAME]" at bounding box center [532, 100] width 154 height 10
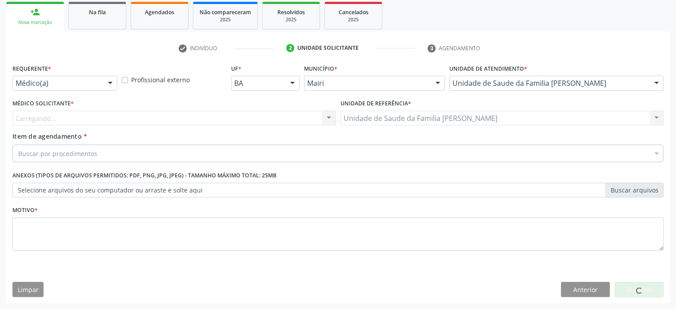
click at [91, 115] on div "Carregando... Nenhum resultado encontrado para: " " Não há nenhuma opção para s…" at bounding box center [174, 118] width 324 height 15
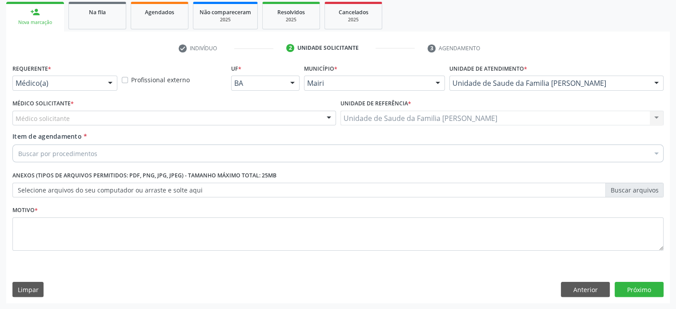
click at [97, 118] on div "Médico solicitante" at bounding box center [174, 118] width 324 height 15
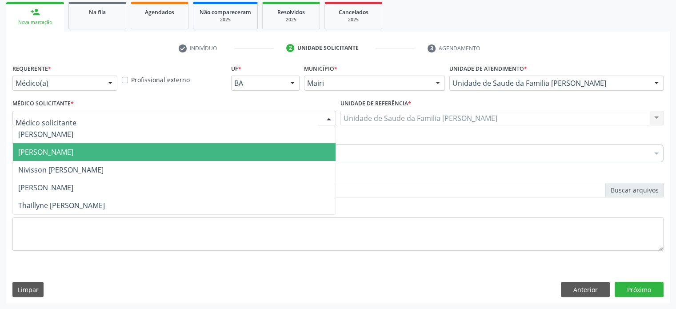
click at [73, 151] on span "[PERSON_NAME]" at bounding box center [45, 152] width 55 height 10
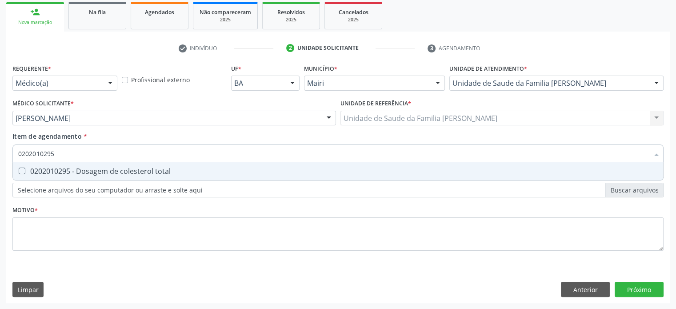
click at [84, 149] on input "0202010295" at bounding box center [333, 153] width 631 height 18
click at [69, 168] on div "0202010295 - Dosagem de colesterol total" at bounding box center [338, 171] width 640 height 7
click at [69, 168] on div "0202010317 - Dosagem de creatinina" at bounding box center [338, 171] width 640 height 7
click at [69, 168] on div "0202010040 - Determinacao de curva glicemica (2 dosagens)" at bounding box center [338, 171] width 640 height 7
click at [69, 168] on div "0202010600 - Dosagem de potassio" at bounding box center [338, 171] width 640 height 7
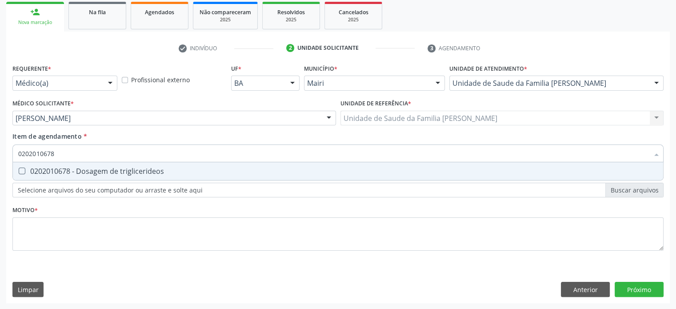
click at [69, 168] on div "0202010678 - Dosagem de triglicerideos" at bounding box center [338, 171] width 640 height 7
click at [69, 168] on div "0202050017 - Analise de caracteres fisicos, elementos e sedimento da urina" at bounding box center [338, 171] width 640 height 7
click at [69, 168] on div "0202010473 - Dosagem de glicose" at bounding box center [338, 171] width 640 height 7
click at [69, 168] on div "0202010279 - Dosagem de colesterol hdl" at bounding box center [338, 171] width 640 height 7
click at [69, 168] on div "0202010503 - Dosagem de hemoglobina glicosilada" at bounding box center [338, 171] width 640 height 7
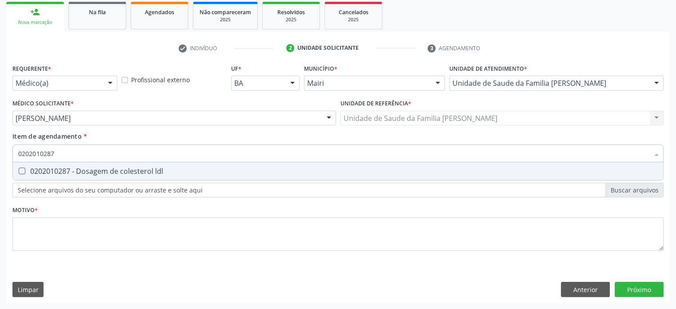
click at [69, 168] on div "0202010287 - Dosagem de colesterol ldl" at bounding box center [338, 171] width 640 height 7
click at [69, 168] on div "0202020380 - Hemograma completo" at bounding box center [338, 171] width 640 height 7
click at [69, 168] on div "0202010651 - Dosagem de transaminase glutamico-piruvica (tgp)" at bounding box center [338, 171] width 640 height 7
click at [69, 168] on div "0202010643 - Dosagem de transaminase glutamico-oxalacetica (tgo)" at bounding box center [338, 171] width 640 height 7
click at [69, 168] on div "0202010708 - Dosagem de vitamina b12" at bounding box center [338, 171] width 640 height 7
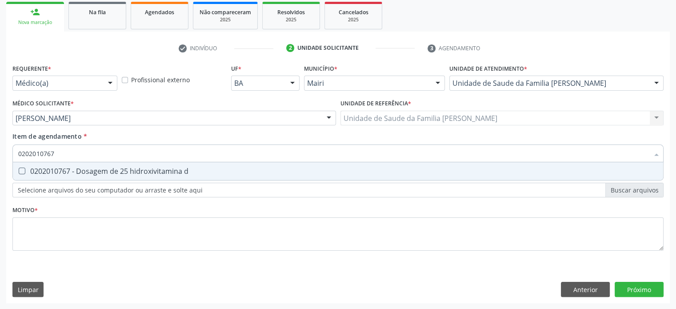
click at [69, 168] on div "0202010767 - Dosagem de 25 hidroxivitamina d" at bounding box center [338, 171] width 640 height 7
click at [69, 168] on div "0202010384 - Dosagem de ferritina" at bounding box center [338, 171] width 640 height 7
click at [69, 168] on div "0202020150 - Determinacao de velocidade de hemossedimentacao (vhs)" at bounding box center [338, 171] width 640 height 7
click at [22, 170] on parasitas at bounding box center [22, 171] width 7 height 7
click at [19, 170] on parasitas "checkbox" at bounding box center [16, 171] width 6 height 6
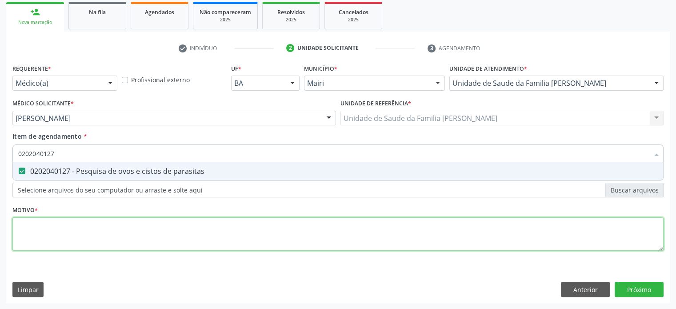
click at [33, 240] on div "Requerente * Médico(a) Médico(a) Enfermeiro(a) Paciente Nenhum resultado encont…" at bounding box center [337, 162] width 651 height 201
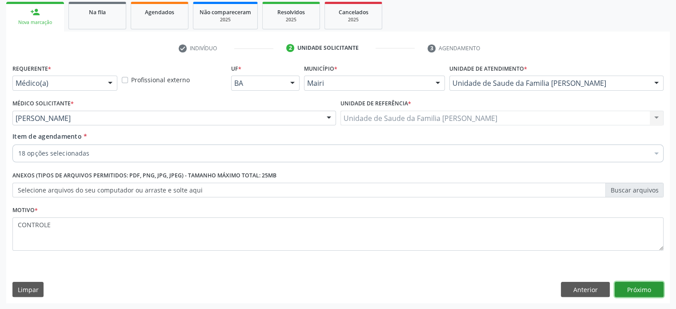
click at [633, 291] on button "Próximo" at bounding box center [639, 289] width 49 height 15
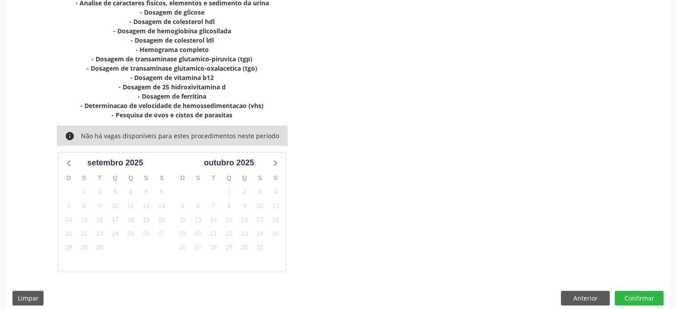
scroll to position [262, 0]
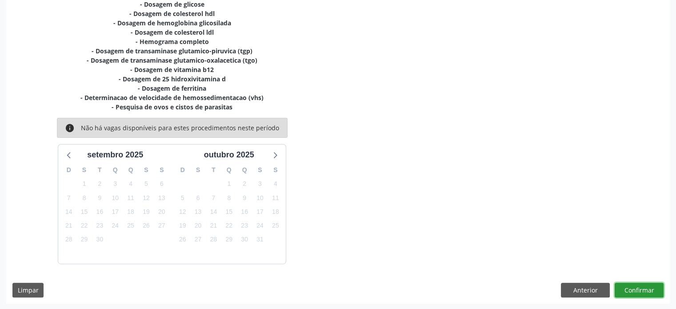
click at [636, 289] on button "Confirmar" at bounding box center [639, 290] width 49 height 15
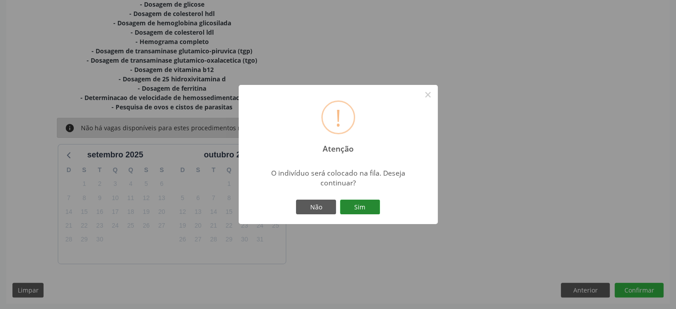
click at [368, 208] on button "Sim" at bounding box center [360, 207] width 40 height 15
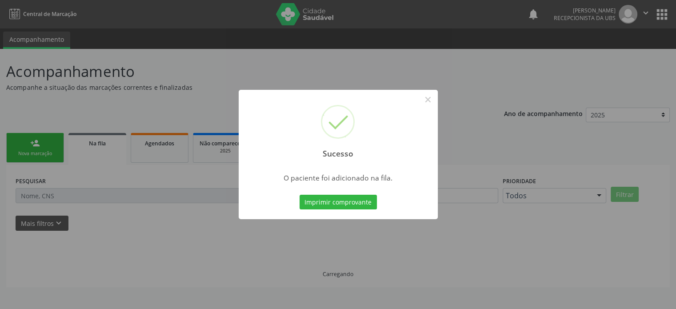
scroll to position [0, 0]
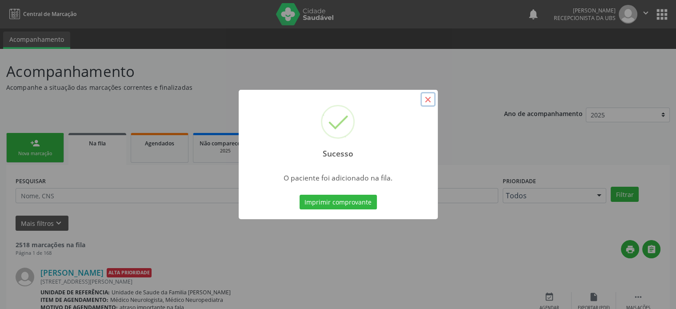
click at [427, 100] on button "×" at bounding box center [428, 99] width 15 height 15
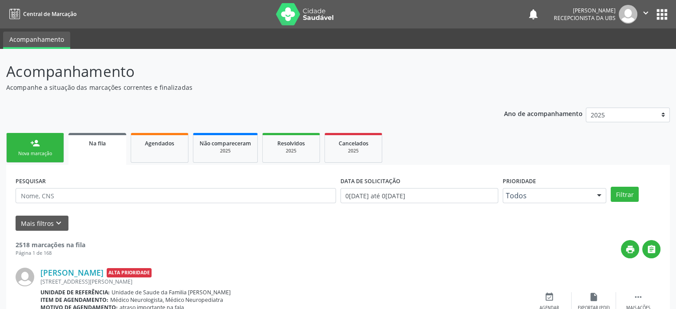
click at [28, 144] on link "person_add Nova marcação" at bounding box center [35, 148] width 58 height 30
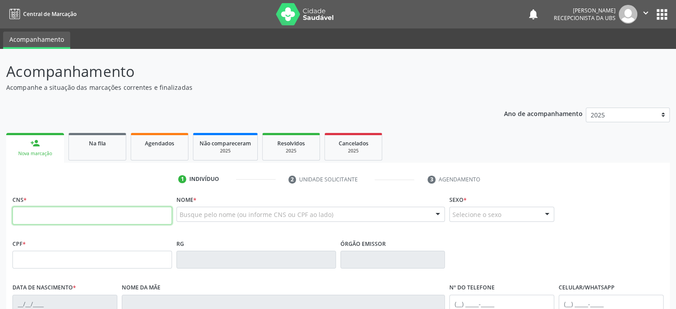
click at [44, 218] on input "text" at bounding box center [92, 216] width 160 height 18
type input "704 1031 7977 5072"
type input "473.936.375-53"
type input "20/03/1965"
type input "Zulmira dos Santos Alves"
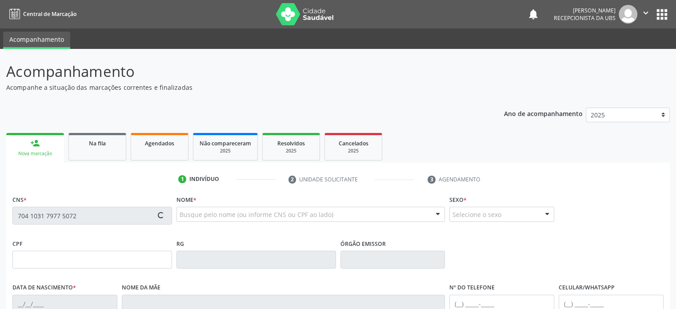
type input "(74) 99925-9099"
type input "025.891.265-06"
type input "117"
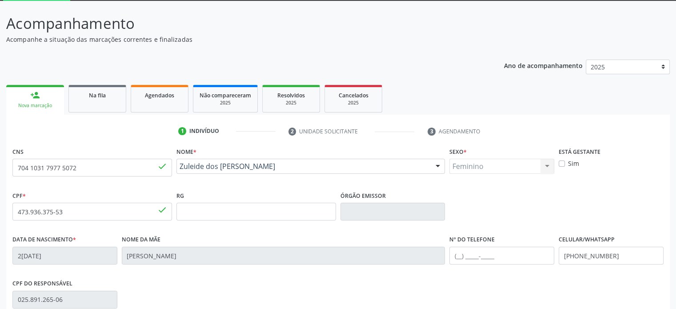
scroll to position [172, 0]
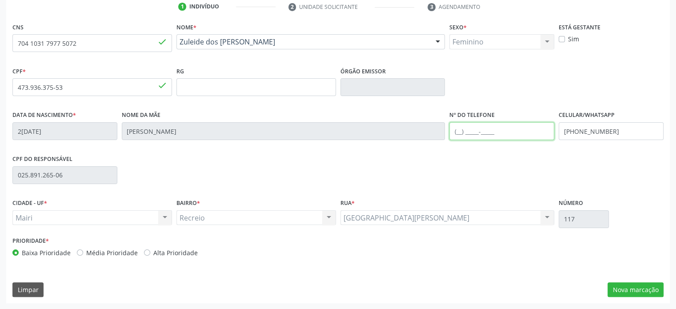
click at [459, 127] on input "text" at bounding box center [501, 131] width 105 height 18
type input "(74) 99925-9009"
click at [104, 250] on label "Média Prioridade" at bounding box center [112, 252] width 52 height 9
click at [83, 250] on input "Média Prioridade" at bounding box center [80, 252] width 6 height 8
radio input "true"
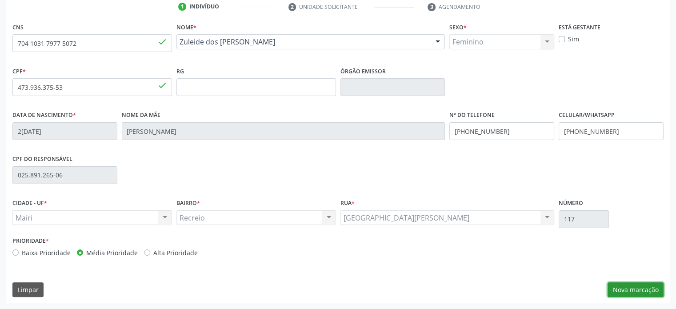
click at [646, 289] on button "Nova marcação" at bounding box center [636, 289] width 56 height 15
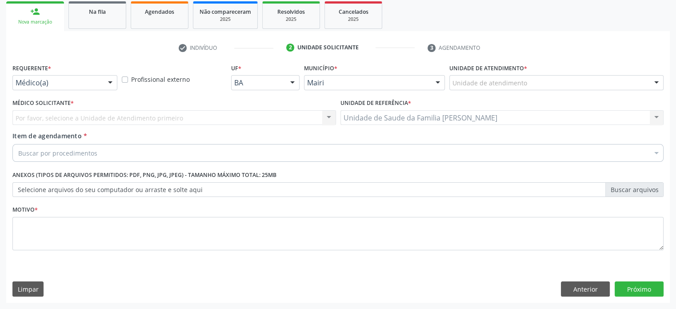
scroll to position [131, 0]
click at [489, 78] on div "Unidade de atendimento" at bounding box center [556, 83] width 214 height 15
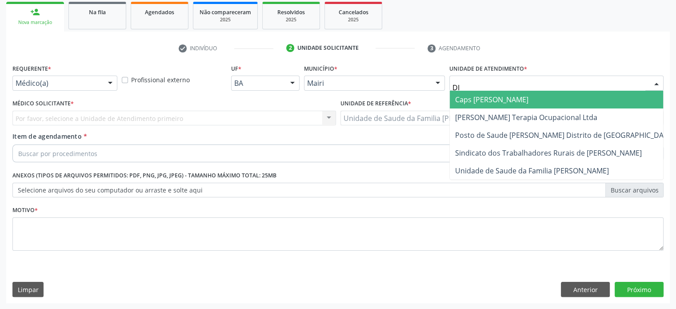
type input "DIL"
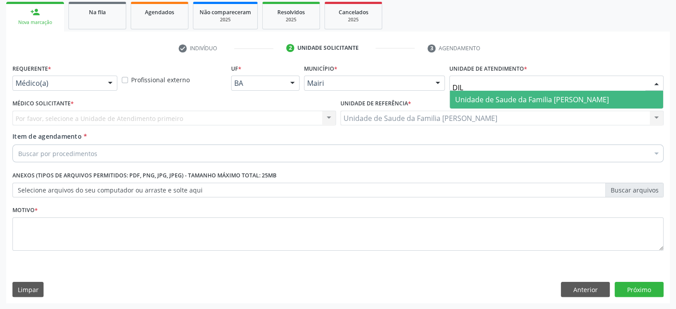
click at [488, 95] on span "Unidade de Saude da Familia [PERSON_NAME]" at bounding box center [532, 100] width 154 height 10
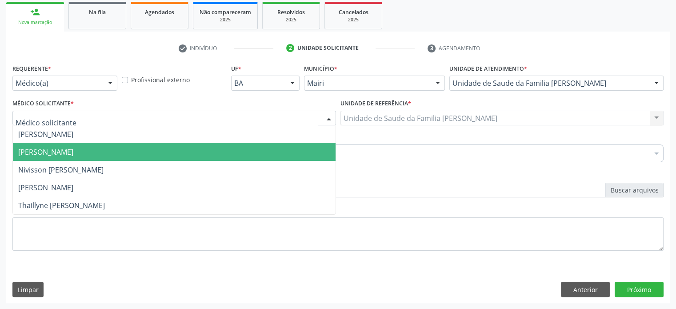
click at [44, 155] on span "[PERSON_NAME]" at bounding box center [45, 152] width 55 height 10
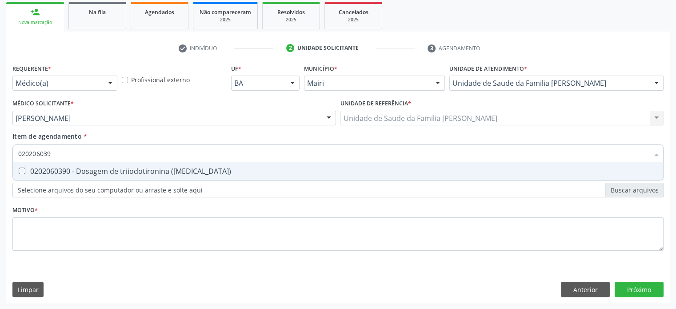
type input "0202060390"
click at [57, 170] on div "0202060390 - Dosagem de triiodotironina ([MEDICAL_DATA])" at bounding box center [338, 171] width 640 height 7
checkbox \(t3\) "true"
type input "02020603"
checkbox \(t3\) "false"
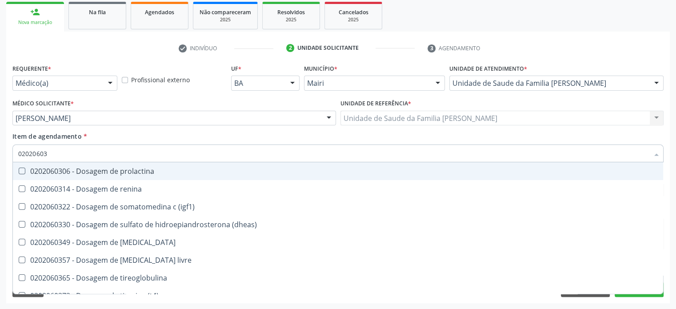
type input "0202060"
checkbox \(t3\) "false"
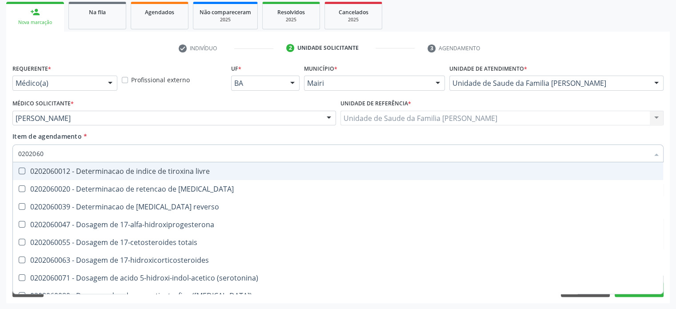
type input "02020603"
checkbox ciclico "true"
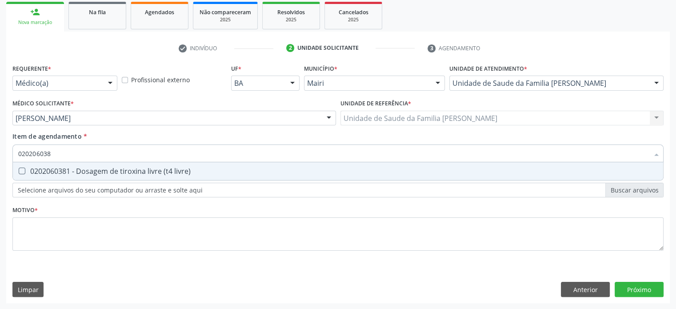
type input "0202060381"
click at [57, 170] on div "0202060381 - Dosagem de tiroxina livre (t4 livre)" at bounding box center [338, 171] width 640 height 7
checkbox livre\) "true"
type input "0202060381"
click at [596, 297] on div "Requerente * Médico(a) Médico(a) Enfermeiro(a) Paciente Nenhum resultado encont…" at bounding box center [338, 182] width 664 height 241
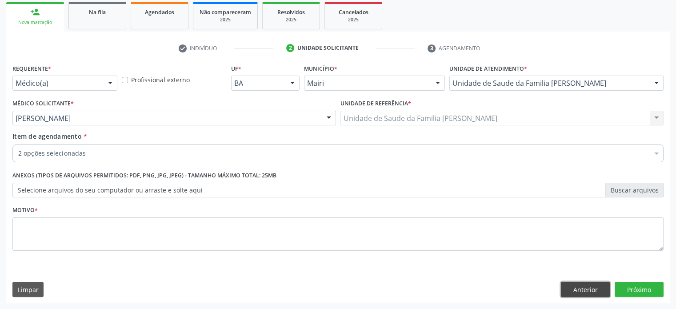
click at [586, 288] on button "Anterior" at bounding box center [585, 289] width 49 height 15
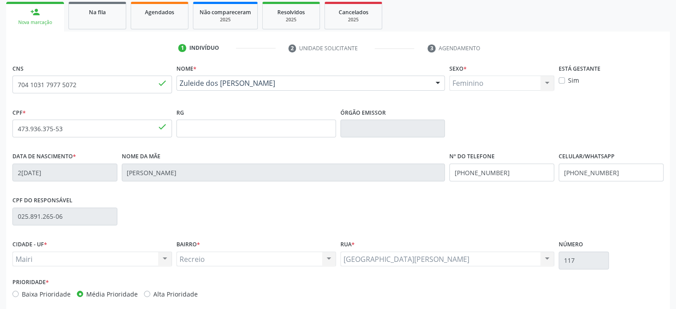
scroll to position [172, 0]
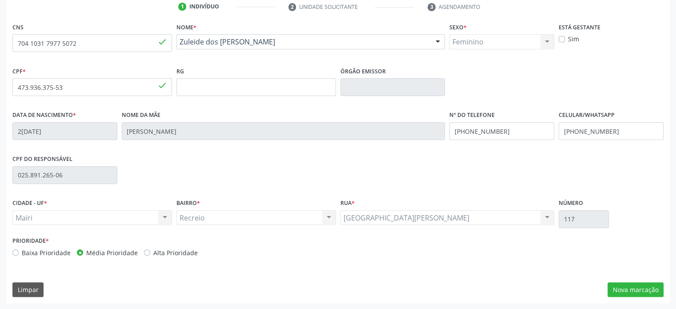
click at [168, 252] on label "Alta Prioridade" at bounding box center [175, 252] width 44 height 9
click at [150, 252] on input "Alta Prioridade" at bounding box center [147, 252] width 6 height 8
radio input "true"
click at [643, 290] on button "Nova marcação" at bounding box center [636, 289] width 56 height 15
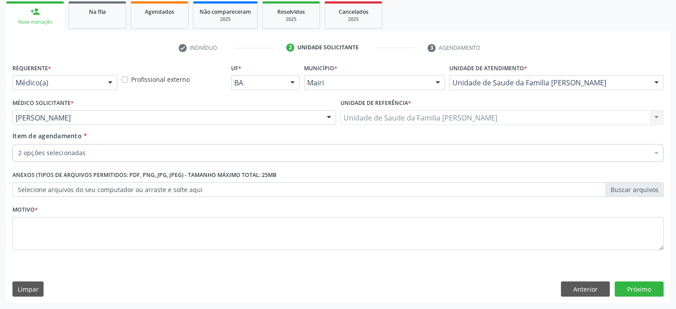
scroll to position [131, 0]
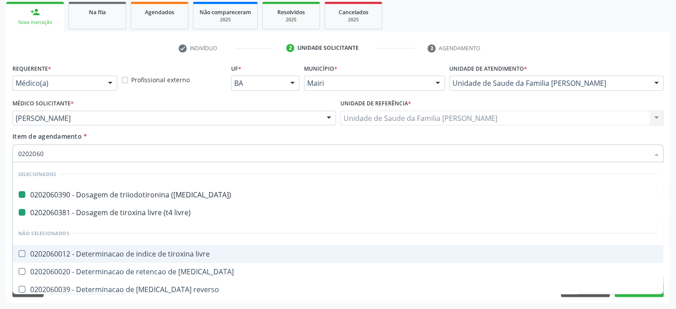
type input "02020602"
checkbox \(t3\) "false"
checkbox livre\) "false"
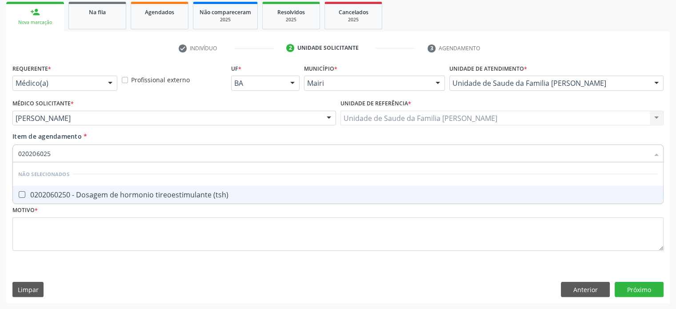
type input "0202060250"
click at [104, 195] on div "0202060250 - Dosagem de hormonio tireoestimulante (tsh)" at bounding box center [338, 194] width 640 height 7
checkbox \(tsh\) "true"
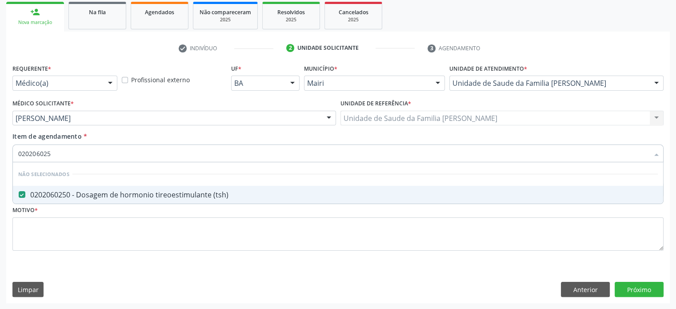
type input "02020602"
checkbox \(tsh\) "false"
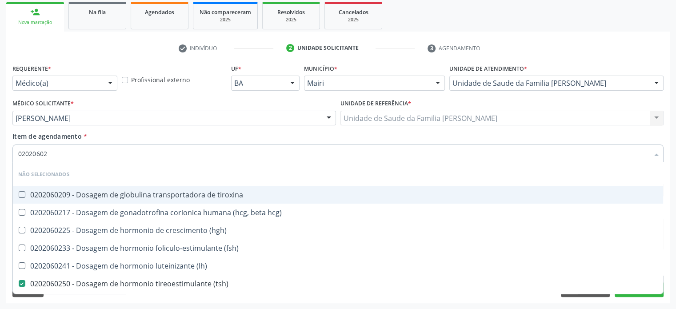
type input "0202060"
checkbox tiroxina "true"
checkbox hcg\) "true"
checkbox \(tsh\) "false"
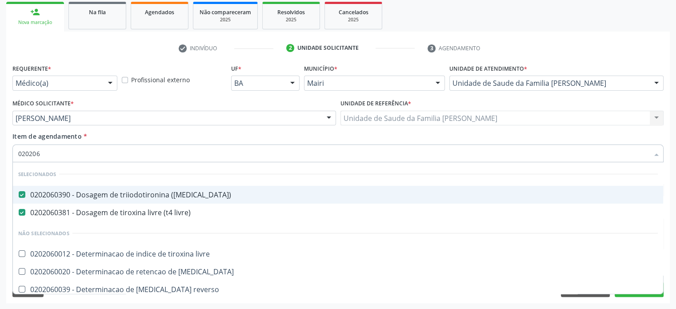
type input "02020"
checkbox \(tsh\) "false"
type input "020201"
checkbox \(t3\) "false"
checkbox livre\) "false"
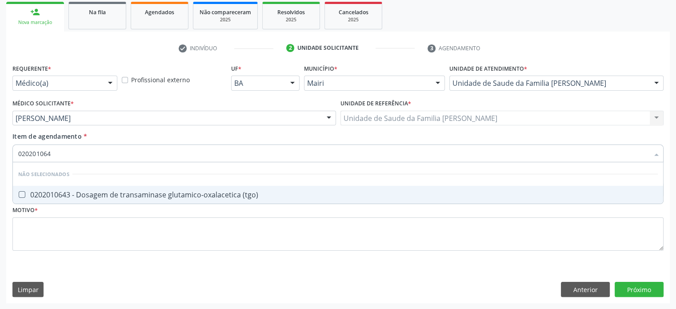
type input "0202010643"
click at [104, 195] on div "0202010643 - Dosagem de transaminase glutamico-oxalacetica (tgo)" at bounding box center [338, 194] width 640 height 7
checkbox \(tgo\) "true"
type input "02020106"
checkbox \(tgo\) "false"
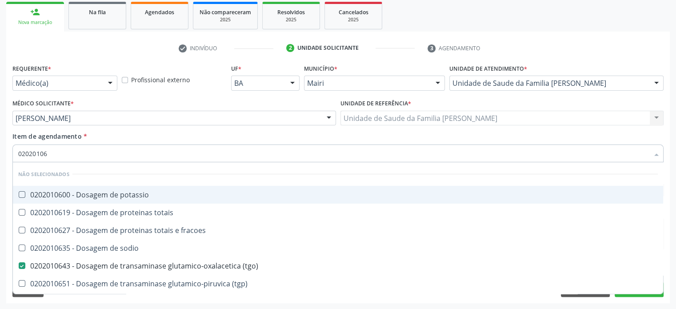
type input "0202010"
checkbox \(tgo\) "false"
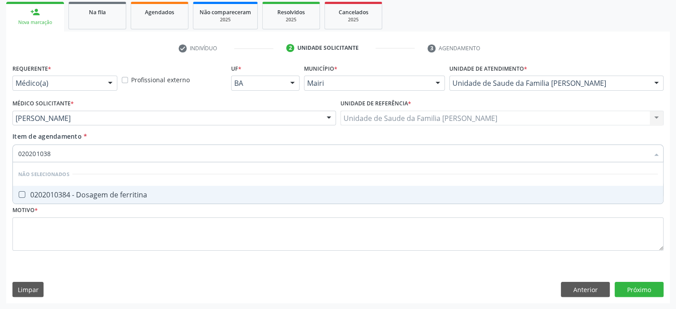
type input "0202010384"
click at [104, 195] on div "0202010384 - Dosagem de ferritina" at bounding box center [338, 194] width 640 height 7
checkbox ferritina "true"
type input "02020103"
checkbox ferritina "false"
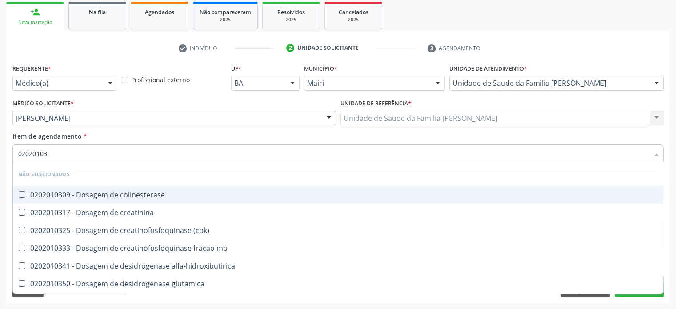
type input "0202010"
checkbox ferritina "false"
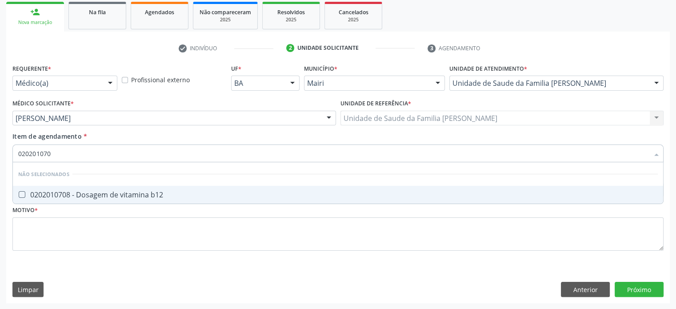
type input "0202010708"
click at [104, 195] on div "0202010708 - Dosagem de vitamina b12" at bounding box center [338, 194] width 640 height 7
checkbox b12 "true"
type input "02020107"
checkbox b12 "false"
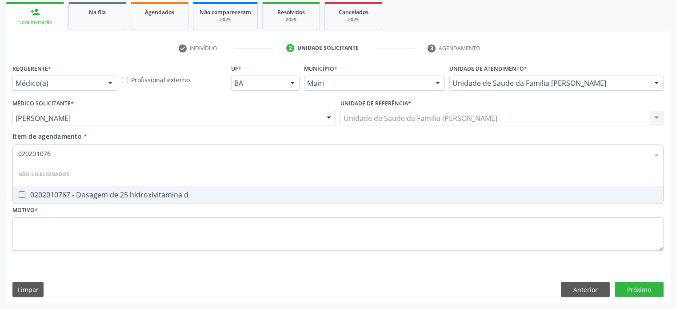
type input "0202010767"
click at [104, 195] on div "0202010767 - Dosagem de 25 hidroxivitamina d" at bounding box center [338, 194] width 640 height 7
checkbox d "true"
type input "02020107"
checkbox d "false"
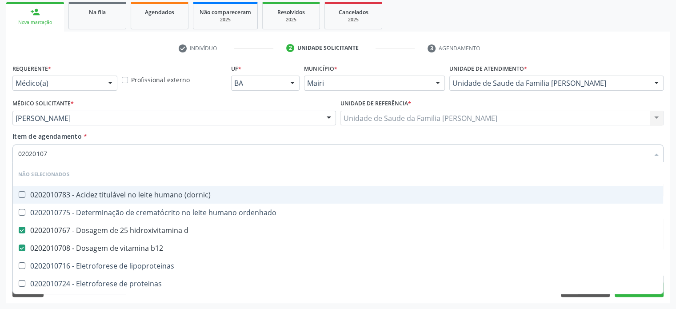
type input "0202010"
checkbox d "false"
checkbox b12 "false"
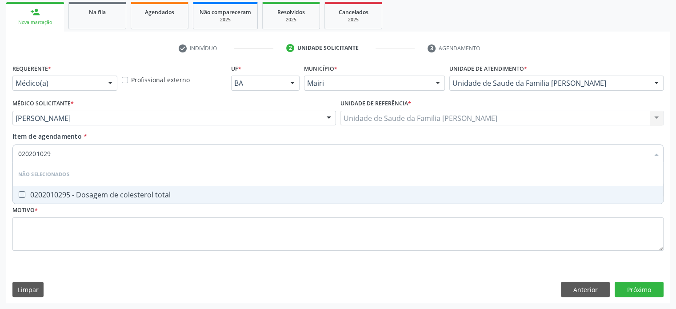
type input "0202010295"
click at [104, 195] on div "0202010295 - Dosagem de colesterol total" at bounding box center [338, 194] width 640 height 7
checkbox total "true"
type input "02020102"
checkbox total "false"
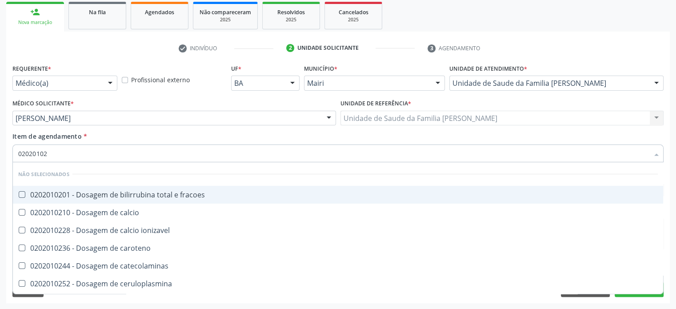
type input "0202010"
checkbox total "false"
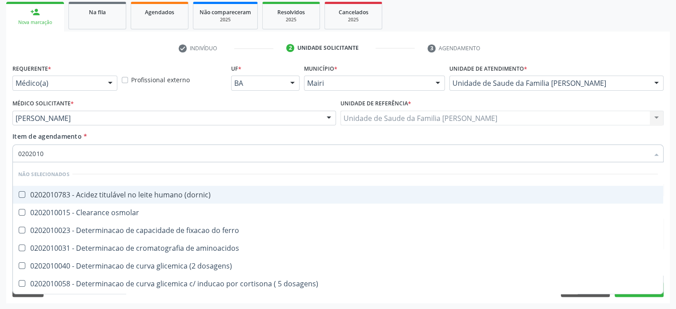
type input "02020103"
checkbox osmolaridade "true"
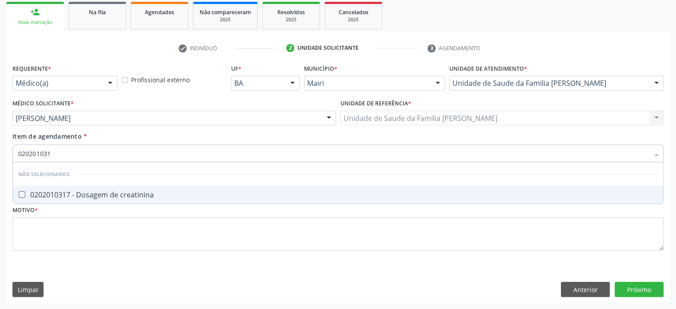
type input "0202010317"
click at [104, 195] on div "0202010317 - Dosagem de creatinina" at bounding box center [338, 194] width 640 height 7
checkbox creatinina "true"
type input "02020103"
checkbox creatinina "false"
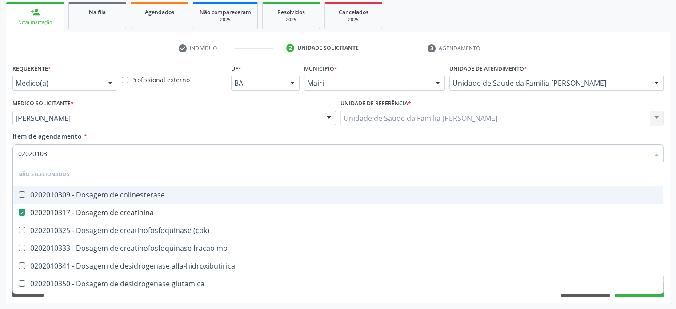
type input "0202010"
checkbox creatinina "false"
checkbox ferritina "false"
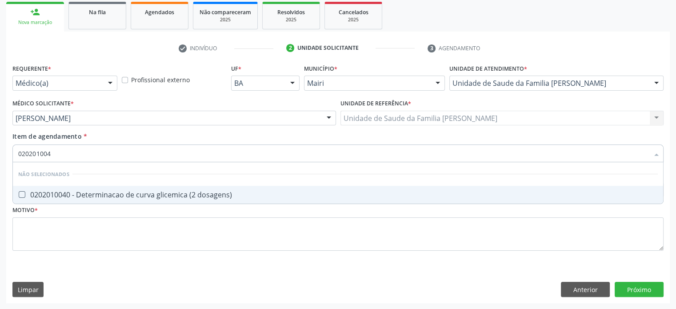
type input "0202010040"
click at [104, 195] on div "0202010040 - Determinacao de curva glicemica (2 dosagens)" at bounding box center [338, 194] width 640 height 7
checkbox dosagens\) "true"
type input "02020100"
checkbox dosagens\) "false"
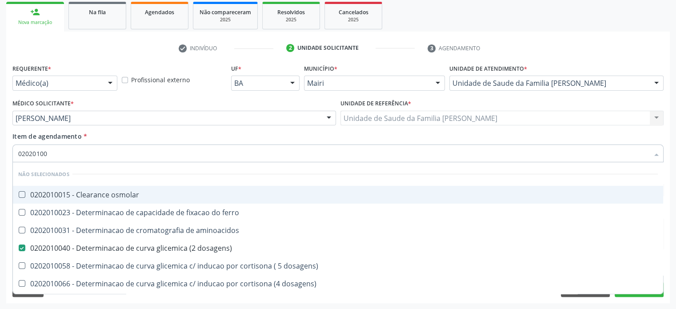
type input "0202010"
checkbox dosagens\) "false"
checkbox dosagens\) "true"
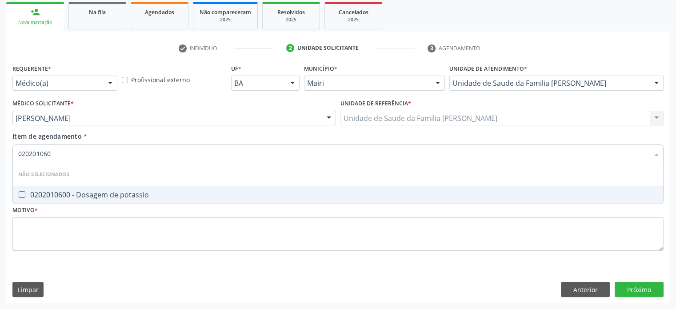
type input "0202010600"
click at [104, 195] on div "0202010600 - Dosagem de potassio" at bounding box center [338, 194] width 640 height 7
checkbox potassio "true"
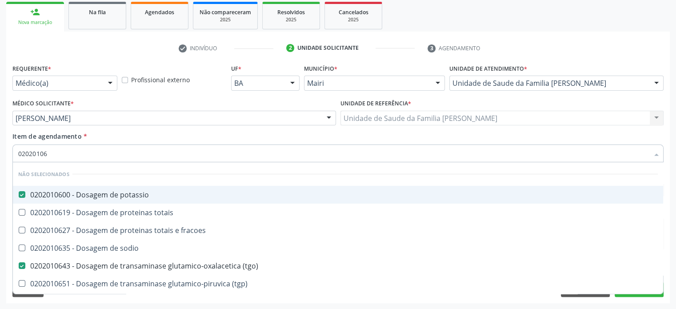
type input "020201067"
checkbox potassio "false"
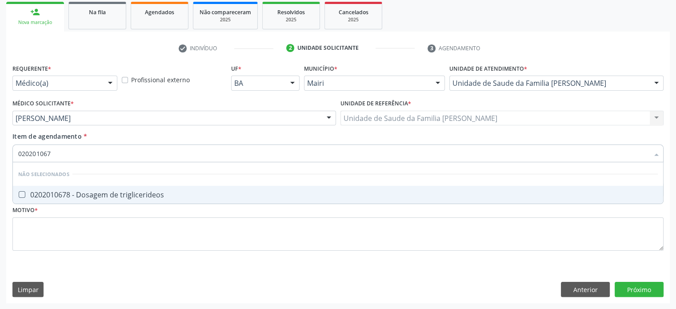
type input "0202010678"
click at [104, 195] on div "0202010678 - Dosagem de triglicerideos" at bounding box center [338, 194] width 640 height 7
checkbox triglicerideos "true"
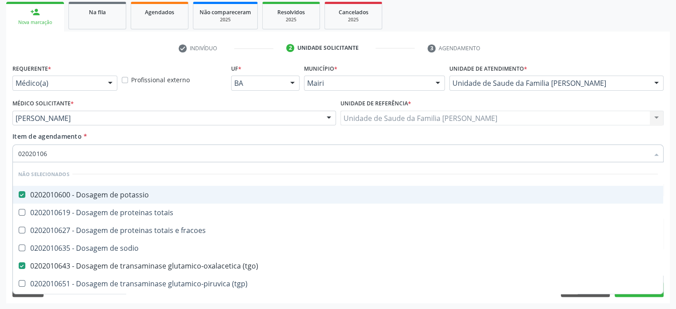
type input "0202010"
checkbox potassio "false"
checkbox triglicerideos "false"
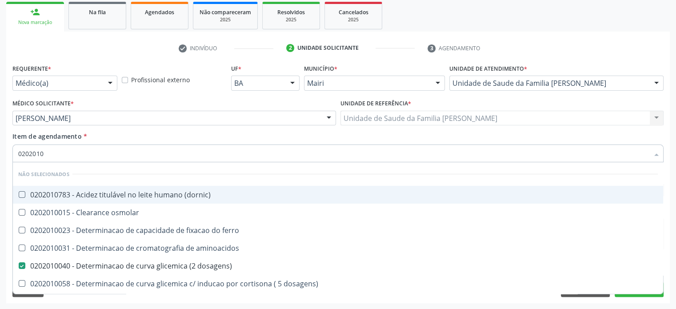
type input "020201"
checkbox d "false"
checkbox vanilmandelico "true"
checkbox total "false"
checkbox creatinina "false"
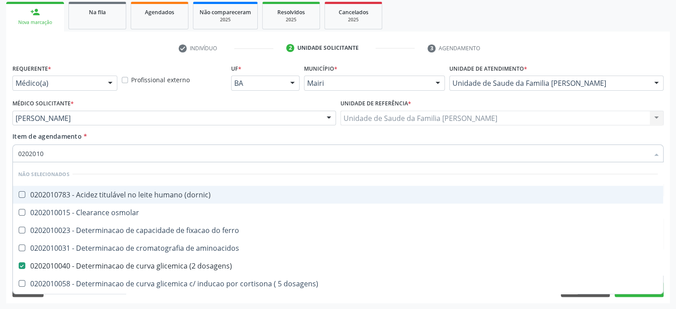
checkbox latica "true"
checkbox glicose "true"
checkbox potassio "false"
checkbox \(tgo\) "false"
checkbox triglicerideos "false"
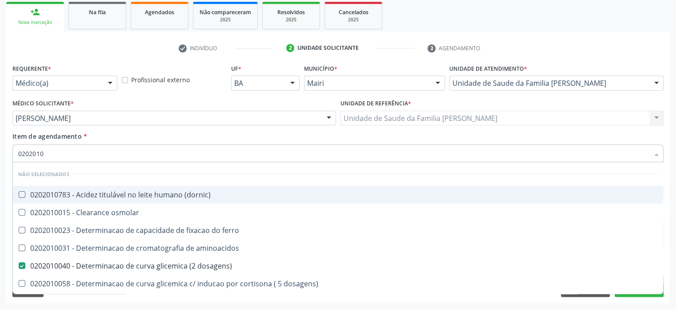
checkbox ureia "true"
checkbox b12 "false"
checkbox \) "true"
type input "02020"
checkbox \(dornic\) "true"
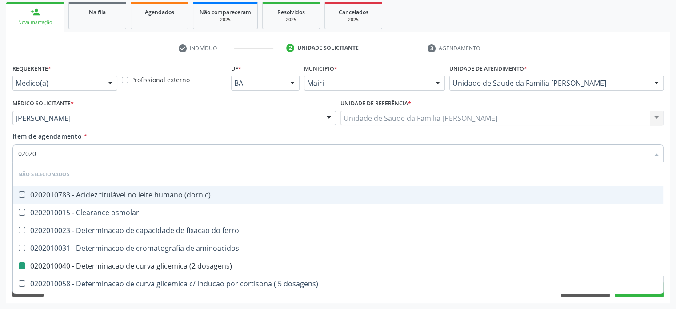
checkbox osmolar "true"
checkbox dosagens\) "false"
checkbox d "false"
checkbox total "false"
checkbox creatinina "false"
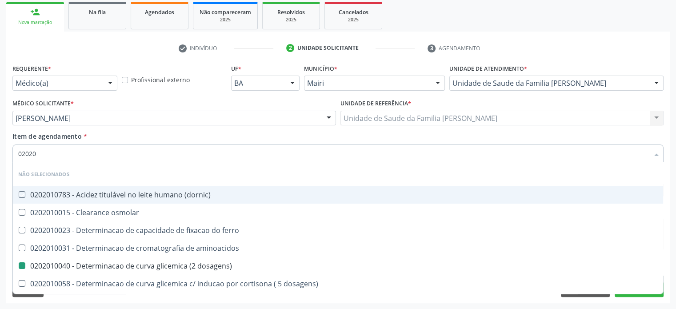
checkbox fracionadas\) "true"
checkbox ferritina "false"
checkbox potassio "false"
checkbox sodio "true"
checkbox \(tgo\) "false"
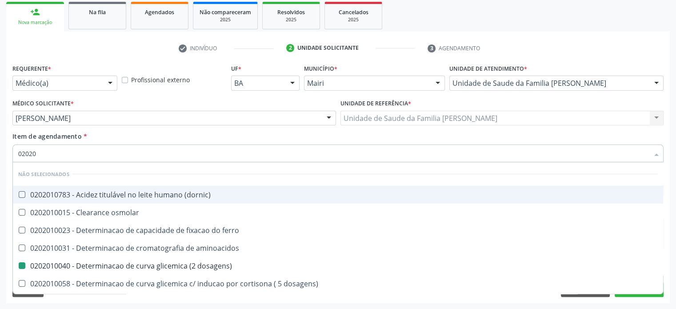
checkbox triglicerideos "false"
checkbox b12 "false"
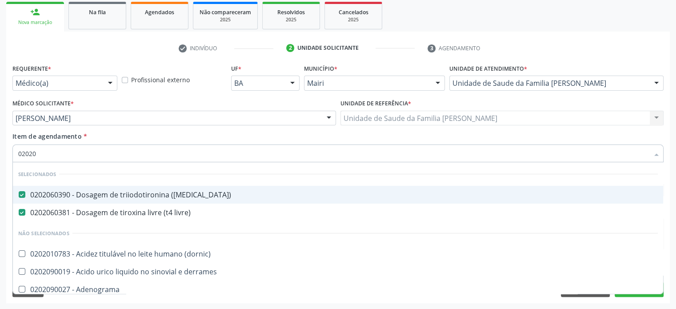
type input "020205"
checkbox \(t3\) "false"
checkbox livre\) "false"
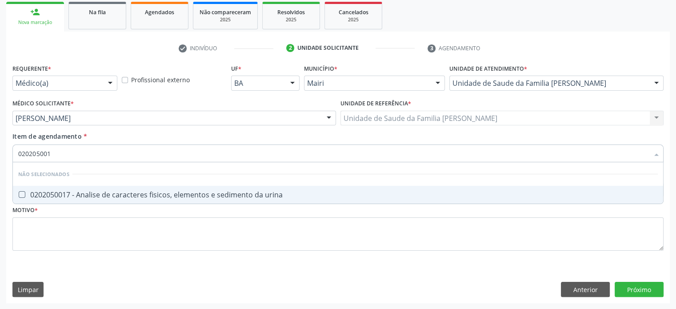
type input "0202050017"
click at [104, 195] on div "0202050017 - Analise de caracteres fisicos, elementos e sedimento da urina" at bounding box center [338, 194] width 640 height 7
checkbox urina "true"
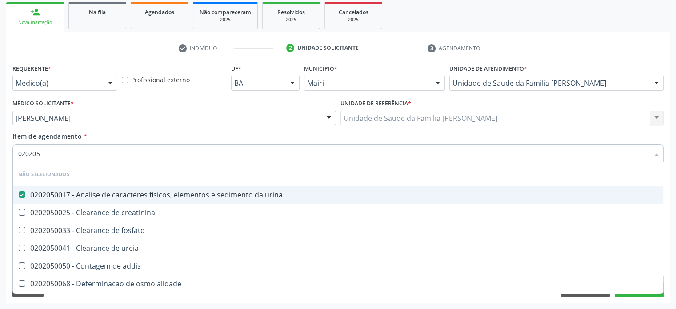
type input "02020"
checkbox creatinina "true"
checkbox citrato "true"
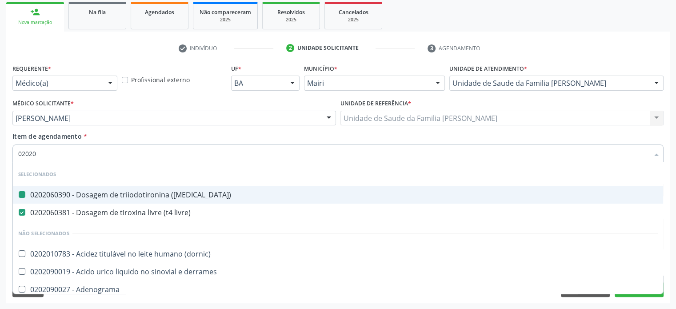
type input "020201"
checkbox \(t3\) "false"
checkbox livre\) "false"
checkbox derrames "true"
checkbox urina "false"
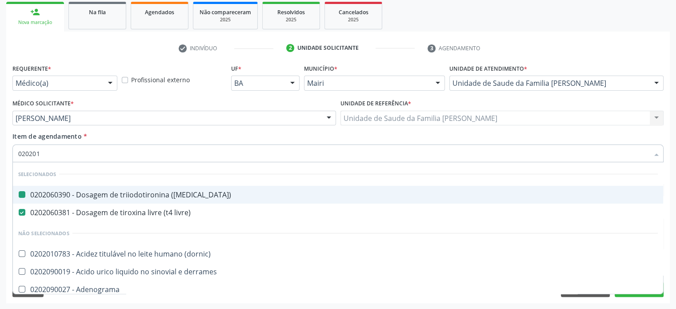
checkbox \(diagnóstica\) "true"
checkbox \(qualitativo\) "true"
checkbox molecular "true"
checkbox dosagens\) "false"
checkbox dosagens\) "true"
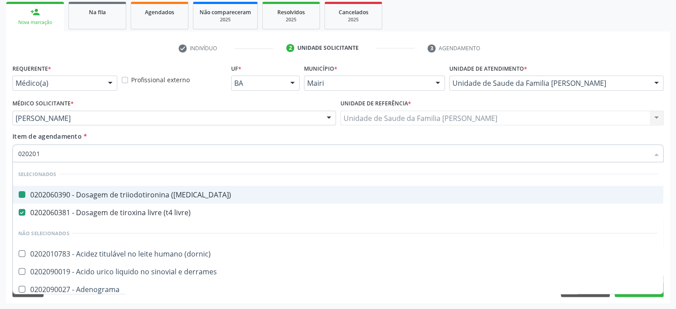
checkbox 17-alfa-hidroxiprogesterona "true"
checkbox d "false"
checkbox 5-nucleotidase "true"
checkbox ascorbico "true"
checkbox mandelico "true"
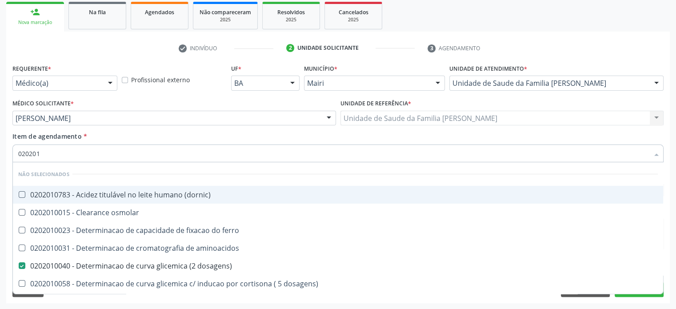
type input "0202010"
checkbox trombina "true"
checkbox d "false"
checkbox ionizavel "true"
checkbox catecolaminas "true"
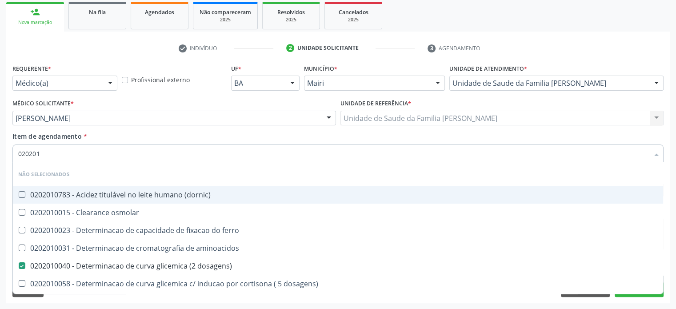
checkbox total "false"
checkbox ferritina "false"
checkbox hidroxiprolina "true"
checkbox lipase "true"
checkbox piruvato "true"
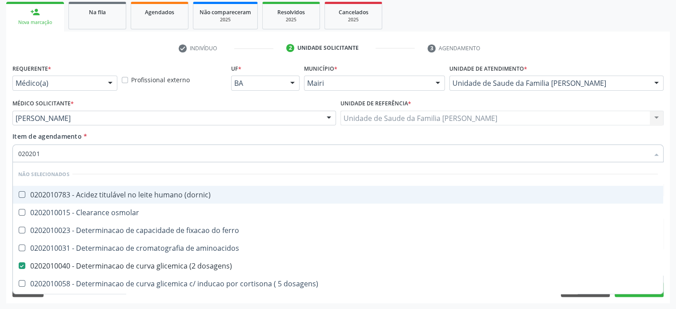
checkbox potassio "false"
checkbox totais "true"
checkbox \(tgo\) "false"
type input "02020104"
checkbox dosagens\) "false"
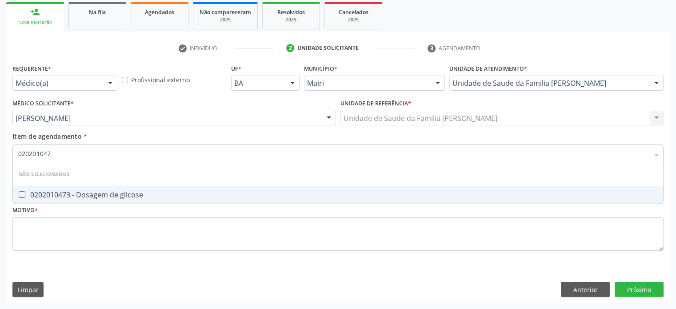
type input "0202010473"
click at [104, 195] on div "0202010473 - Dosagem de glicose" at bounding box center [338, 194] width 640 height 7
checkbox glicose "true"
type input "02020104"
checkbox glicose "false"
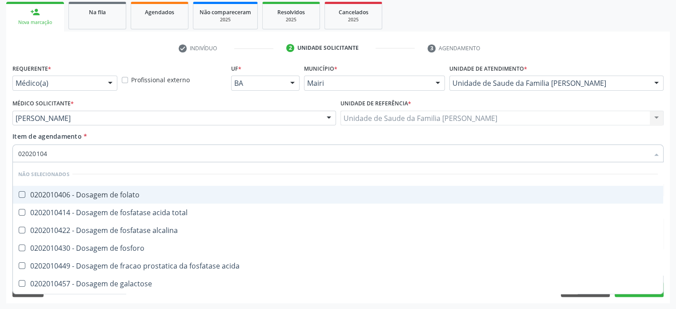
type input "0202010"
checkbox acida "true"
checkbox glicose "false"
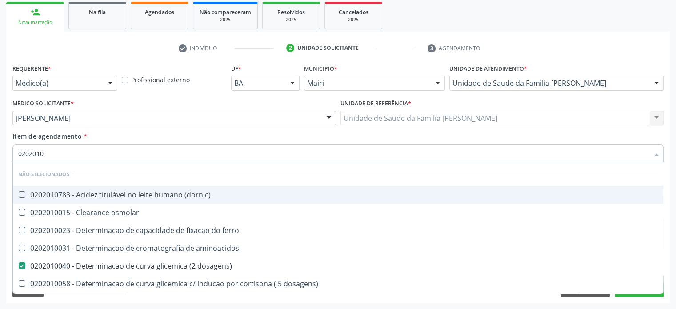
type input "02020102"
checkbox dosagens\) "false"
checkbox ivy "true"
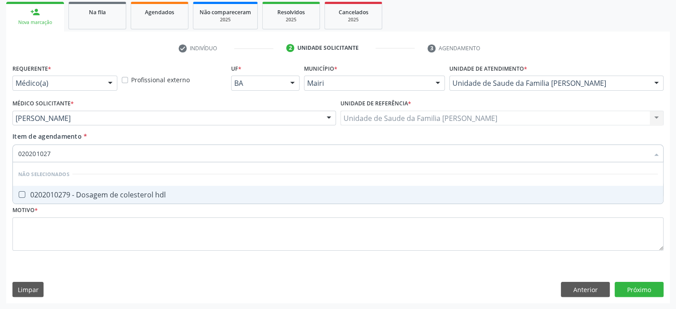
type input "0202010279"
click at [104, 195] on div "0202010279 - Dosagem de colesterol hdl" at bounding box center [338, 194] width 640 height 7
checkbox hdl "true"
type input "02020102"
checkbox hdl "false"
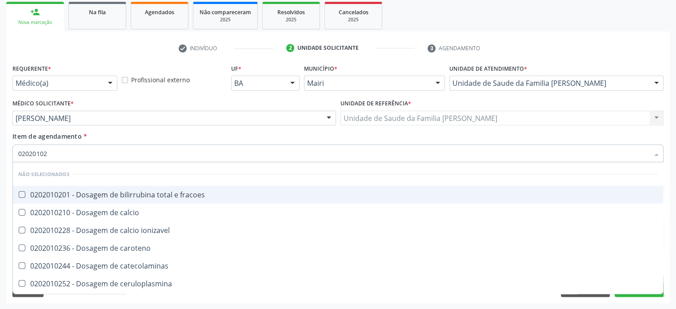
type input "0202010"
checkbox catecolaminas "true"
checkbox hdl "false"
checkbox total "false"
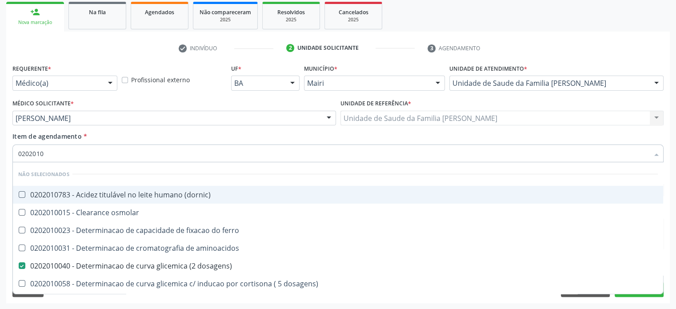
type input "02020105"
checkbox dosagens\) "false"
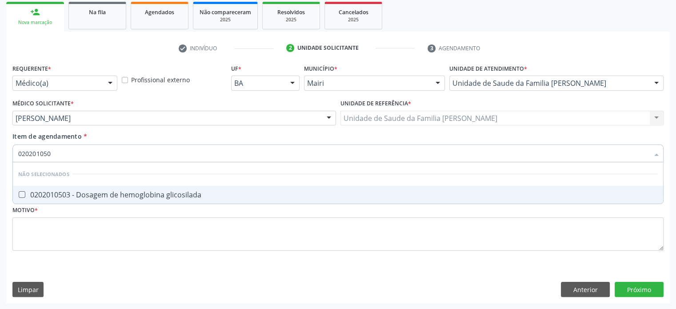
type input "0202010503"
click at [104, 195] on div "0202010503 - Dosagem de hemoglobina glicosilada" at bounding box center [338, 194] width 640 height 7
checkbox glicosilada "true"
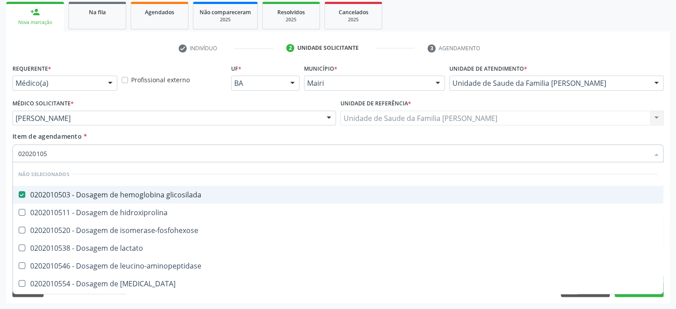
type input "0202010"
checkbox glicosilada "false"
checkbox leucino-aminopeptidase "true"
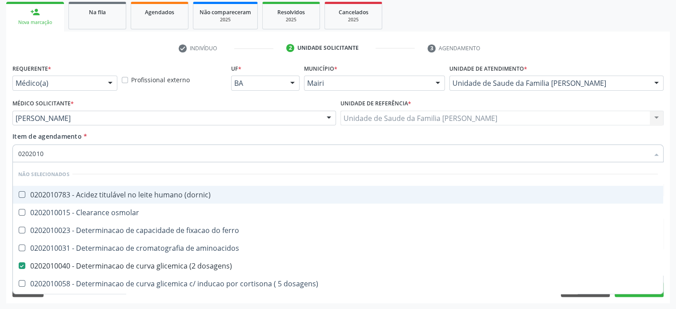
type input "02020102"
checkbox dosagens\) "false"
checkbox dosagens\) "true"
checkbox ivy "true"
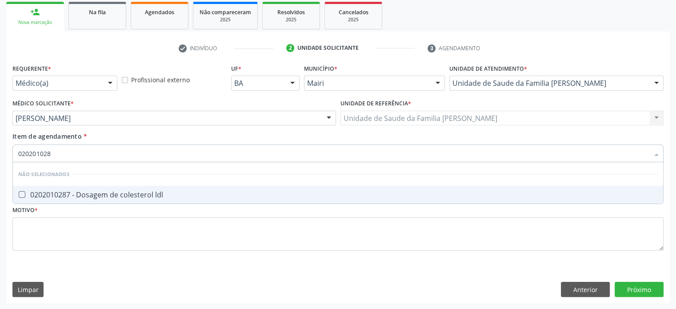
type input "0202010287"
click at [104, 195] on div "0202010287 - Dosagem de colesterol ldl" at bounding box center [338, 194] width 640 height 7
checkbox ldl "true"
type input "02020102"
checkbox ldl "false"
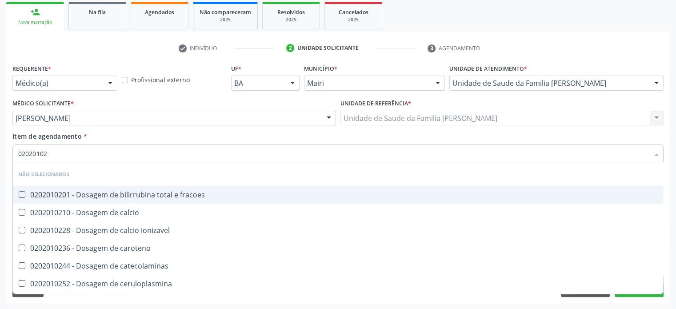
type input "0202010"
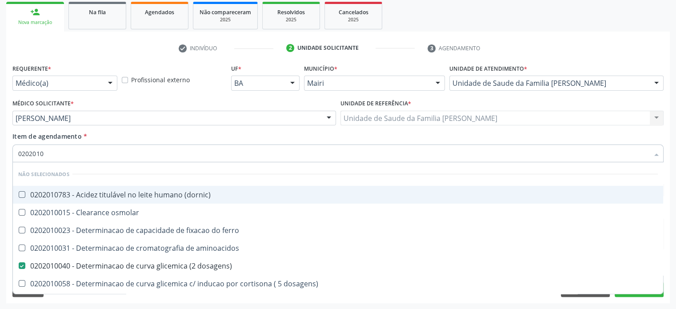
checkbox dosagens\) "true"
checkbox dosagens\) "false"
checkbox osmolaridade "false"
checkbox ivy "false"
type input "02020103"
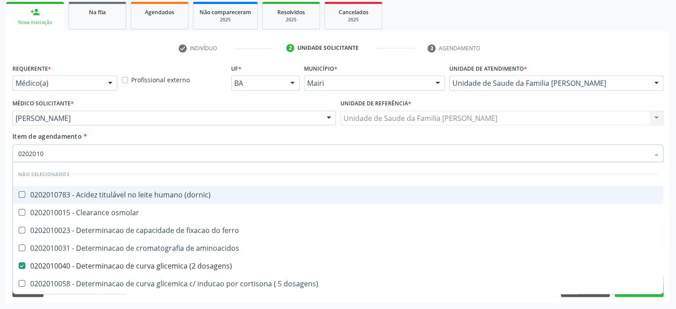
checkbox osmolar "true"
checkbox dosagens\) "false"
checkbox osmolaridade "true"
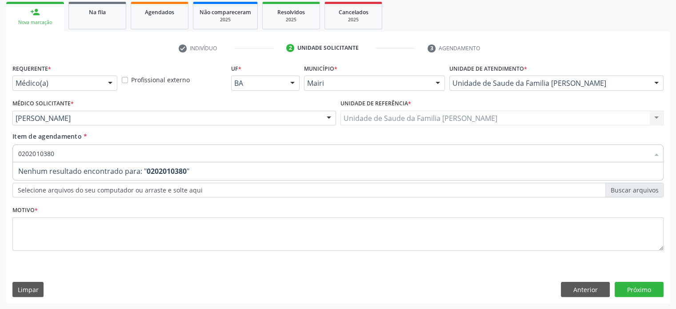
click at [104, 195] on div "Requerente * Médico(a) Médico(a) Enfermeiro(a) Paciente Nenhum resultado encont…" at bounding box center [337, 162] width 651 height 201
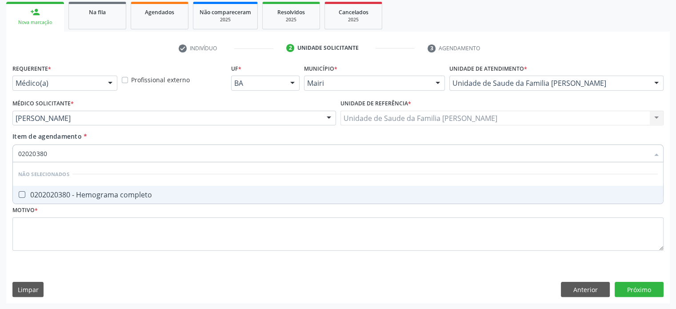
click at [96, 192] on div "0202020380 - Hemograma completo" at bounding box center [338, 194] width 640 height 7
click at [96, 192] on div "0202010651 - Dosagem de transaminase glutamico-piruvica (tgp)" at bounding box center [338, 194] width 640 height 7
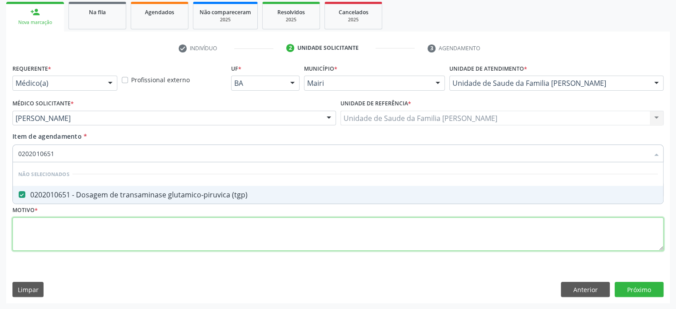
click at [32, 229] on div "Requerente * Médico(a) Médico(a) Enfermeiro(a) Paciente Nenhum resultado encont…" at bounding box center [337, 162] width 651 height 201
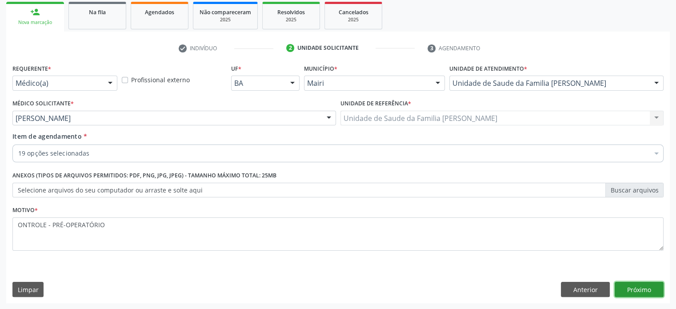
click at [647, 289] on button "Próximo" at bounding box center [639, 289] width 49 height 15
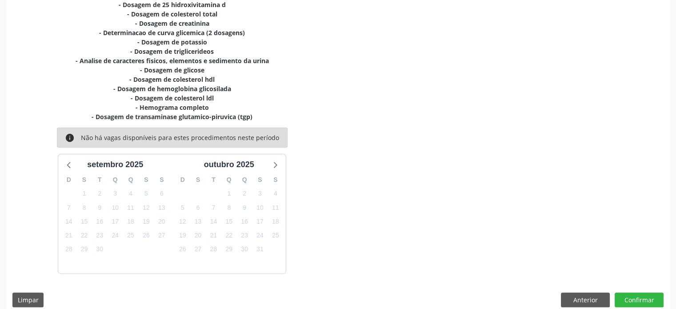
scroll to position [271, 0]
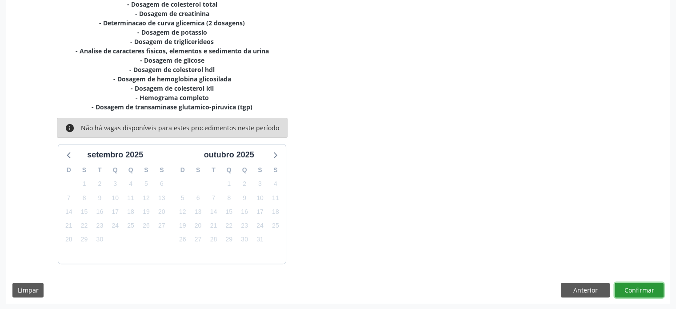
click at [646, 292] on button "Confirmar" at bounding box center [639, 290] width 49 height 15
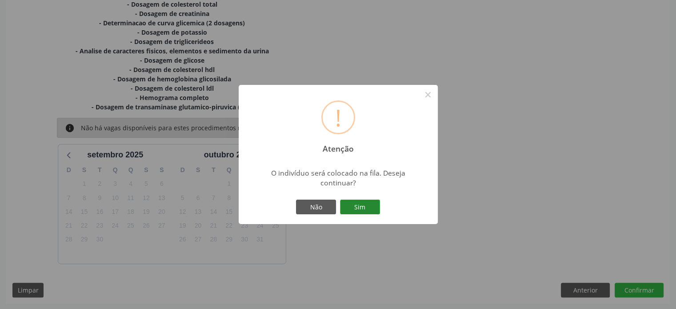
click at [362, 206] on button "Sim" at bounding box center [360, 207] width 40 height 15
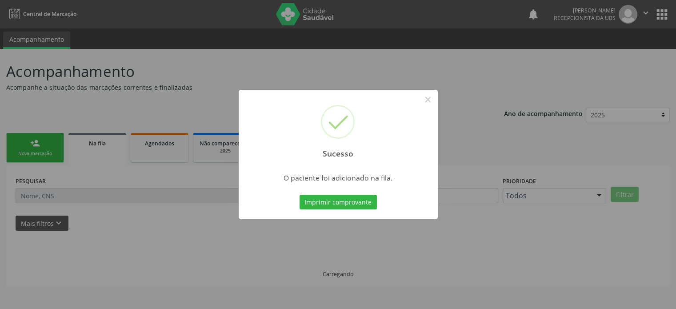
scroll to position [0, 0]
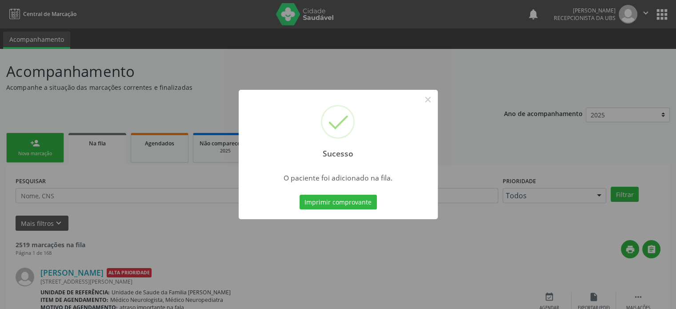
click at [49, 142] on div "Sucesso × O paciente foi adicionado na fila. Imprimir comprovante Cancel" at bounding box center [338, 154] width 676 height 309
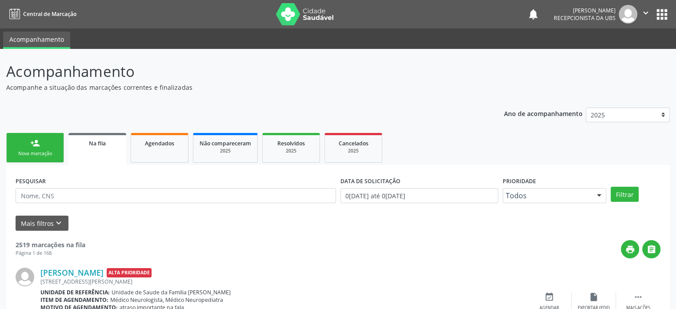
click at [43, 151] on div "Nova marcação" at bounding box center [35, 153] width 44 height 7
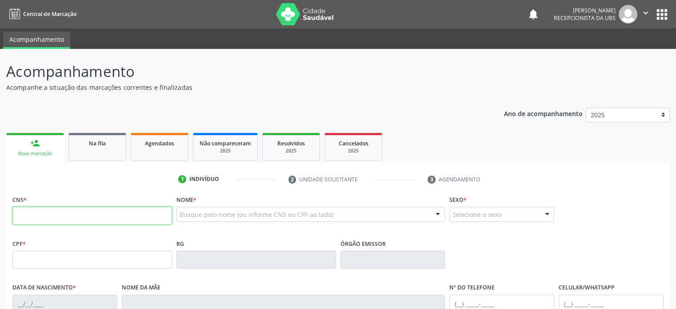
click at [34, 215] on input "text" at bounding box center [92, 216] width 160 height 18
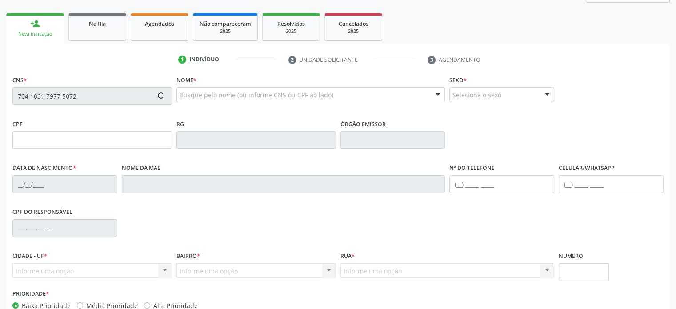
scroll to position [172, 0]
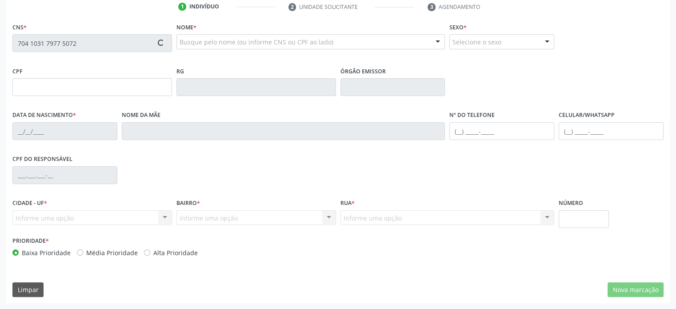
click at [374, 268] on div "CNS * 704 1031 7977 5072 Nome * Busque pelo nome (ou informe CNS ou CPF ao lado…" at bounding box center [338, 161] width 664 height 283
click at [200, 36] on div "Busque pelo nome (ou informe CNS ou CPF ao lado)" at bounding box center [310, 41] width 269 height 15
click at [230, 167] on div "CPF do responsável" at bounding box center [338, 174] width 656 height 44
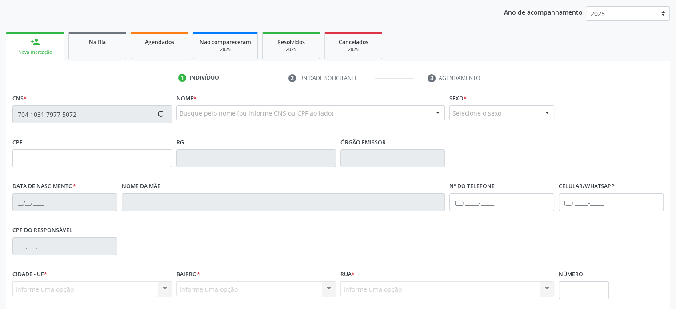
scroll to position [0, 0]
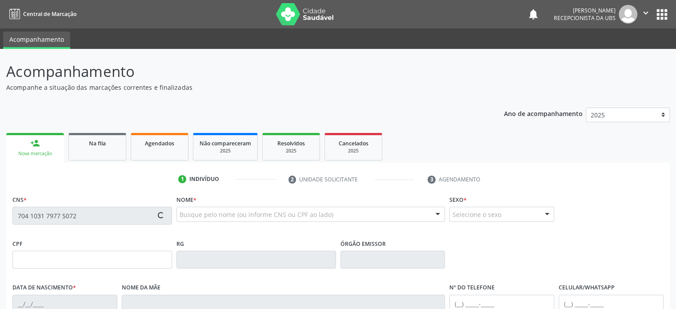
click at [27, 145] on link "person_add Nova marcação" at bounding box center [35, 148] width 58 height 30
click at [94, 147] on span "Na fila" at bounding box center [97, 144] width 17 height 8
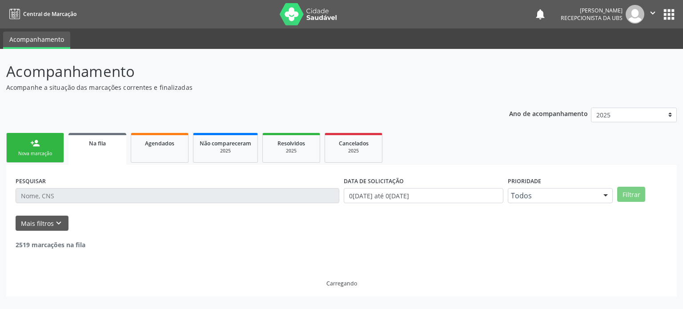
drag, startPoint x: 37, startPoint y: 145, endPoint x: 39, endPoint y: 152, distance: 7.8
click at [36, 145] on div "person_add" at bounding box center [35, 143] width 10 height 10
click at [39, 152] on div "Nova marcação" at bounding box center [35, 153] width 44 height 7
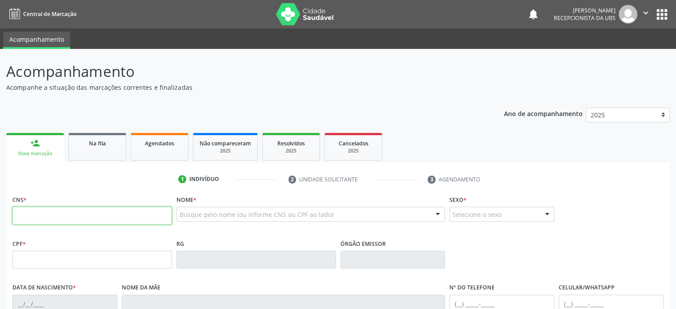
click at [34, 216] on input "text" at bounding box center [92, 216] width 160 height 18
click at [398, 123] on div "Ano de acompanhamento 2025 2024 2023 2022 2021 2020 2019 person_add Nova marcaç…" at bounding box center [338, 288] width 664 height 375
click at [46, 147] on link "person_add Nova marcação" at bounding box center [35, 148] width 58 height 30
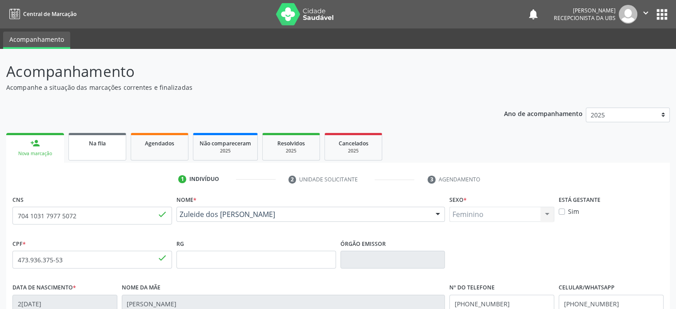
click at [92, 153] on link "Na fila" at bounding box center [97, 147] width 58 height 28
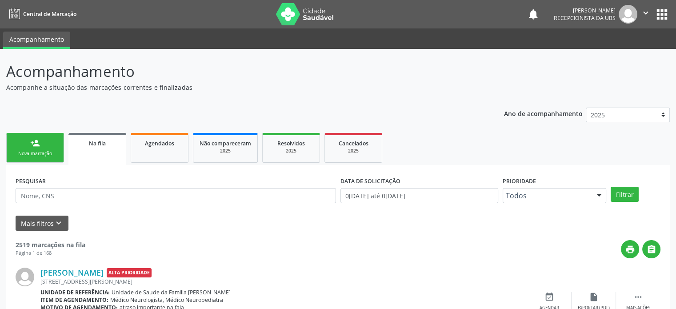
click at [32, 152] on div "Nova marcação" at bounding box center [35, 153] width 44 height 7
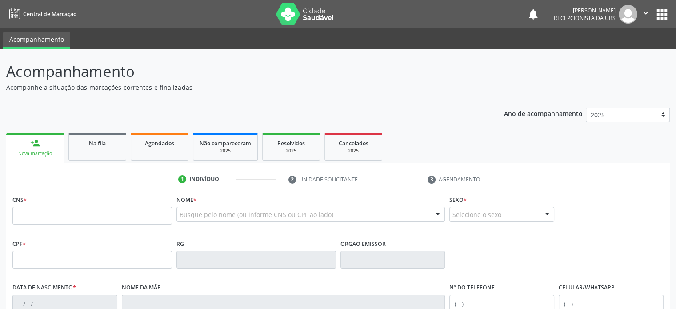
click at [32, 154] on div "Nova marcação" at bounding box center [34, 153] width 45 height 7
click at [57, 212] on input "text" at bounding box center [92, 216] width 160 height 18
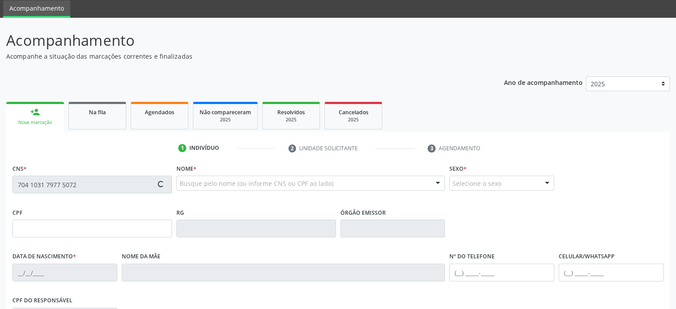
scroll to position [172, 0]
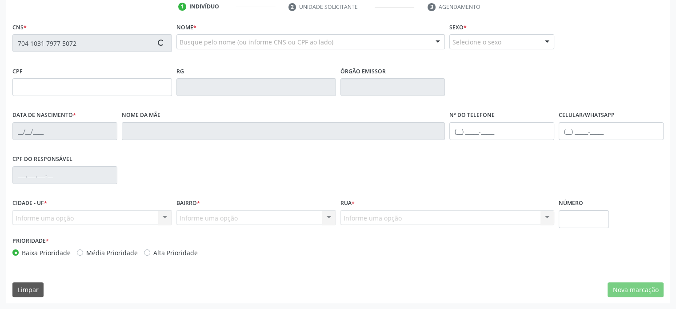
click at [176, 253] on label "Alta Prioridade" at bounding box center [175, 252] width 44 height 9
click at [150, 253] on input "Alta Prioridade" at bounding box center [147, 252] width 6 height 8
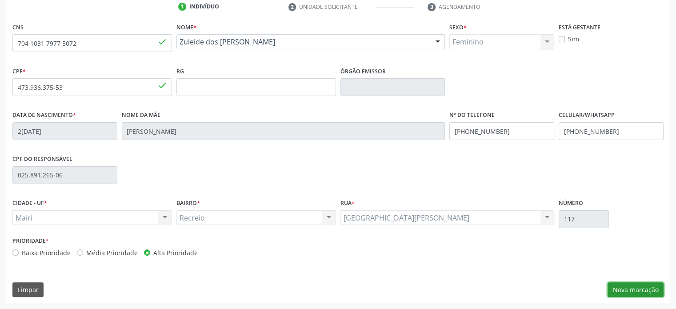
click at [637, 285] on button "Nova marcação" at bounding box center [636, 289] width 56 height 15
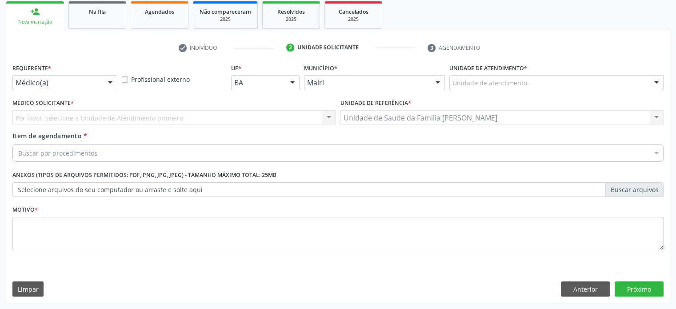
scroll to position [131, 0]
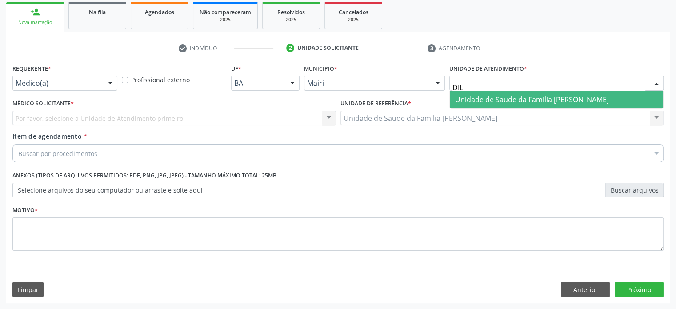
click at [501, 97] on span "Unidade de Saude da Familia [PERSON_NAME]" at bounding box center [532, 100] width 154 height 10
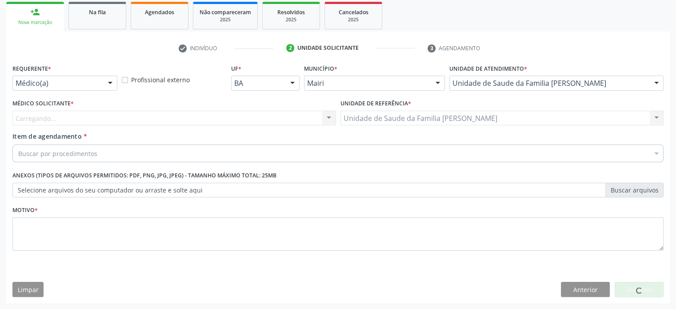
click at [131, 119] on div "Carregando... Nenhum resultado encontrado para: " " Não há nenhuma opção para s…" at bounding box center [174, 118] width 324 height 15
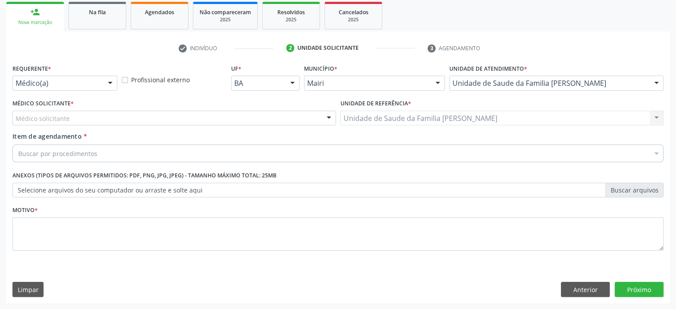
click at [128, 121] on div "Médico solicitante" at bounding box center [174, 118] width 324 height 15
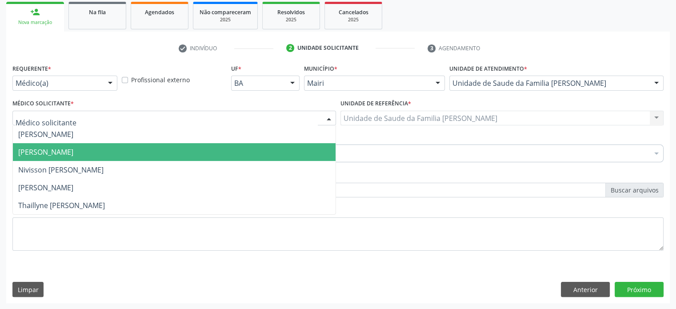
click at [107, 151] on span "[PERSON_NAME]" at bounding box center [174, 152] width 323 height 18
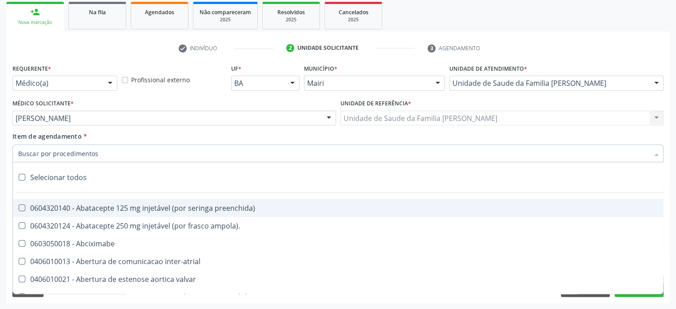
paste input "0205020127"
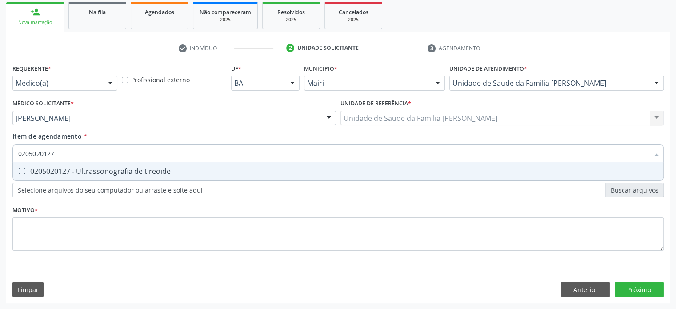
click at [98, 168] on div "0205020127 - Ultrassonografia de tireoide" at bounding box center [338, 171] width 640 height 7
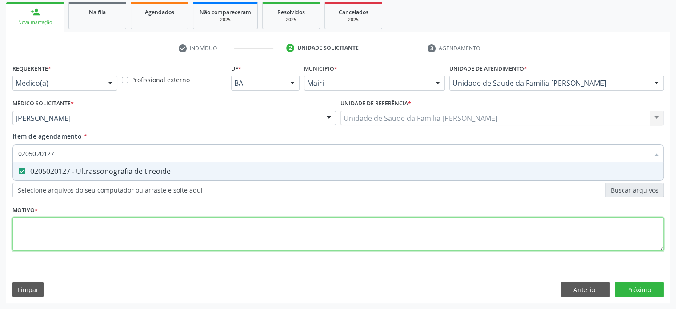
click at [61, 230] on div "Requerente * Médico(a) Médico(a) Enfermeiro(a) Paciente Nenhum resultado encont…" at bounding box center [337, 162] width 651 height 201
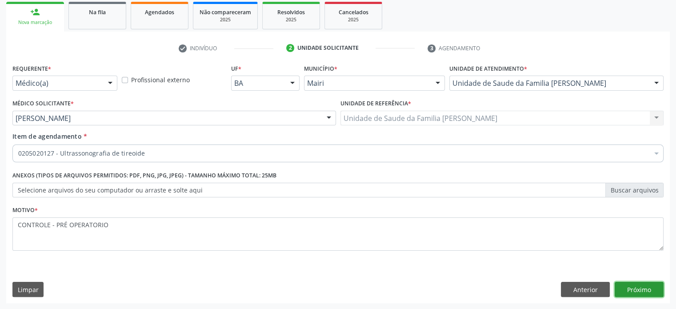
click at [645, 286] on button "Próximo" at bounding box center [639, 289] width 49 height 15
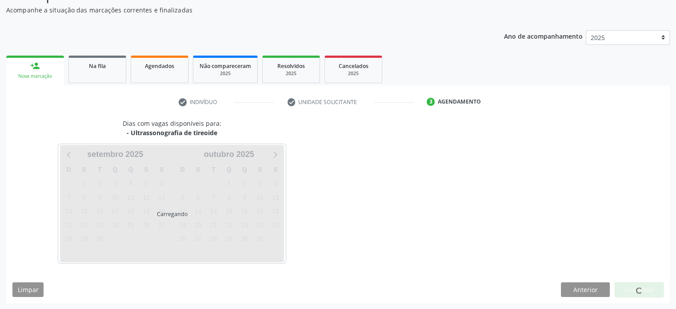
scroll to position [103, 0]
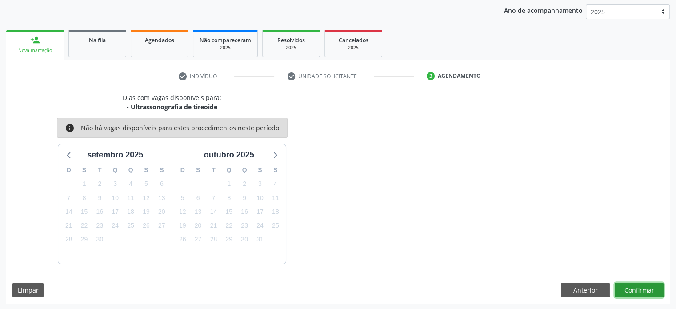
click at [637, 289] on button "Confirmar" at bounding box center [639, 290] width 49 height 15
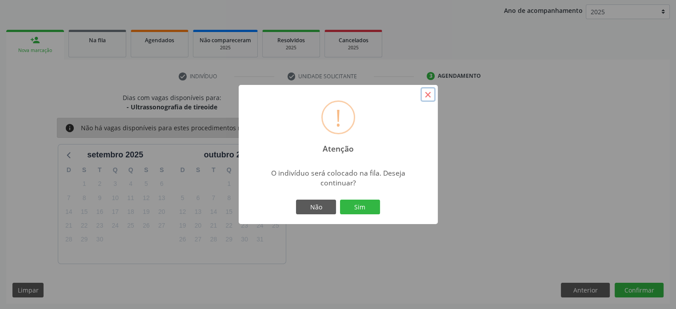
click at [427, 94] on button "×" at bounding box center [428, 94] width 15 height 15
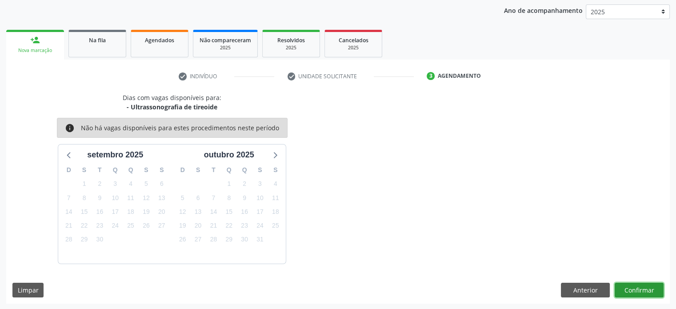
click at [634, 289] on button "Confirmar" at bounding box center [639, 290] width 49 height 15
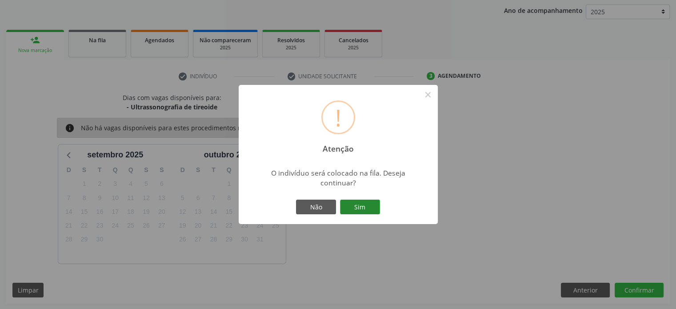
click at [367, 206] on button "Sim" at bounding box center [360, 207] width 40 height 15
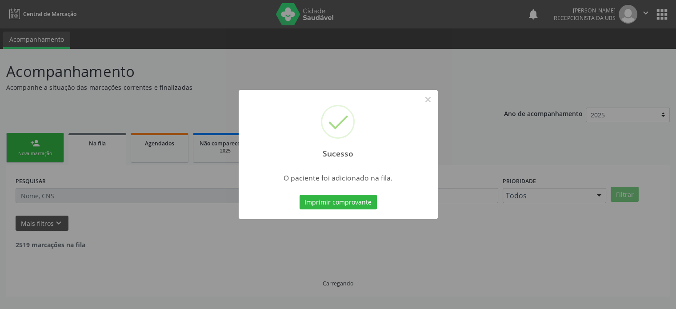
scroll to position [0, 0]
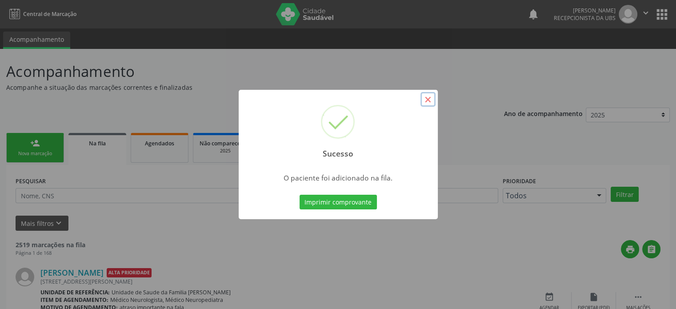
click at [427, 97] on button "×" at bounding box center [428, 99] width 15 height 15
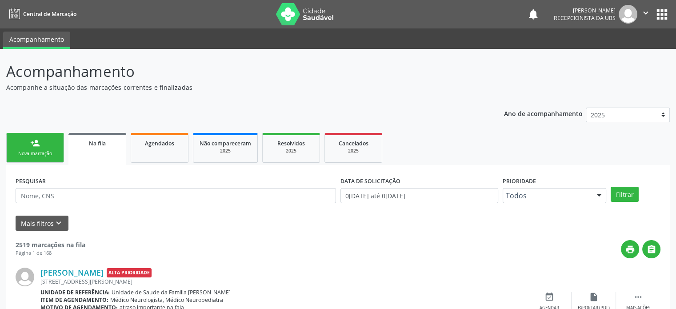
click at [41, 153] on div "Nova marcação" at bounding box center [35, 153] width 44 height 7
click at [34, 139] on div "person_add" at bounding box center [35, 143] width 10 height 10
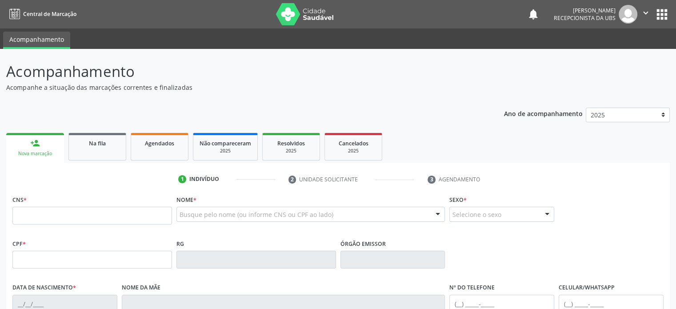
click at [19, 156] on div "Nova marcação" at bounding box center [34, 153] width 45 height 7
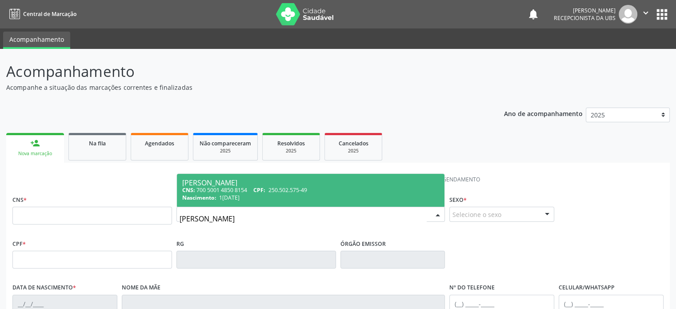
click at [236, 179] on div "Guiomar Oliveira Santos" at bounding box center [310, 182] width 257 height 7
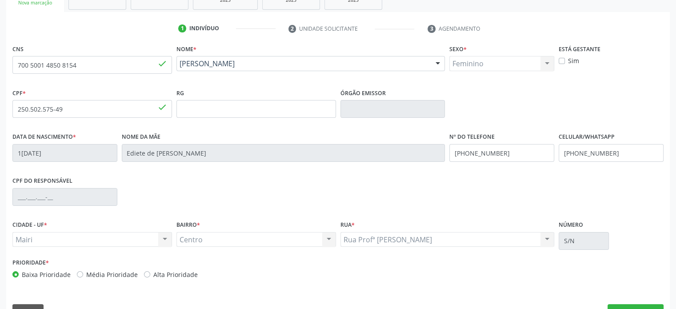
scroll to position [172, 0]
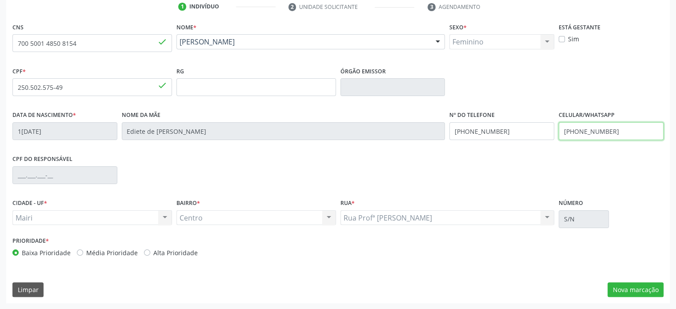
drag, startPoint x: 626, startPoint y: 131, endPoint x: 557, endPoint y: 131, distance: 69.4
click at [557, 131] on div "Celular/WhatsApp (99) 99999-9999" at bounding box center [611, 130] width 109 height 44
drag, startPoint x: 503, startPoint y: 134, endPoint x: 474, endPoint y: 129, distance: 29.2
click at [474, 129] on input "(74) 9988-7848" at bounding box center [501, 131] width 105 height 18
click at [181, 252] on label "Alta Prioridade" at bounding box center [175, 252] width 44 height 9
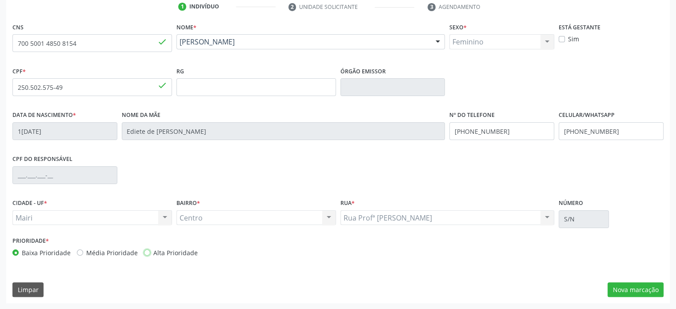
click at [150, 252] on input "Alta Prioridade" at bounding box center [147, 252] width 6 height 8
click at [640, 290] on button "Nova marcação" at bounding box center [636, 289] width 56 height 15
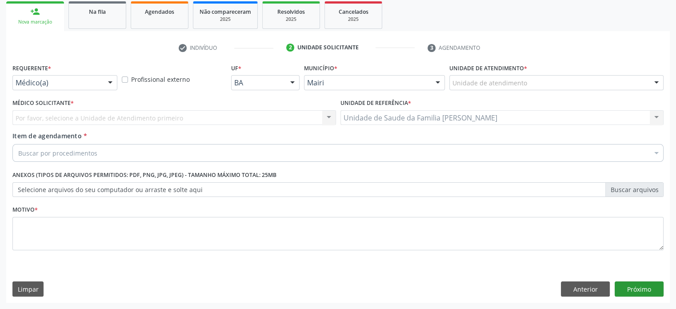
scroll to position [131, 0]
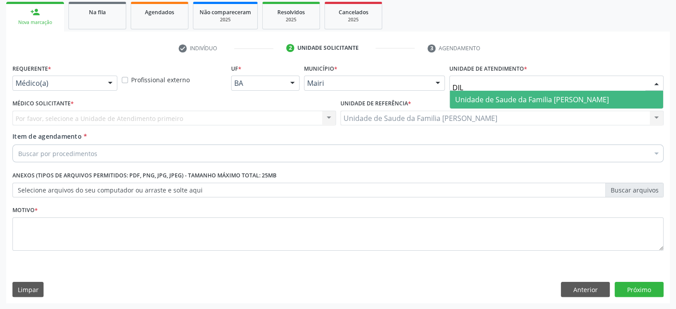
click at [484, 97] on span "Unidade de Saude da Familia [PERSON_NAME]" at bounding box center [532, 100] width 154 height 10
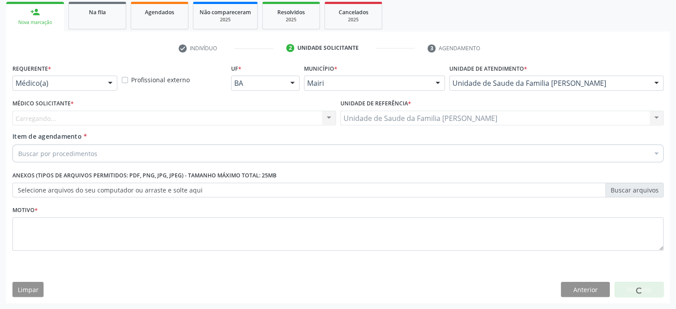
click at [67, 122] on div "Carregando... Nenhum resultado encontrado para: " " Não há nenhuma opção para s…" at bounding box center [174, 118] width 324 height 15
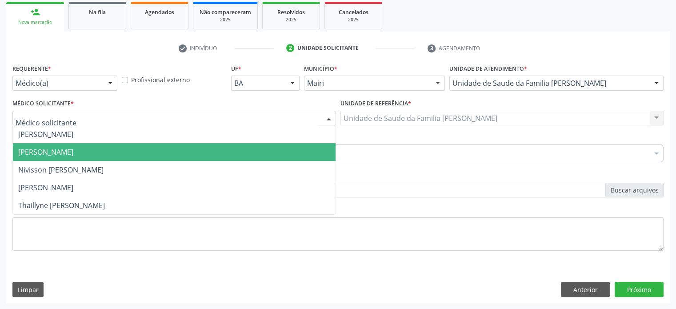
click at [57, 145] on span "[PERSON_NAME]" at bounding box center [174, 152] width 323 height 18
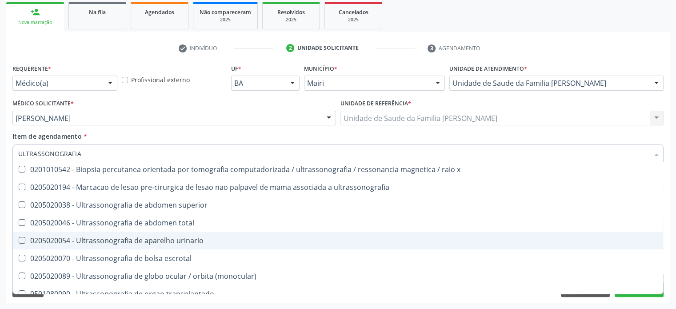
scroll to position [0, 0]
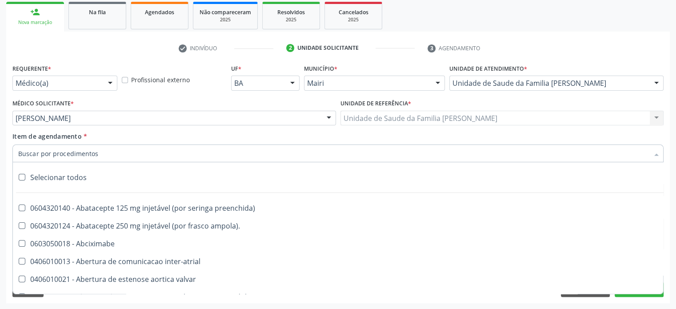
paste input "0205020046"
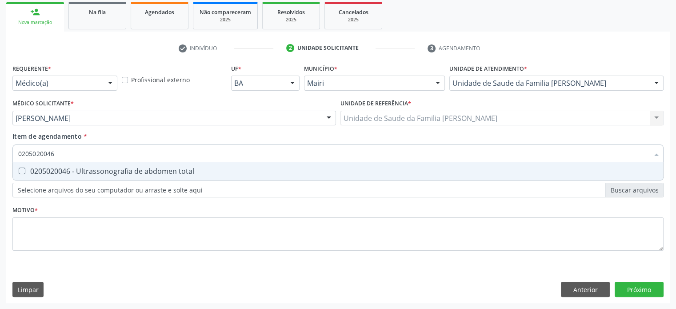
click at [109, 171] on div "0205020046 - Ultrassonografia de abdomen total" at bounding box center [338, 171] width 640 height 7
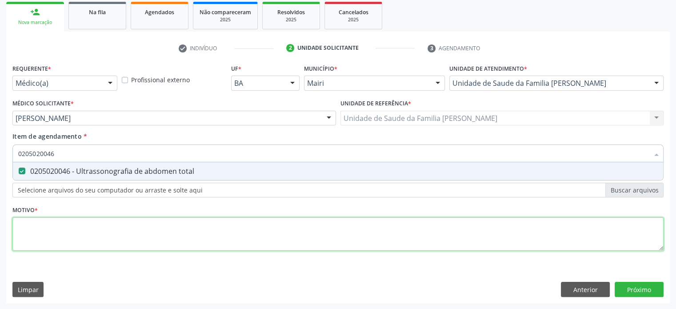
click at [42, 232] on div "Requerente * Médico(a) Médico(a) Enfermeiro(a) Paciente Nenhum resultado encont…" at bounding box center [337, 162] width 651 height 201
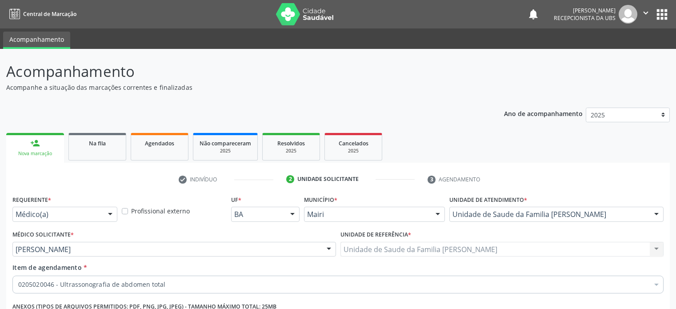
scroll to position [131, 0]
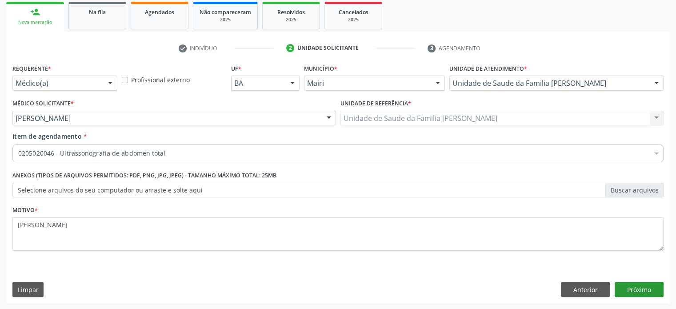
type textarea "DORES ABDOMINAIS"
click at [648, 289] on button "Próximo" at bounding box center [639, 289] width 49 height 15
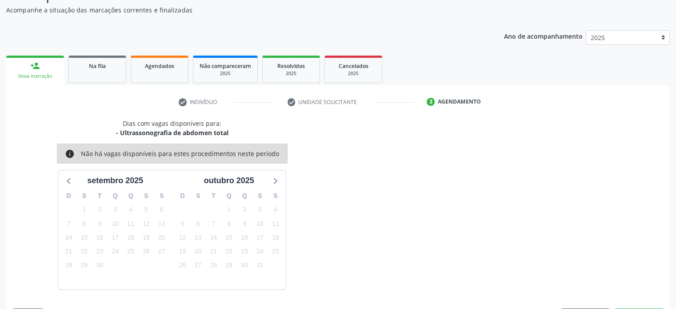
scroll to position [103, 0]
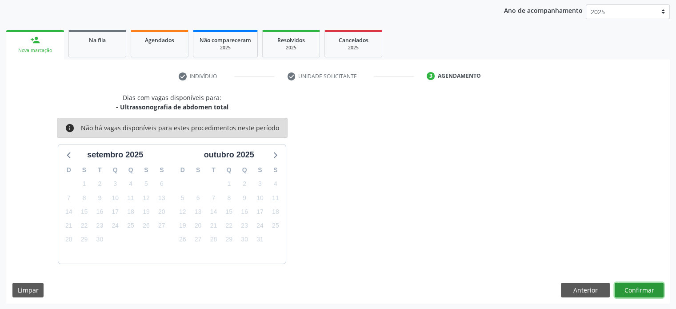
click at [644, 291] on button "Confirmar" at bounding box center [639, 290] width 49 height 15
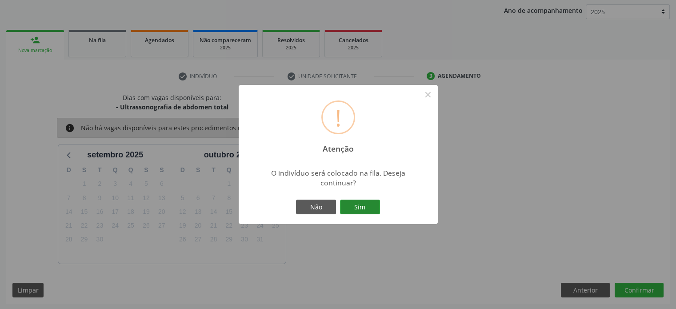
click at [357, 205] on button "Sim" at bounding box center [360, 207] width 40 height 15
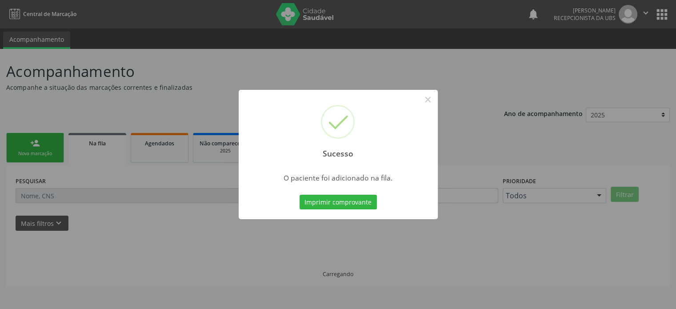
scroll to position [0, 0]
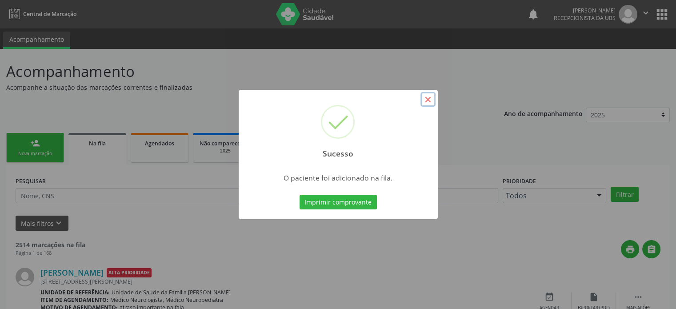
click at [427, 98] on button "×" at bounding box center [428, 99] width 15 height 15
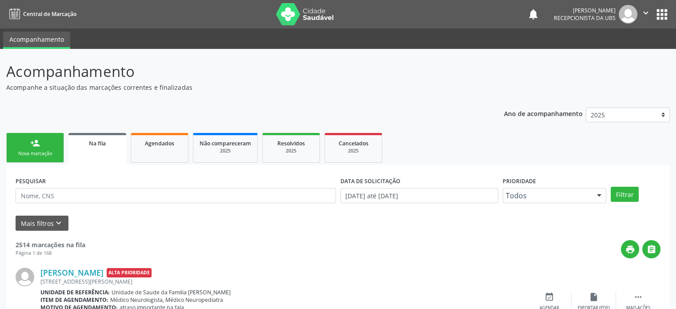
click at [646, 14] on icon "" at bounding box center [646, 13] width 10 height 10
click at [626, 59] on link "Sair" at bounding box center [623, 54] width 61 height 12
